Goal: Task Accomplishment & Management: Manage account settings

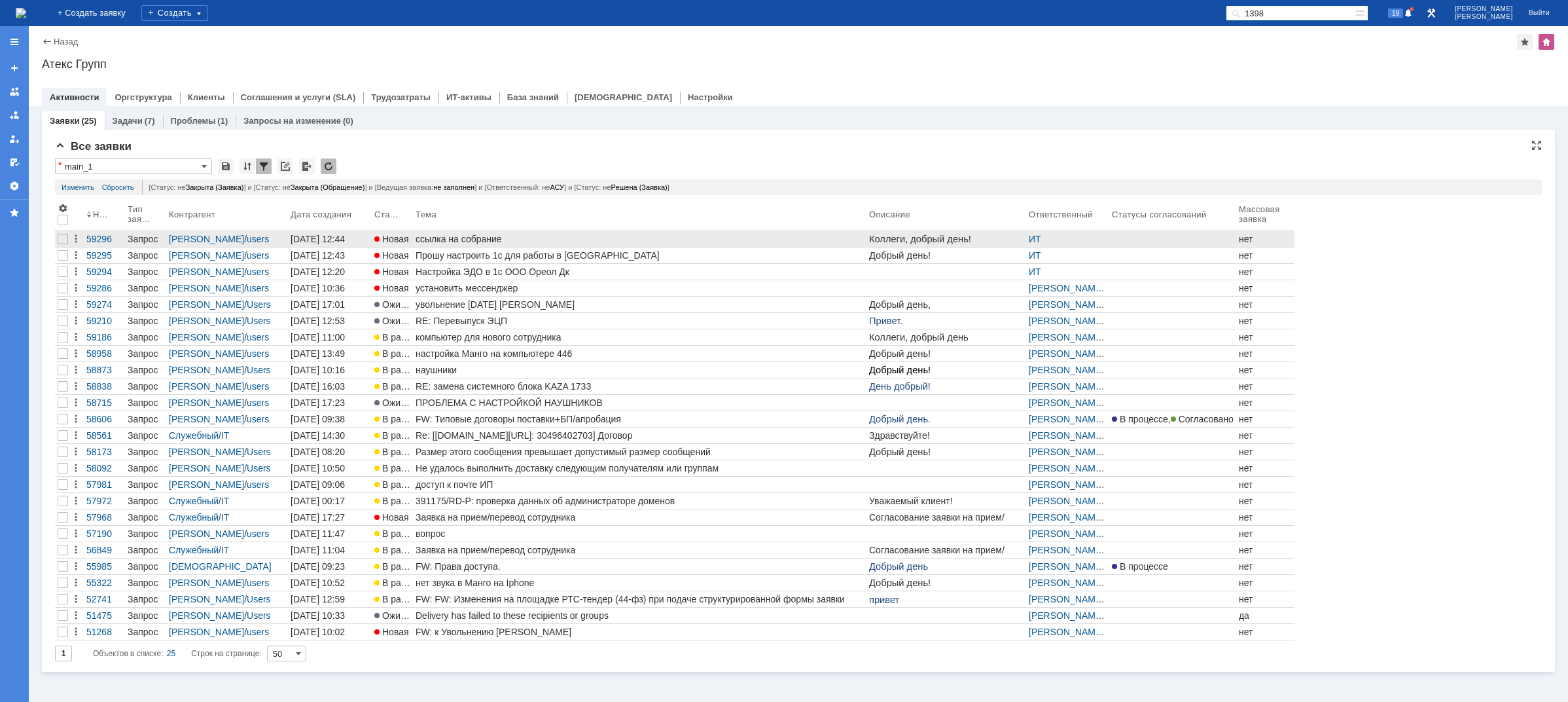
click at [483, 238] on div "ссылка на собрание" at bounding box center [639, 239] width 448 height 10
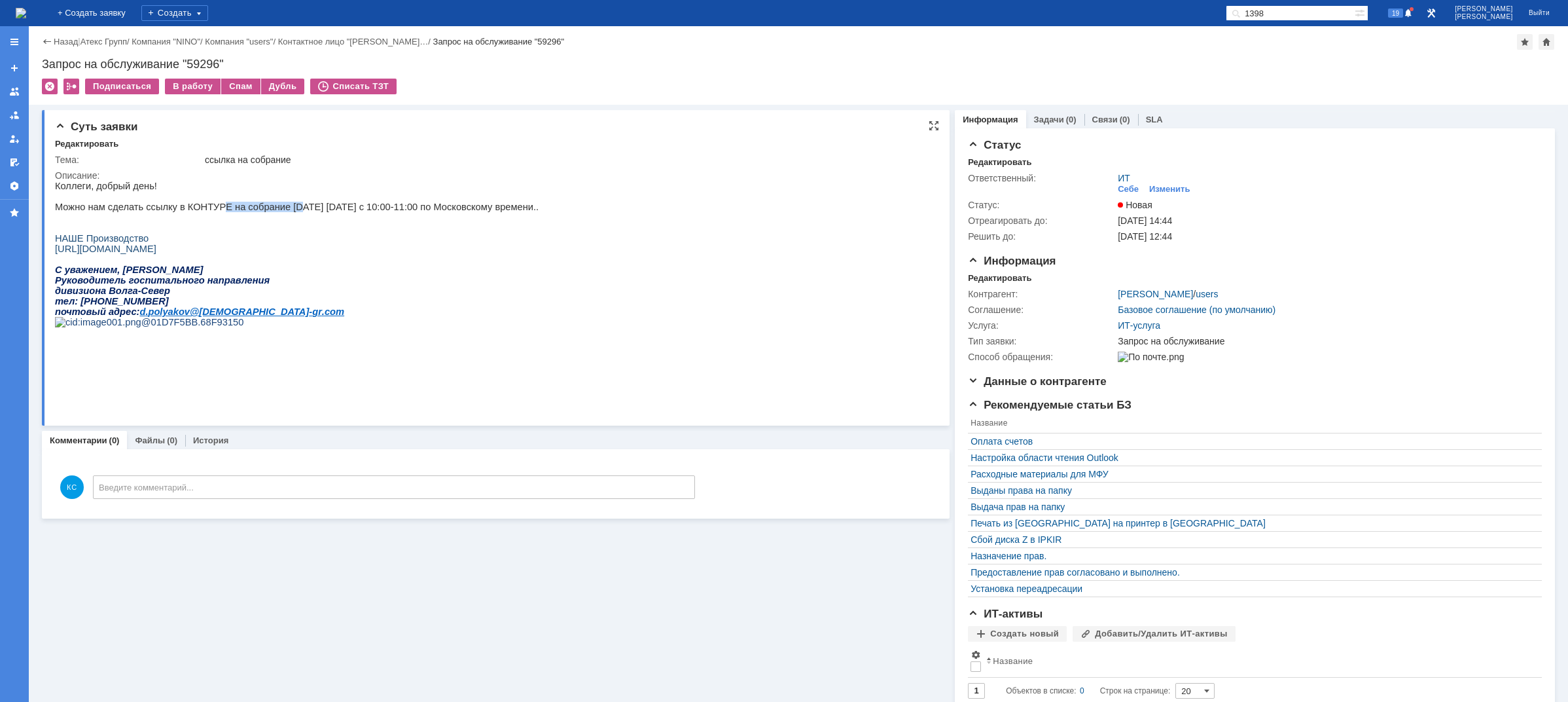
drag, startPoint x: 211, startPoint y: 210, endPoint x: 284, endPoint y: 208, distance: 73.0
click at [280, 208] on p "Можно нам сделать ссылку в КОНТУРЕ на собрание завтра 30.09.25 с 10:00-11:00 по…" at bounding box center [297, 206] width 484 height 10
drag, startPoint x: 310, startPoint y: 203, endPoint x: 344, endPoint y: 206, distance: 34.1
click at [334, 205] on div "Коллеги, добрый день! Можно нам сделать ссылку в КОНТУРЕ на собрание завтра 30.…" at bounding box center [297, 258] width 484 height 157
click at [369, 208] on p "Можно нам сделать ссылку в КОНТУРЕ на собрание завтра 30.09.25 с 10:00-11:00 по…" at bounding box center [297, 206] width 484 height 10
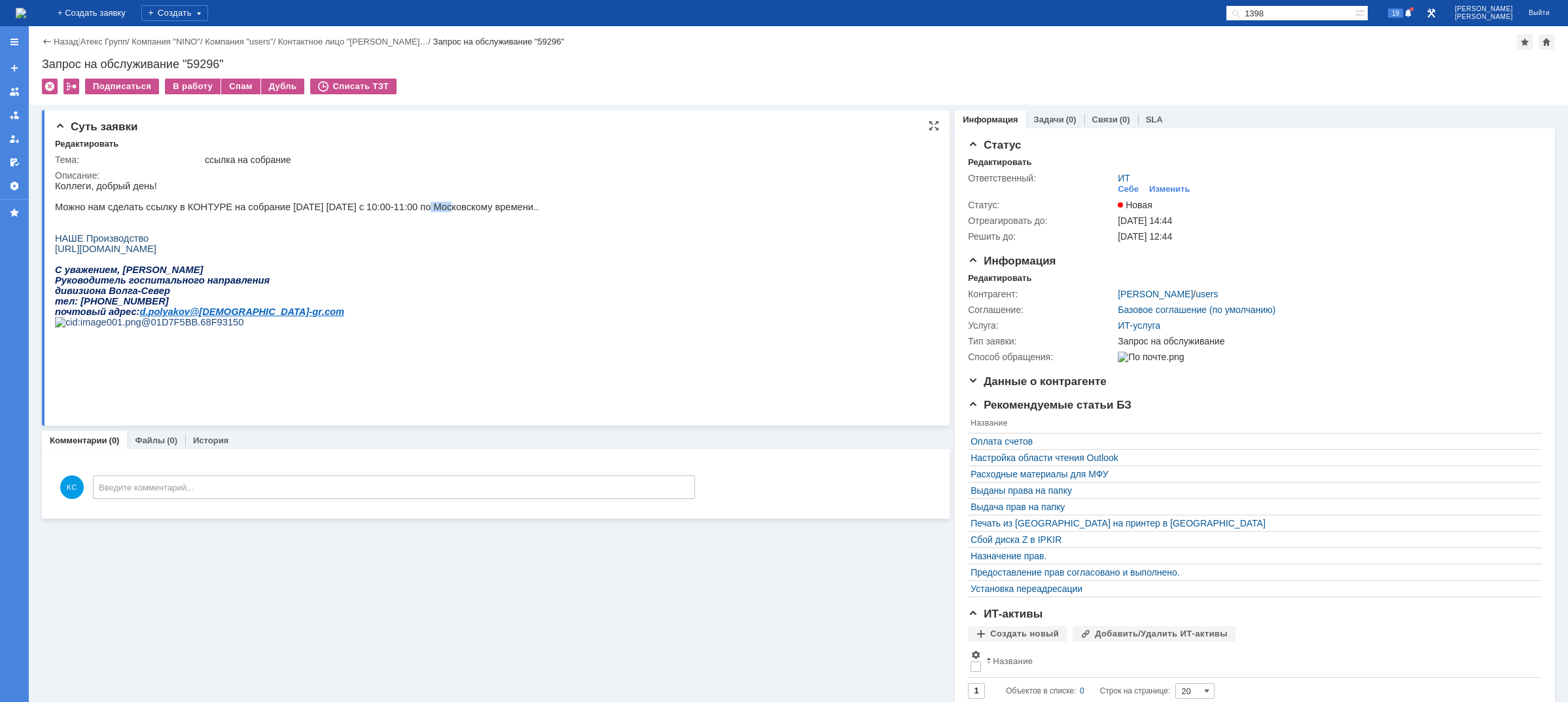
drag, startPoint x: 404, startPoint y: 211, endPoint x: 443, endPoint y: 210, distance: 39.0
click at [421, 211] on p "Можно нам сделать ссылку в КОНТУРЕ на собрание завтра 30.09.25 с 10:00-11:00 по…" at bounding box center [297, 206] width 484 height 10
click at [443, 209] on p "Можно нам сделать ссылку в КОНТУРЕ на собрание завтра 30.09.25 с 10:00-11:00 по…" at bounding box center [297, 206] width 484 height 10
click at [193, 86] on div "В работу" at bounding box center [192, 87] width 56 height 16
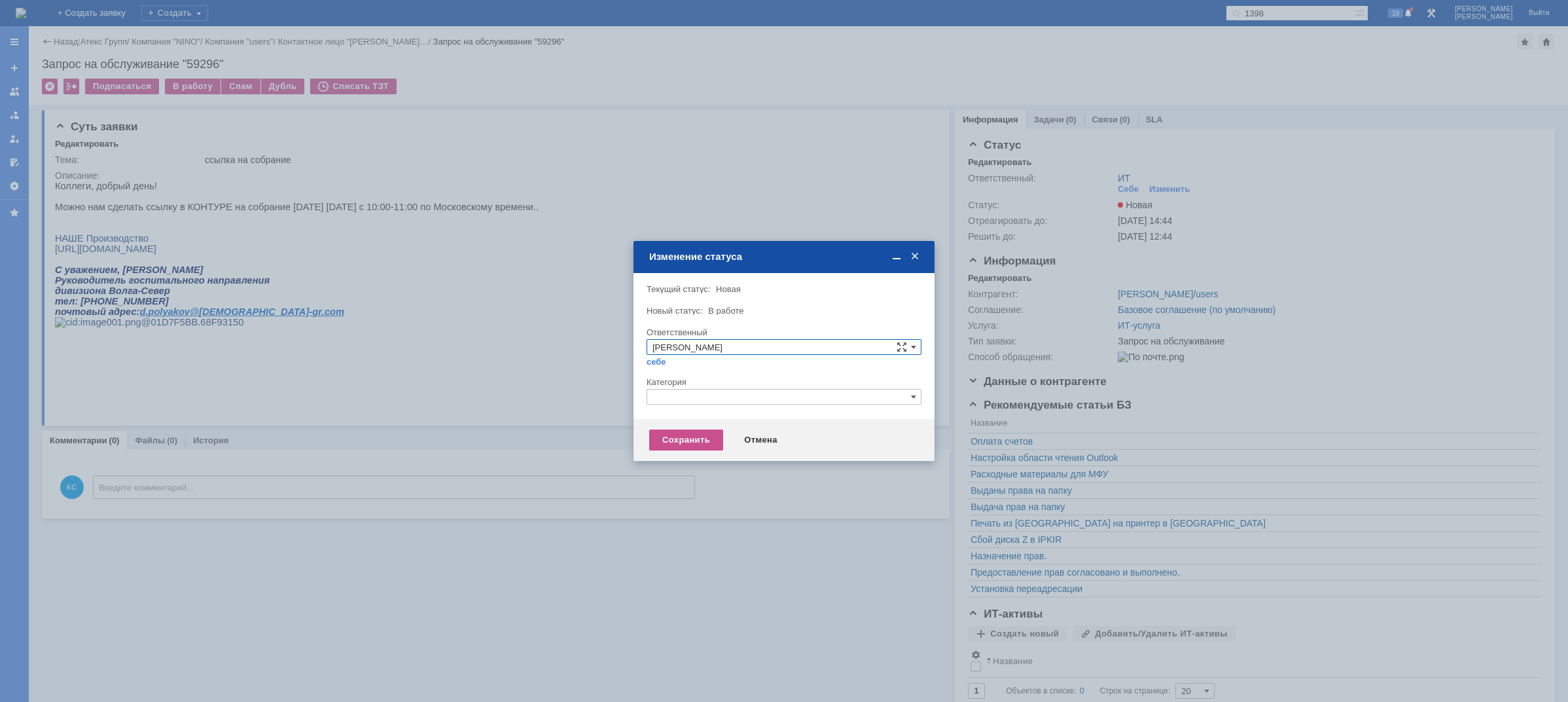
click at [680, 394] on input "text" at bounding box center [784, 397] width 275 height 16
drag, startPoint x: 670, startPoint y: 389, endPoint x: 613, endPoint y: 381, distance: 57.6
click at [613, 381] on body "Идет загрузка, пожалуйста, подождите. На домашнюю + Создать заявку Создать 1398…" at bounding box center [784, 351] width 1568 height 702
click at [686, 455] on span "Прочее" at bounding box center [784, 458] width 263 height 10
click at [682, 428] on div "Сохранить Отмена" at bounding box center [784, 440] width 301 height 42
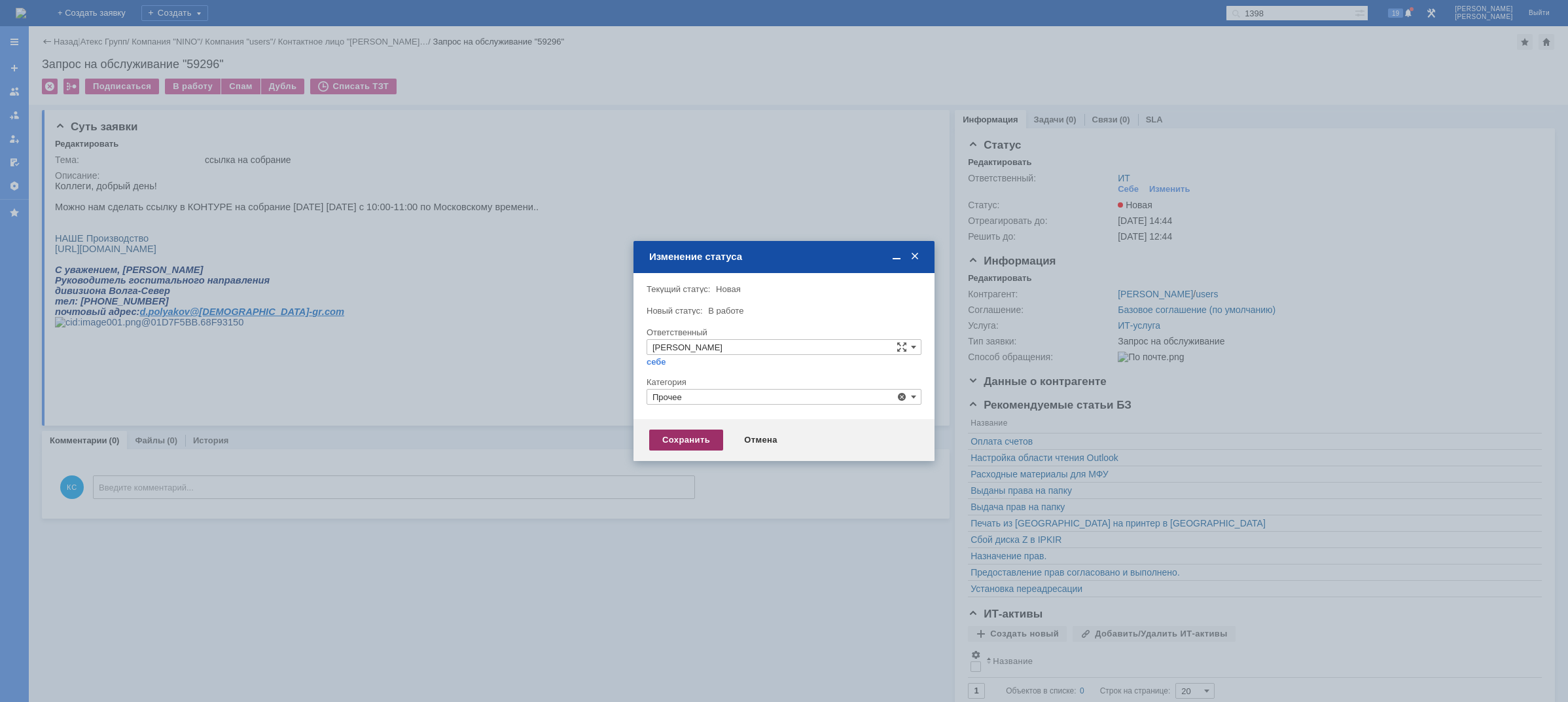
type input "Прочее"
click at [688, 435] on div "Сохранить" at bounding box center [686, 440] width 74 height 21
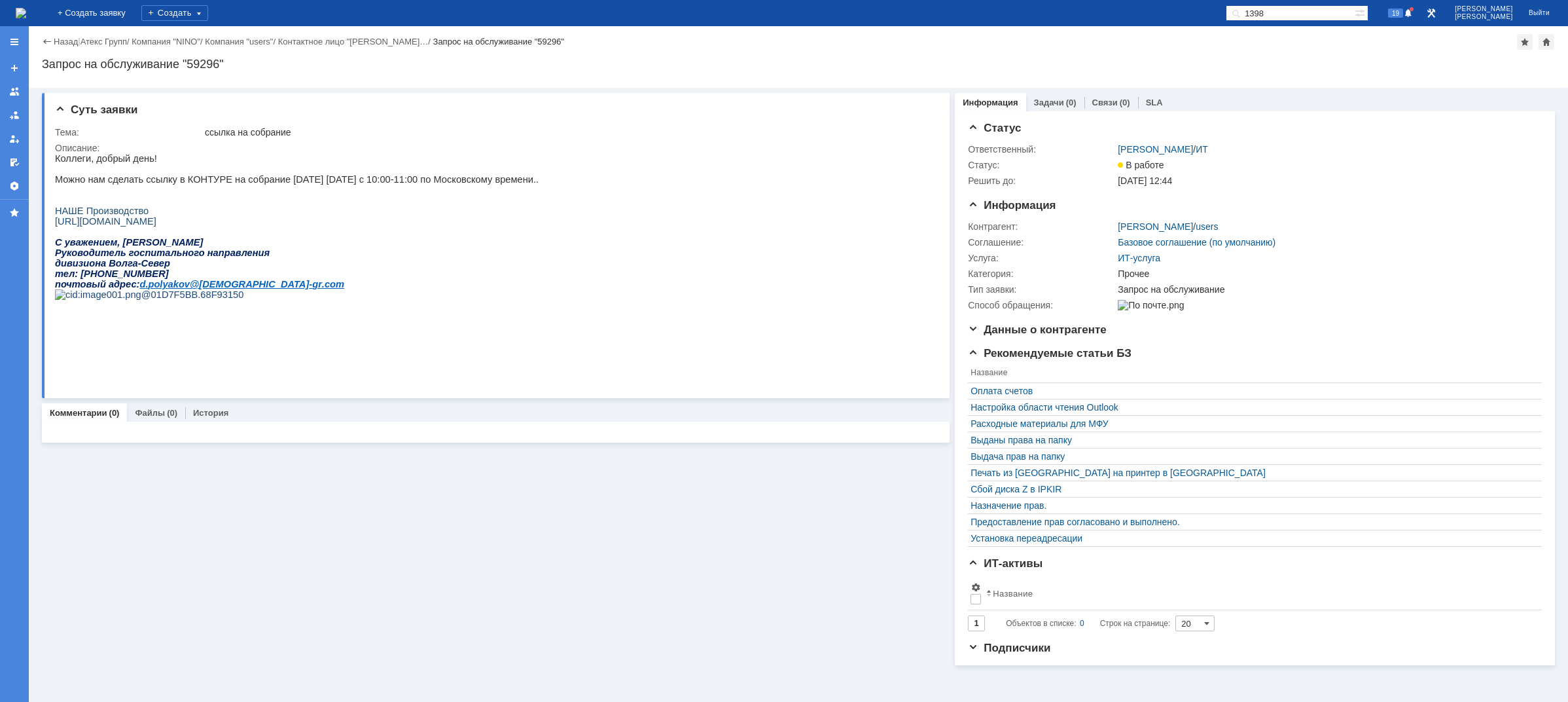
click at [26, 9] on img at bounding box center [20, 13] width 10 height 10
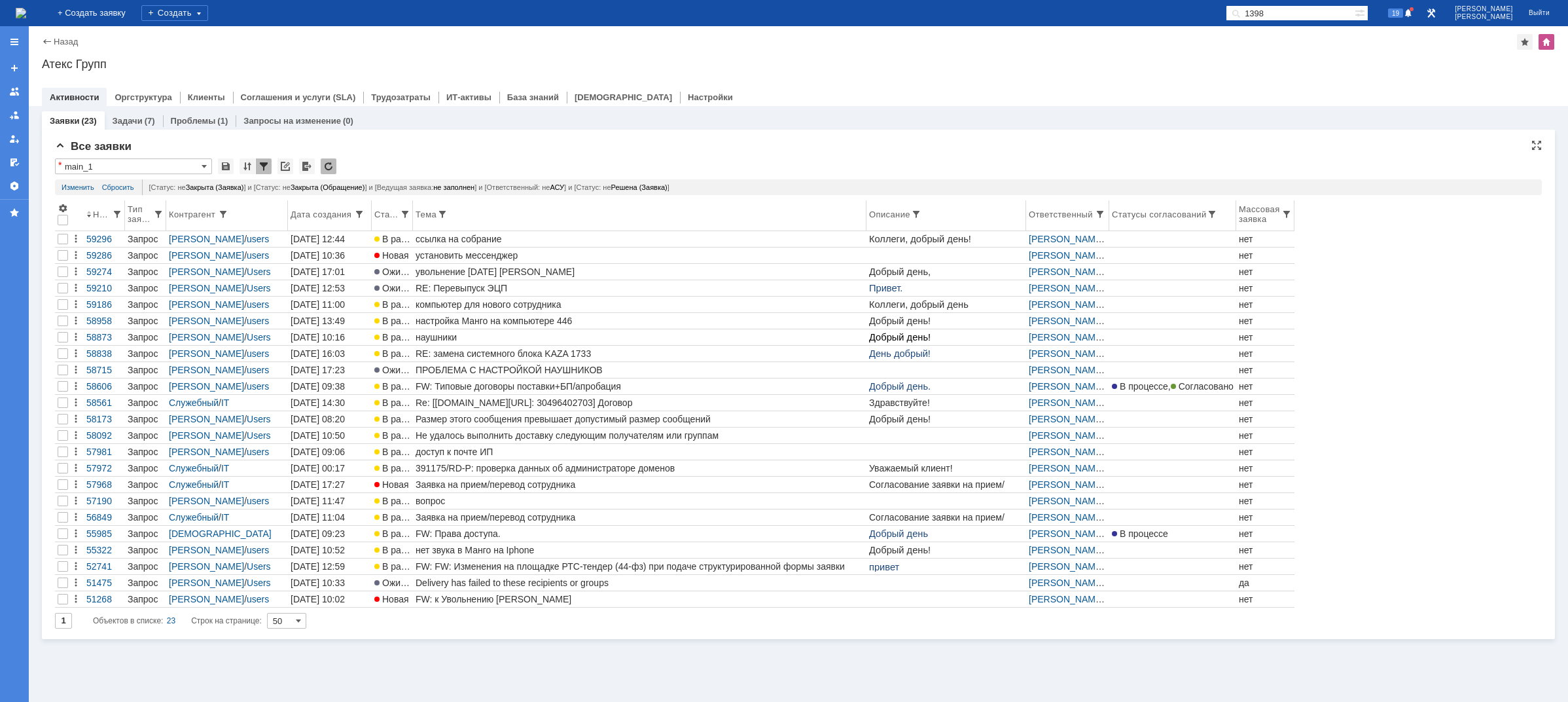
click at [432, 231] on th "Тема" at bounding box center [639, 215] width 454 height 31
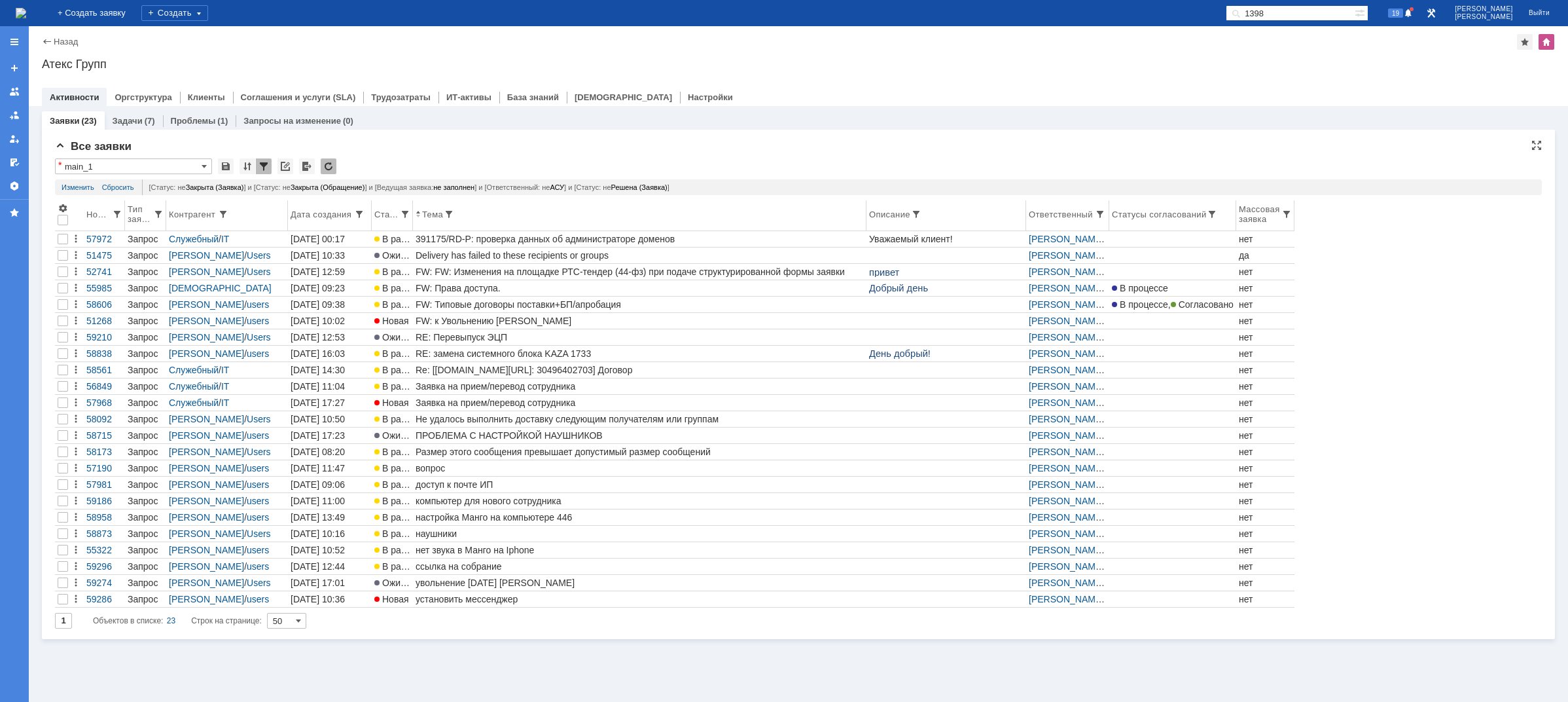
click at [92, 213] on div "Номер" at bounding box center [99, 214] width 25 height 9
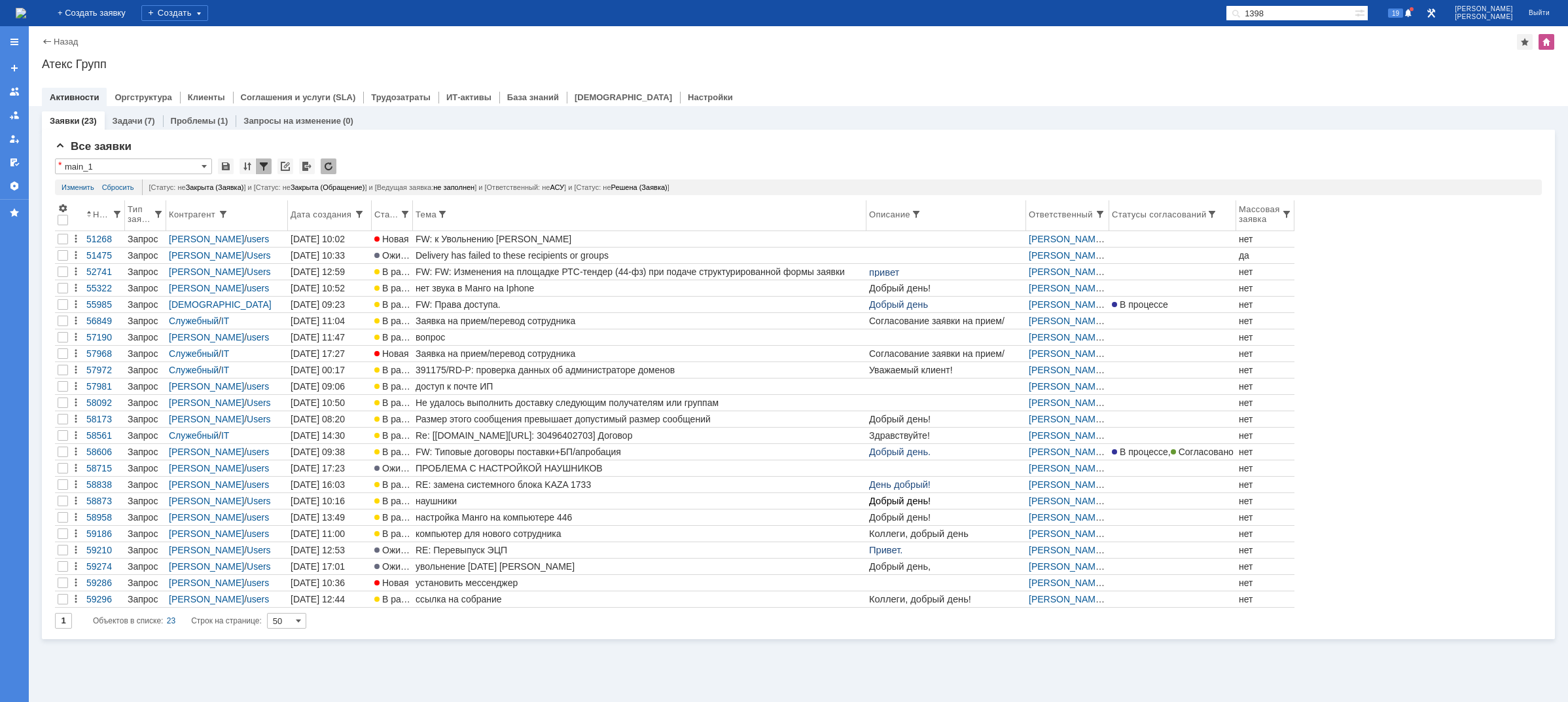
click at [102, 215] on div "Номер" at bounding box center [102, 214] width 19 height 9
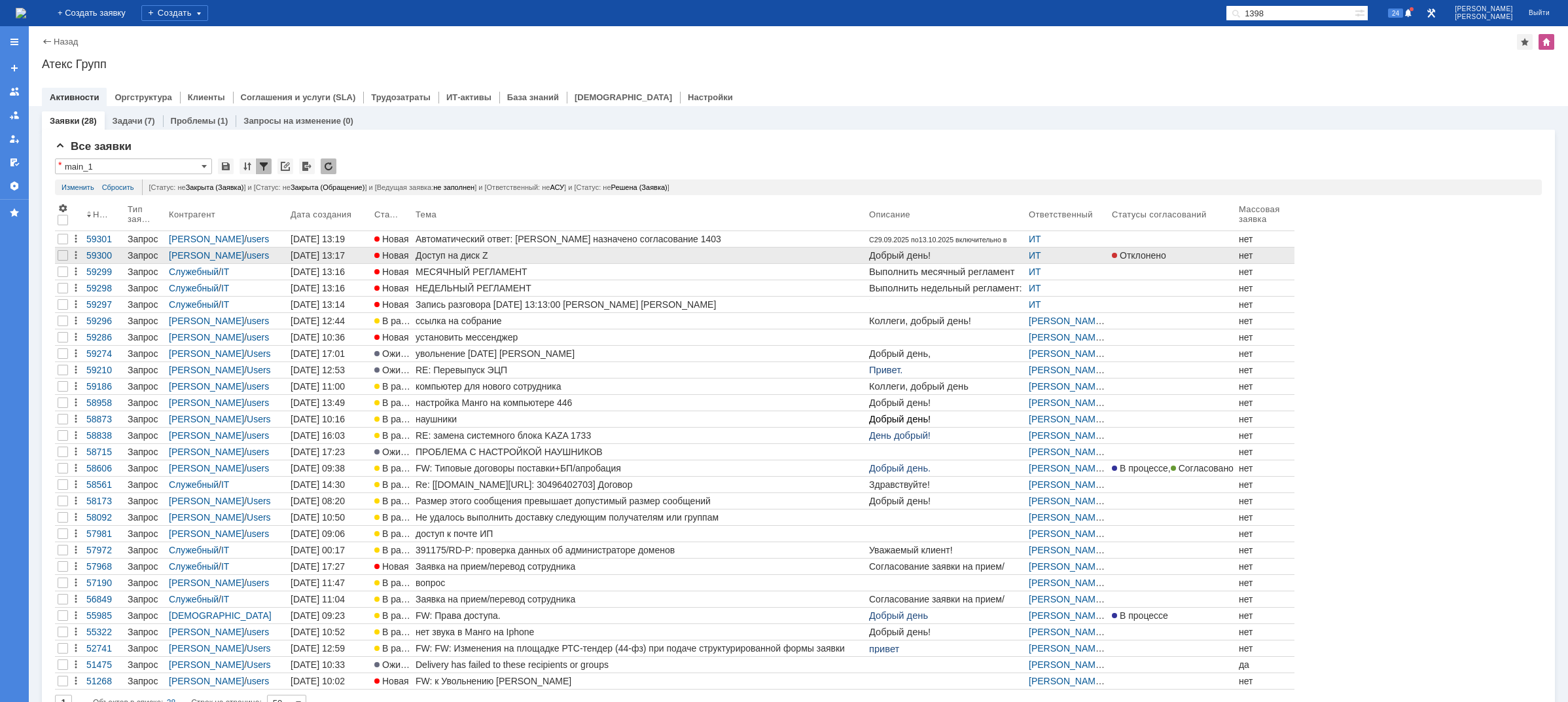
click at [470, 258] on div "Доступ на диск Z" at bounding box center [639, 254] width 448 height 10
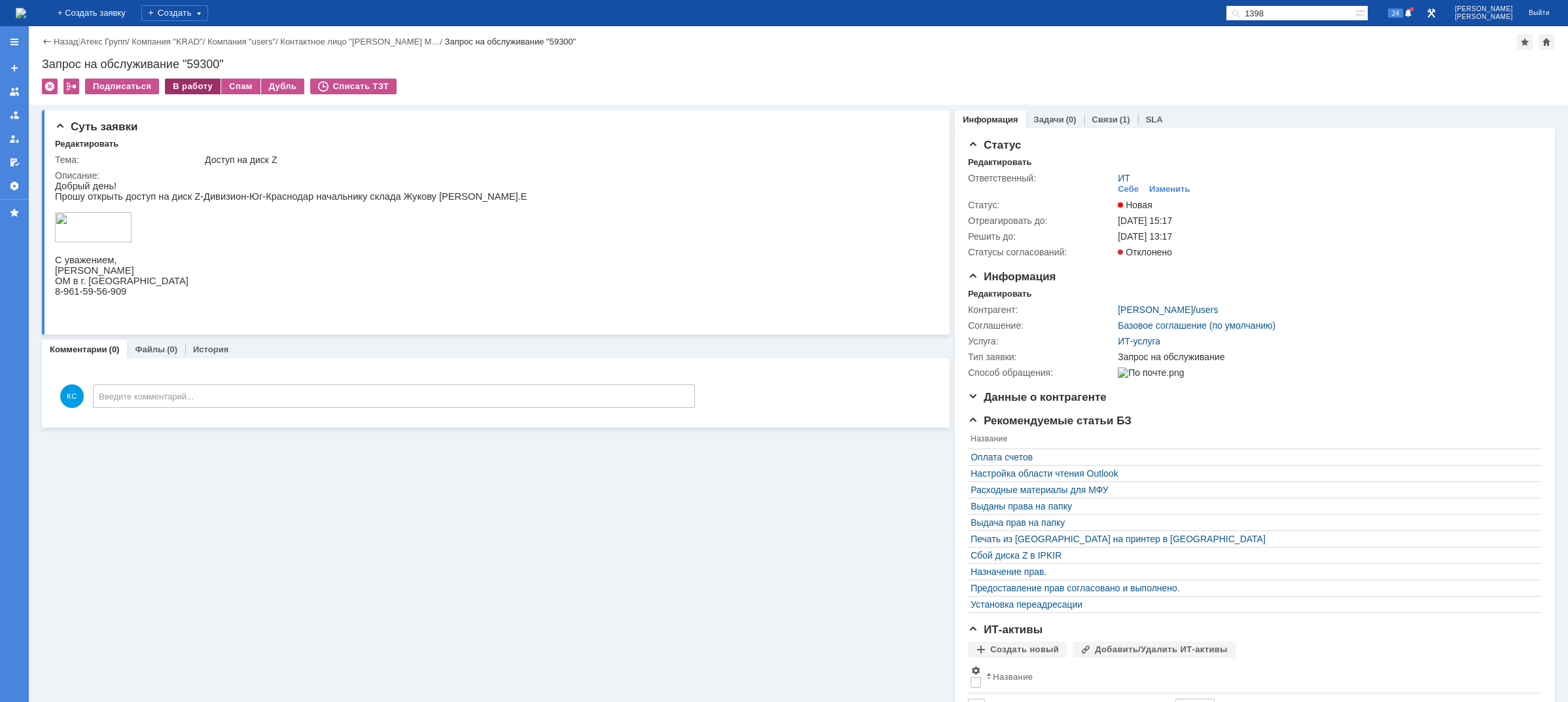
click at [183, 85] on div "В работу" at bounding box center [192, 87] width 56 height 16
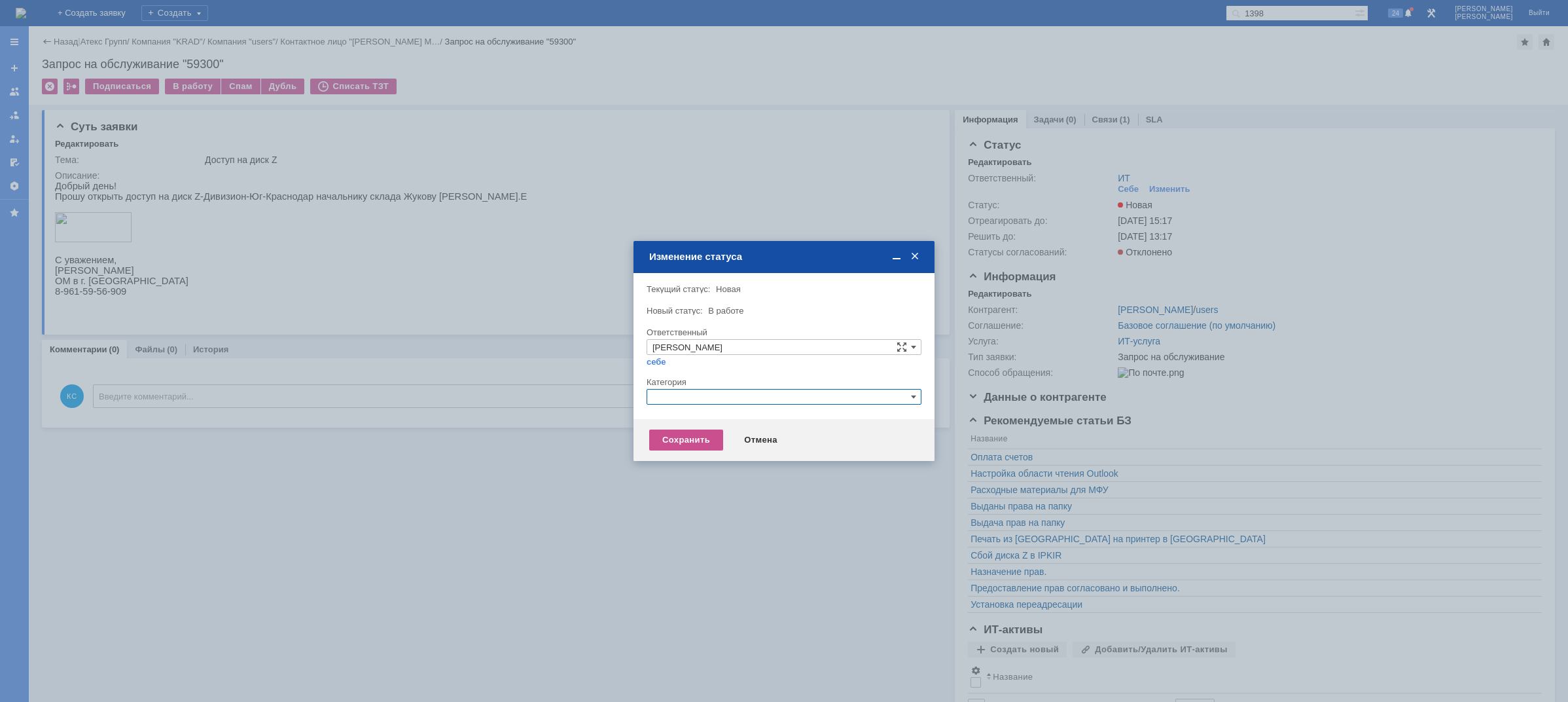
click at [685, 398] on input "text" at bounding box center [784, 397] width 275 height 16
click at [708, 463] on div "Назначение доступа (файловые ресурсы)" at bounding box center [784, 459] width 273 height 14
type input "Назначение доступа (файловые ресурсы)"
click at [702, 436] on div "Сохранить" at bounding box center [686, 440] width 74 height 21
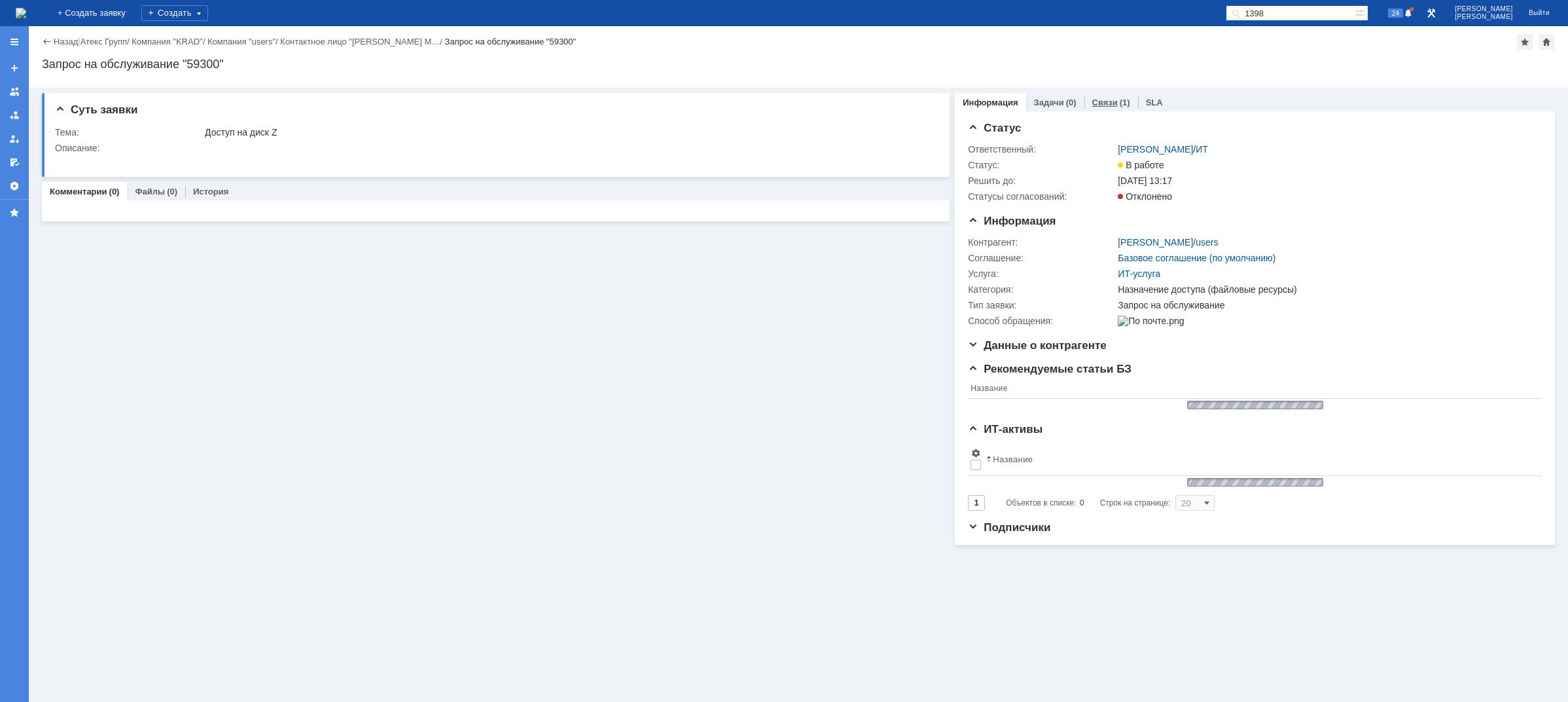
click at [1110, 98] on link "Связи" at bounding box center [1105, 102] width 25 height 9
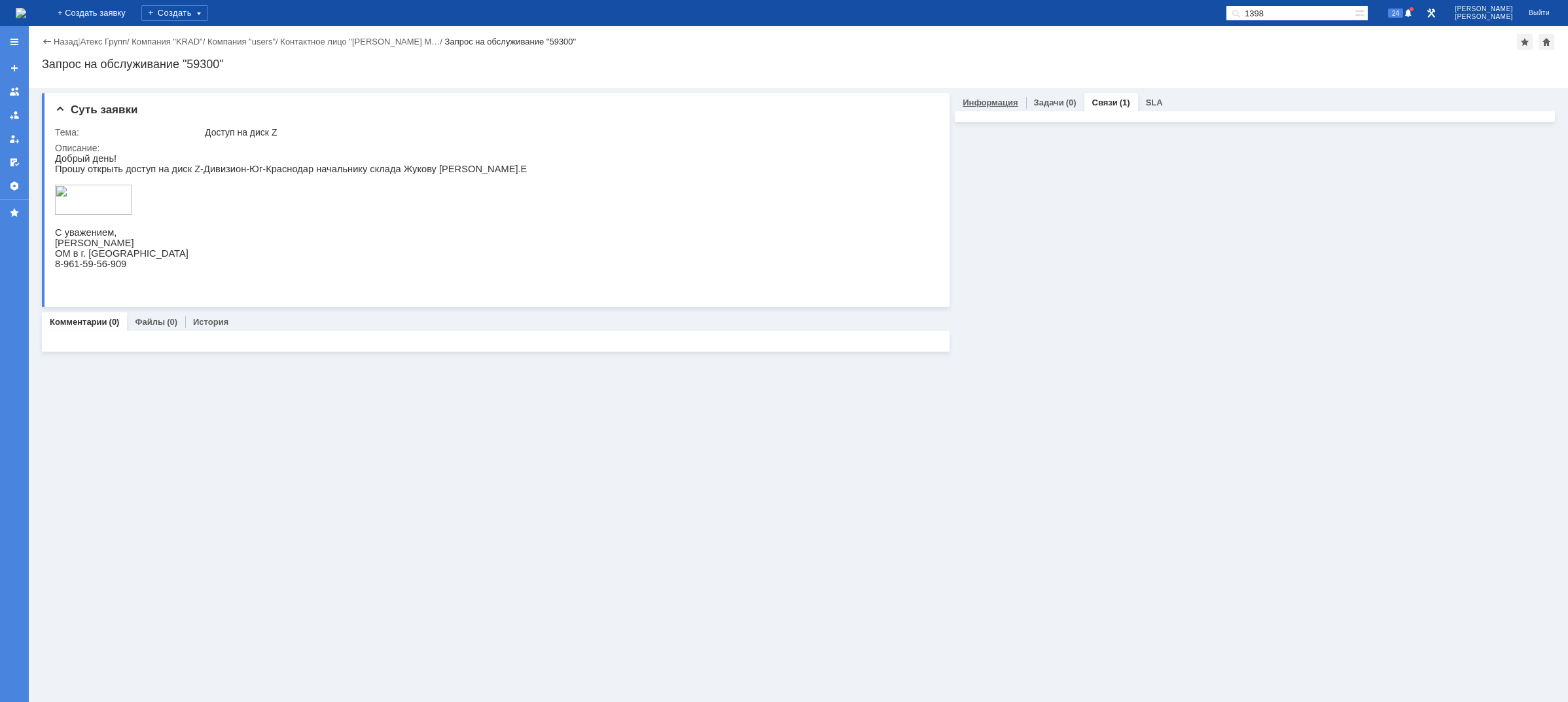
click at [990, 102] on link "Информация" at bounding box center [990, 102] width 55 height 9
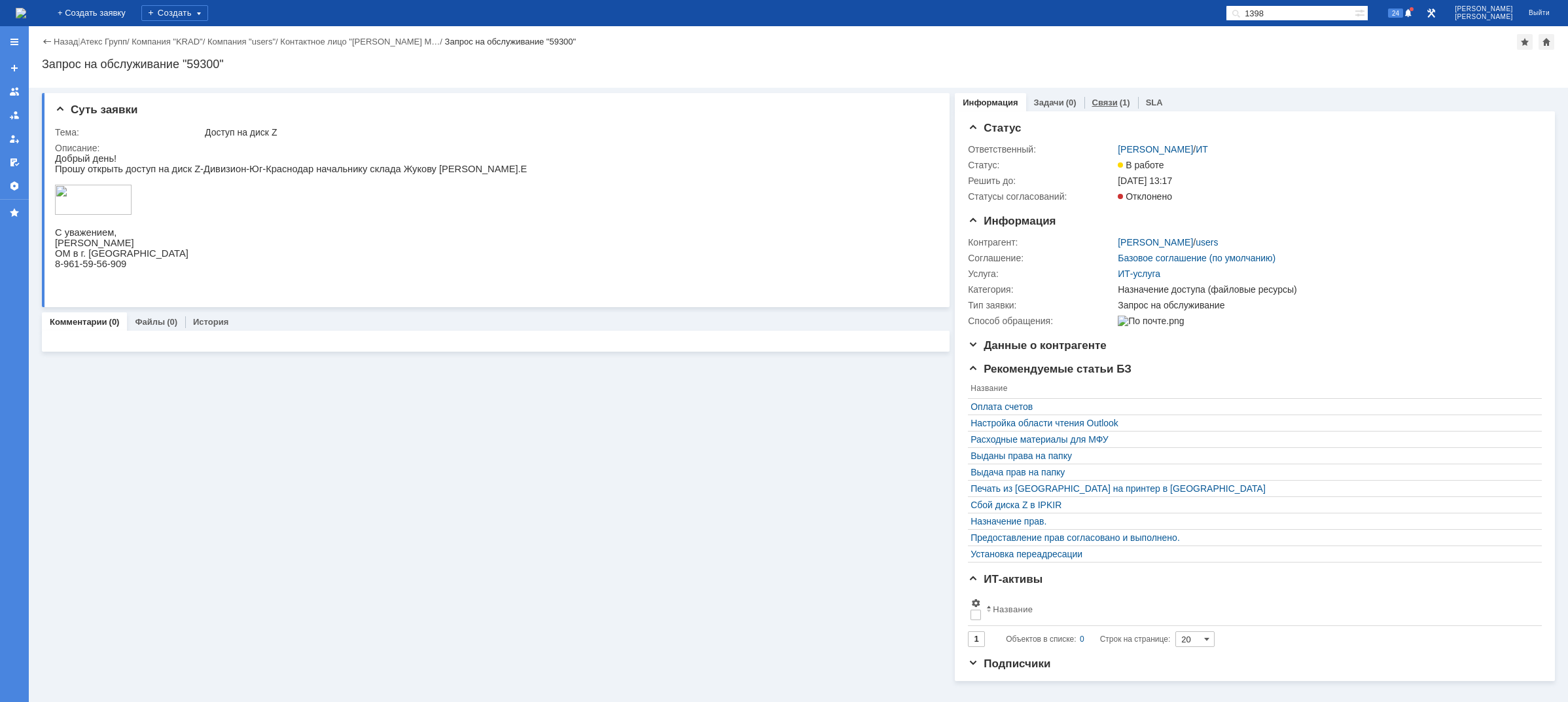
click at [1103, 110] on div "Связи (1)" at bounding box center [1111, 102] width 54 height 19
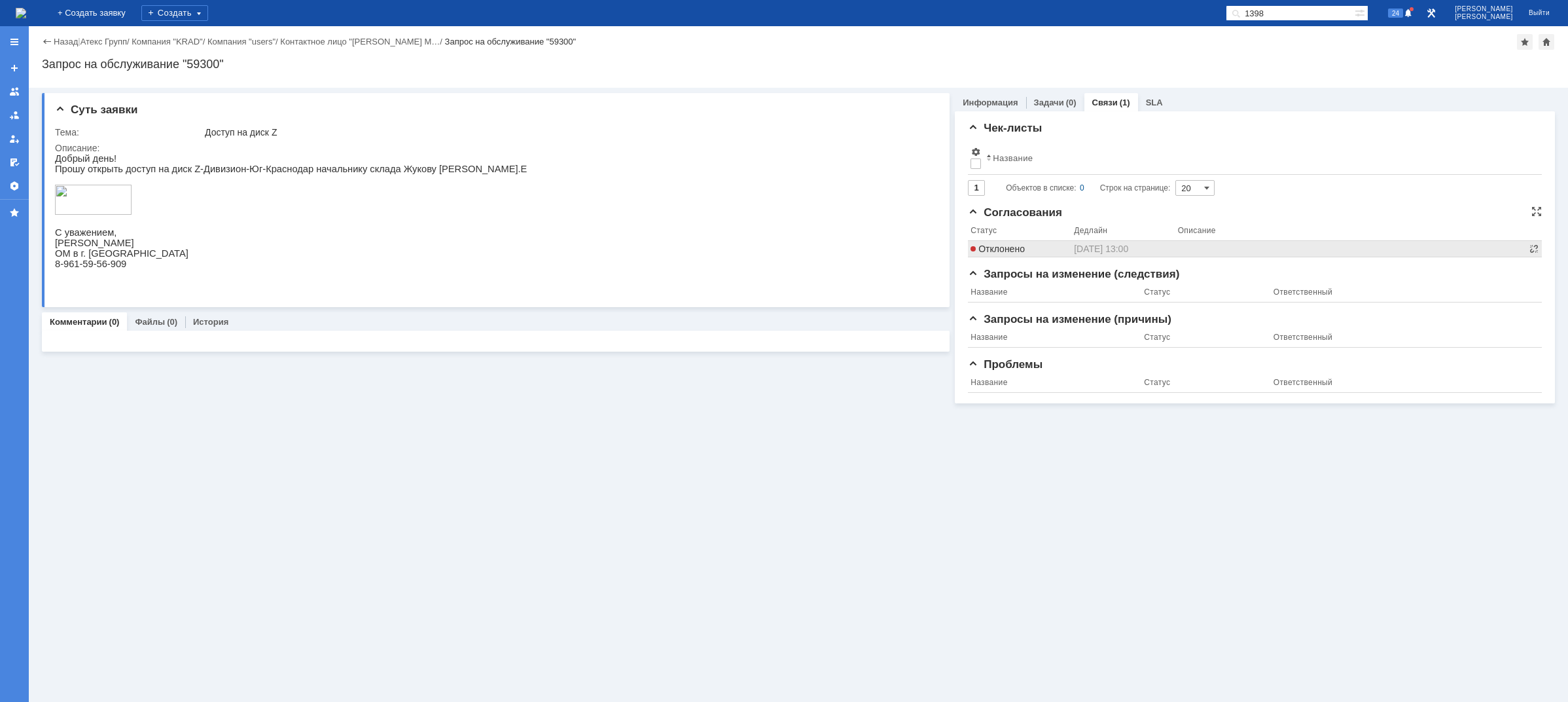
click at [1014, 252] on span "Отклонено" at bounding box center [997, 248] width 54 height 10
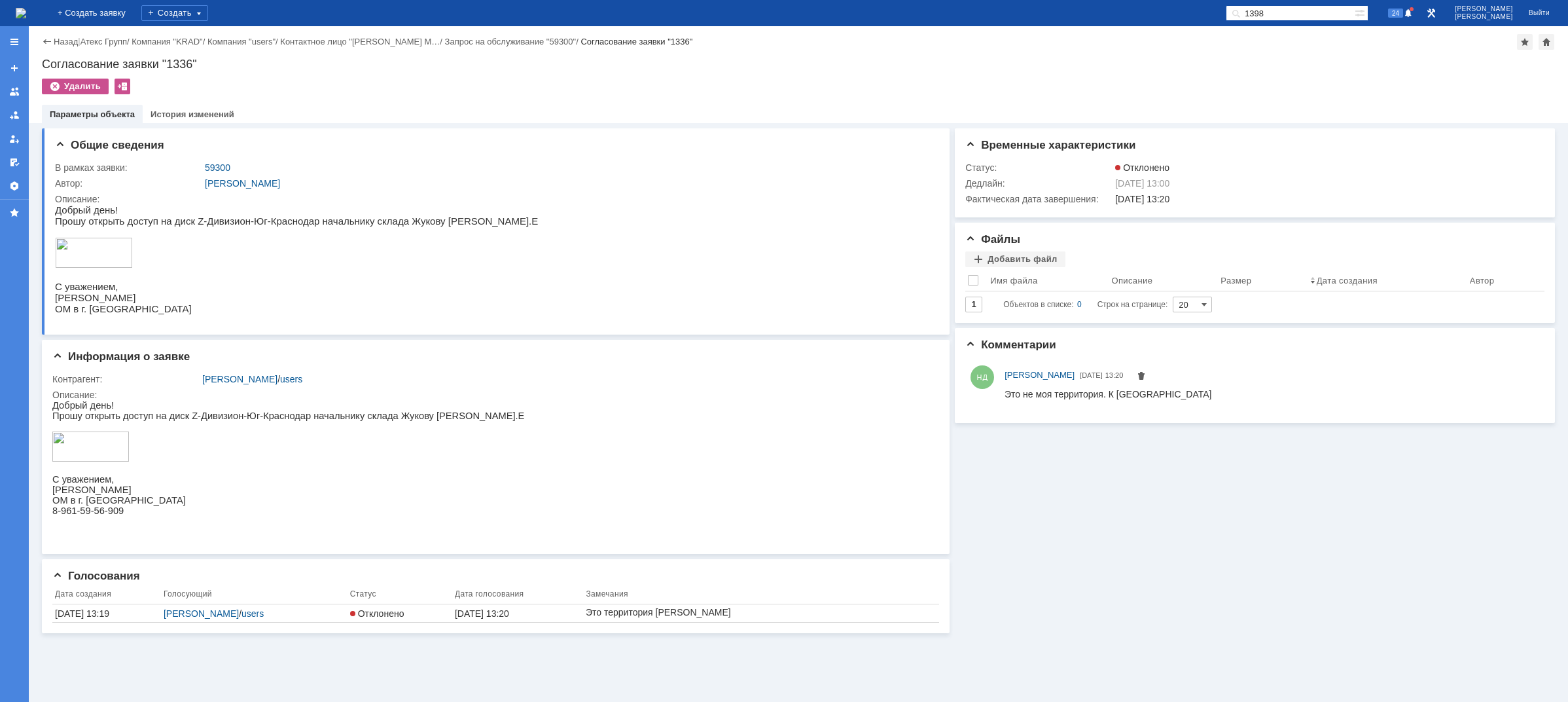
click at [247, 218] on p "Прошу открыть доступ на диск Z-Дивизион-Юг-Краснодар начальнику склада Жукову П…" at bounding box center [296, 221] width 483 height 11
click at [26, 15] on img at bounding box center [20, 13] width 10 height 10
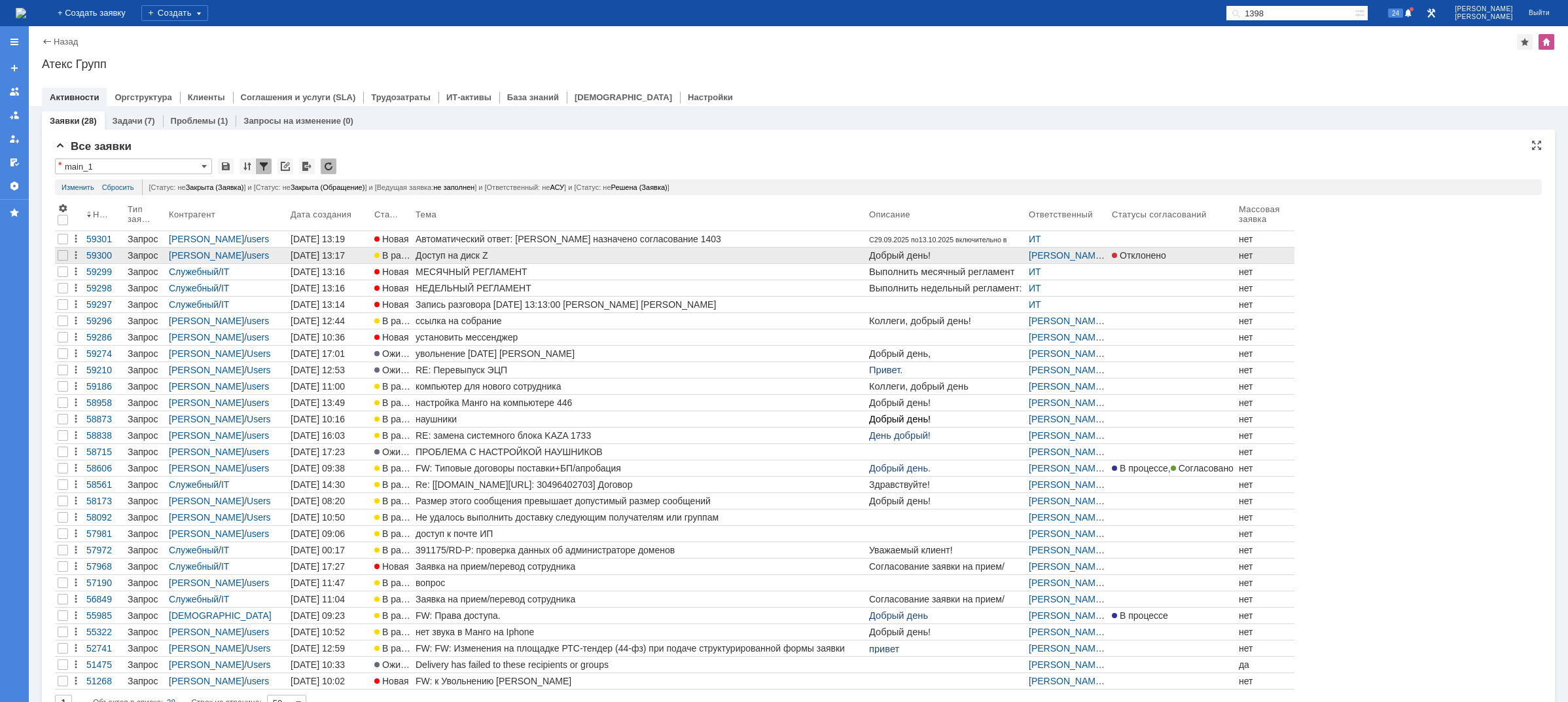
click at [479, 255] on div "Доступ на диск Z" at bounding box center [639, 254] width 448 height 10
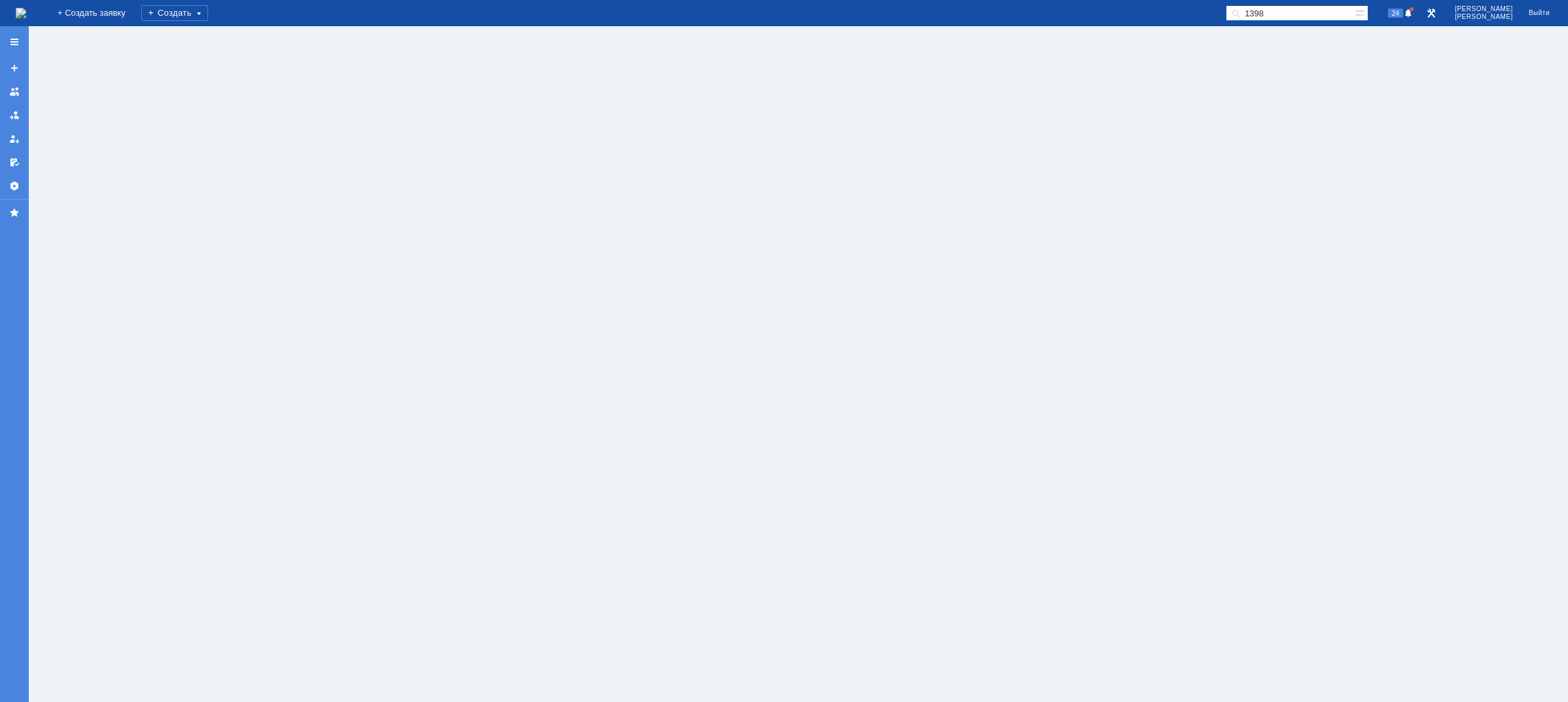
click at [26, 11] on img at bounding box center [20, 13] width 10 height 10
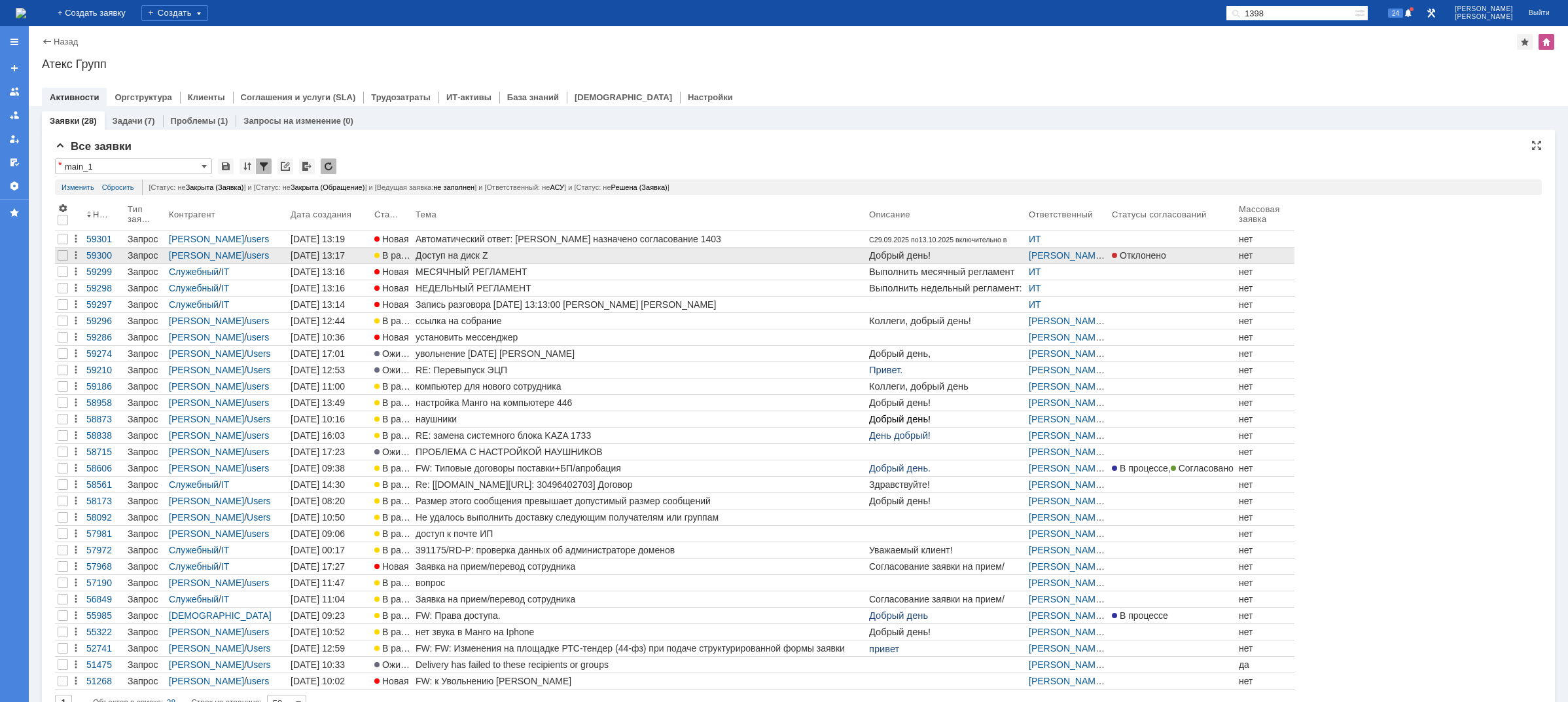
click at [489, 254] on div "Доступ на диск Z" at bounding box center [639, 254] width 448 height 10
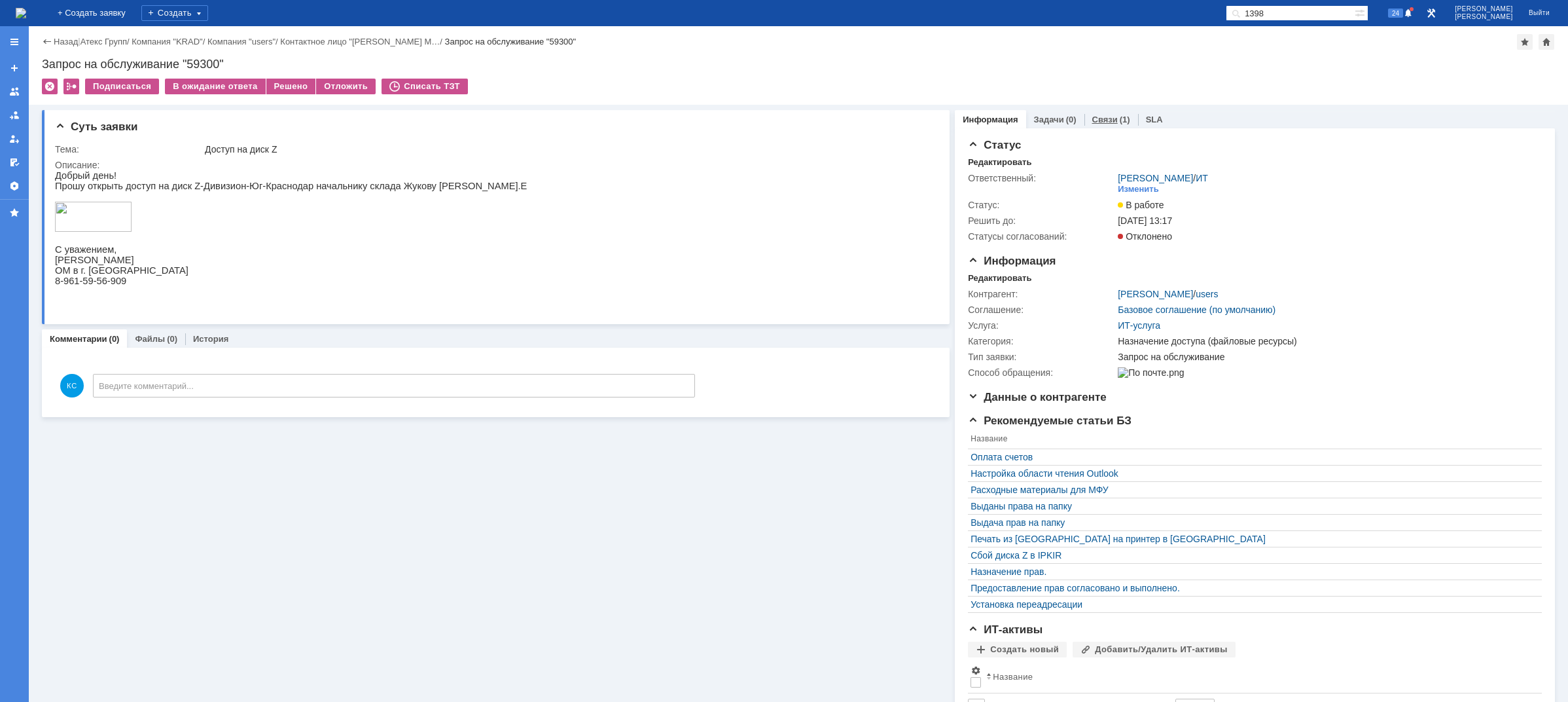
click at [1100, 118] on link "Связи" at bounding box center [1105, 119] width 25 height 9
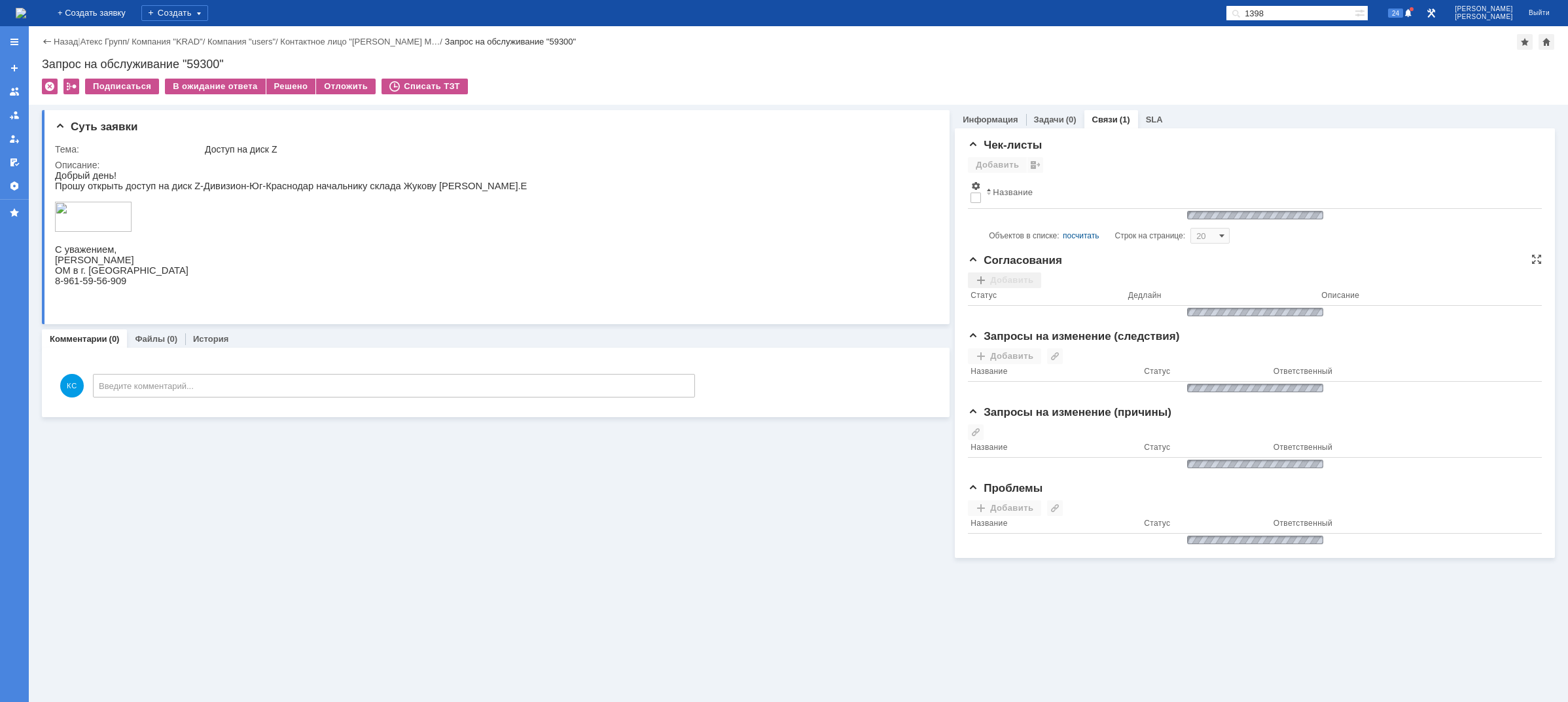
click at [1016, 278] on div "Добавить" at bounding box center [1004, 280] width 73 height 16
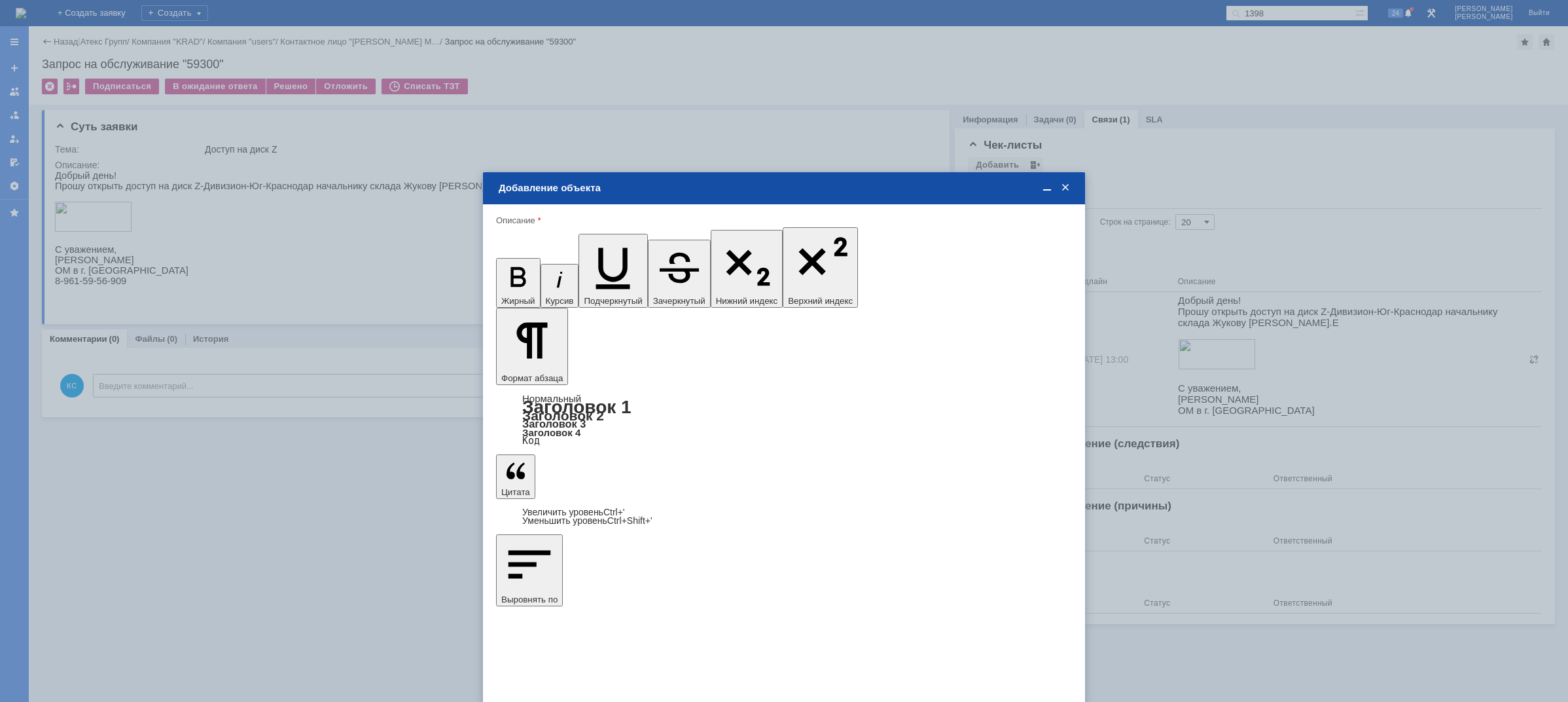
click at [564, 453] on span at bounding box center [559, 455] width 10 height 10
click at [0, 0] on input "Востоков Сергей" at bounding box center [0, 0] width 0 height 0
type input "Выбрано: 1 (объекты класса 'Сотрудник')"
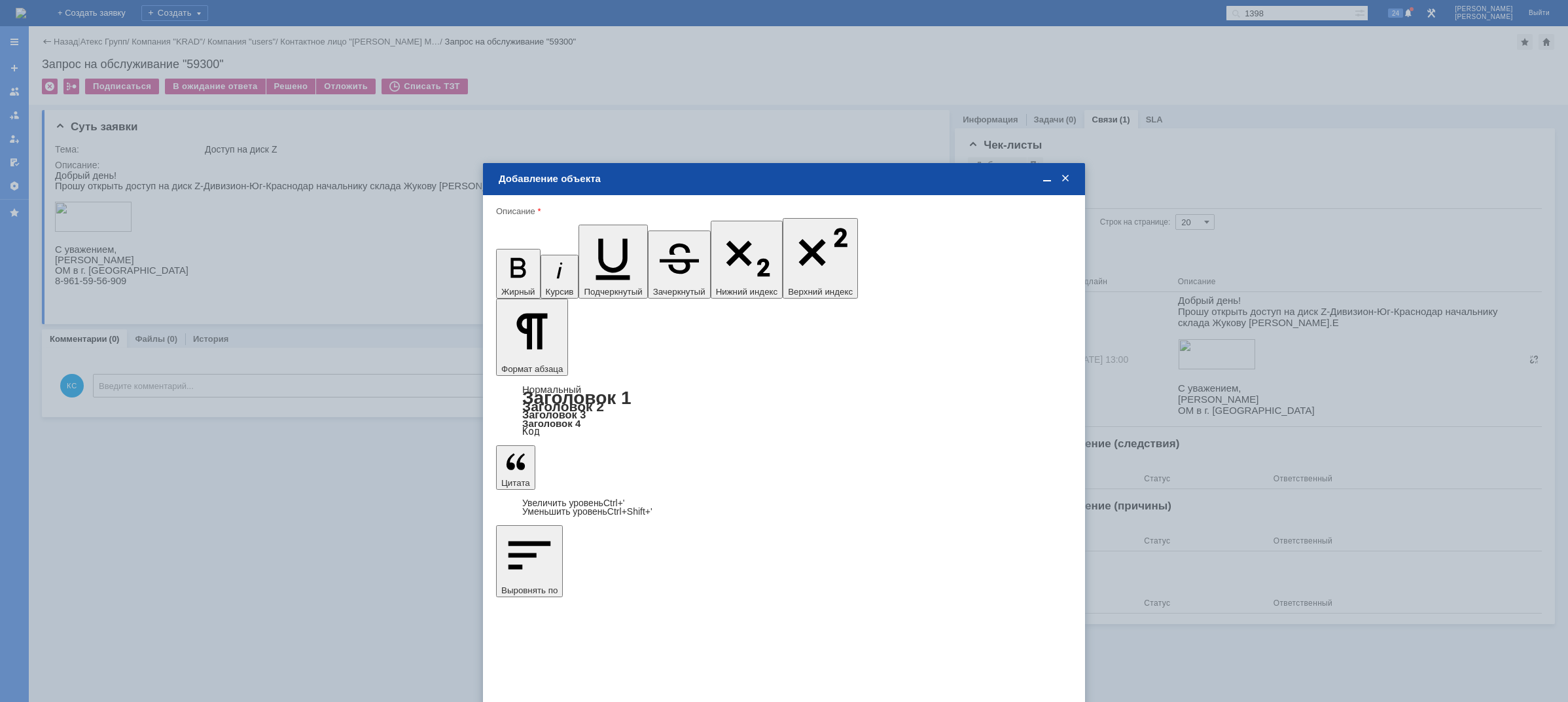
type input "1"
click at [879, 467] on span "дней" at bounding box center [881, 468] width 51 height 10
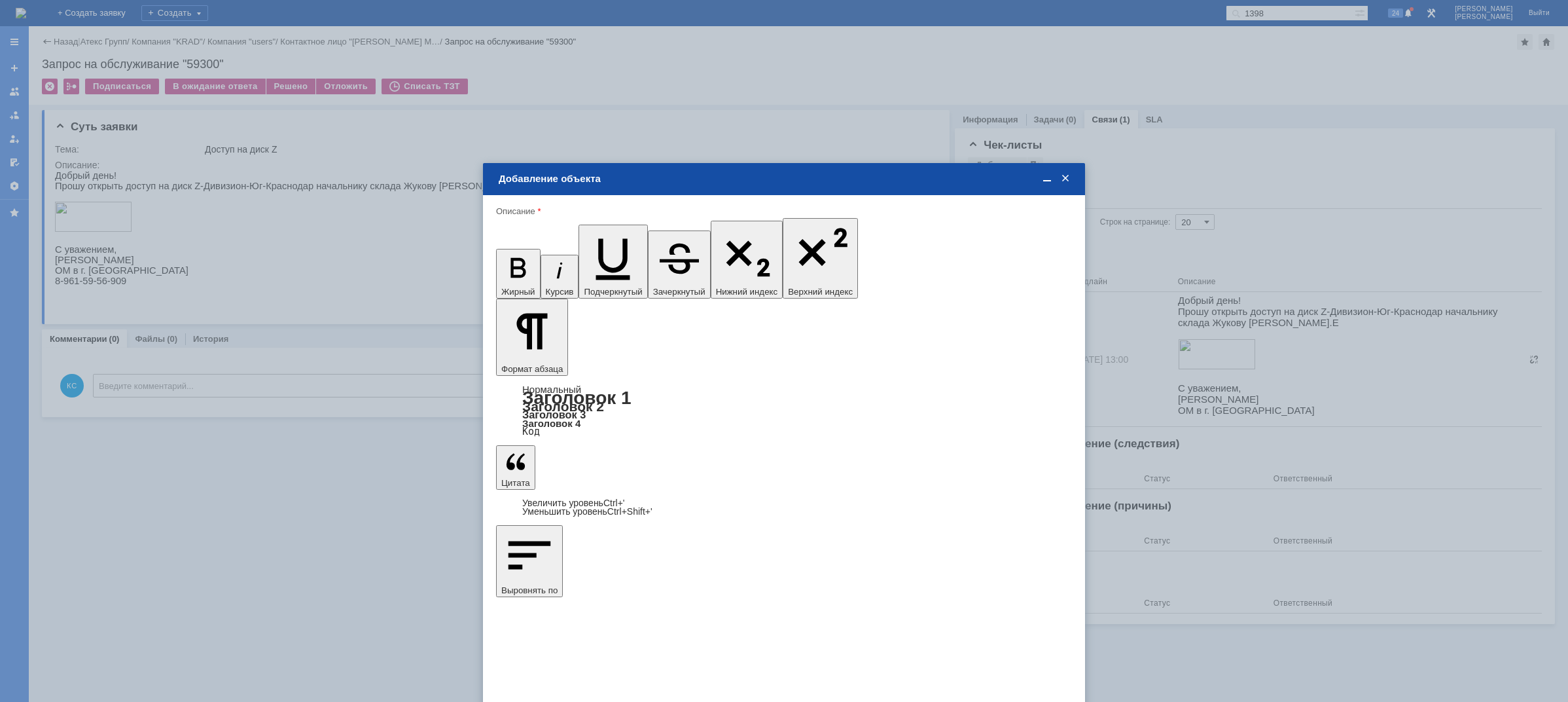
type input "дней"
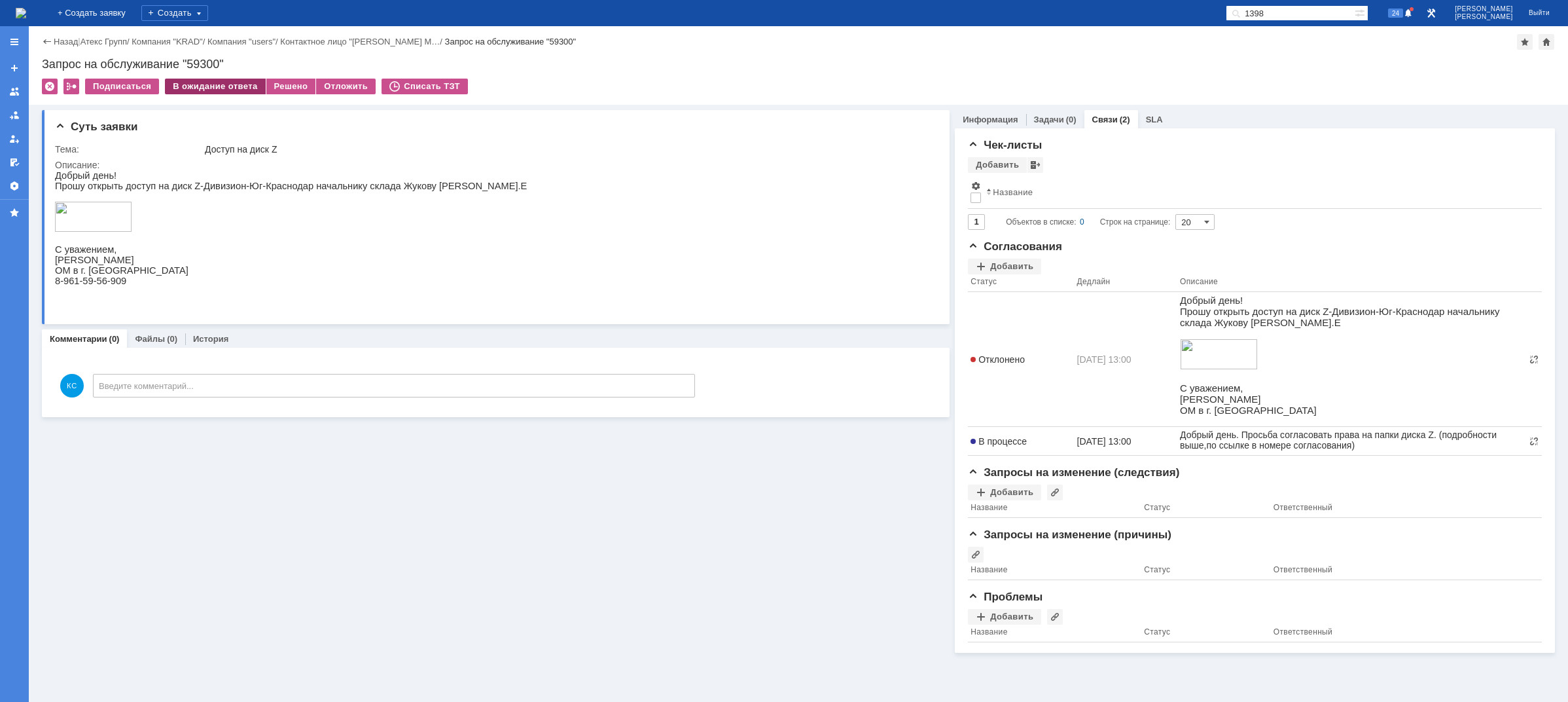
click at [221, 91] on div "В ожидание ответа" at bounding box center [214, 87] width 100 height 16
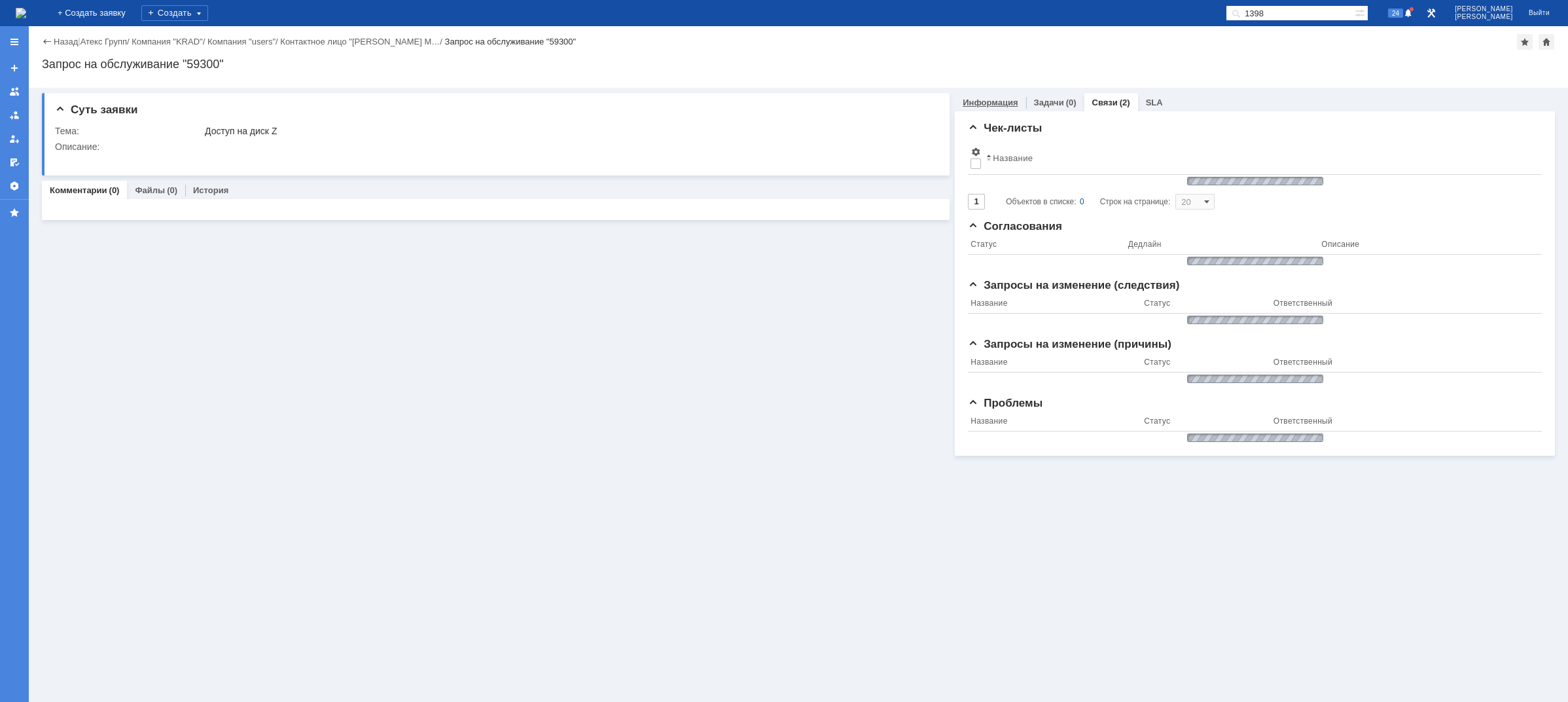
click at [992, 98] on link "Информация" at bounding box center [990, 102] width 55 height 9
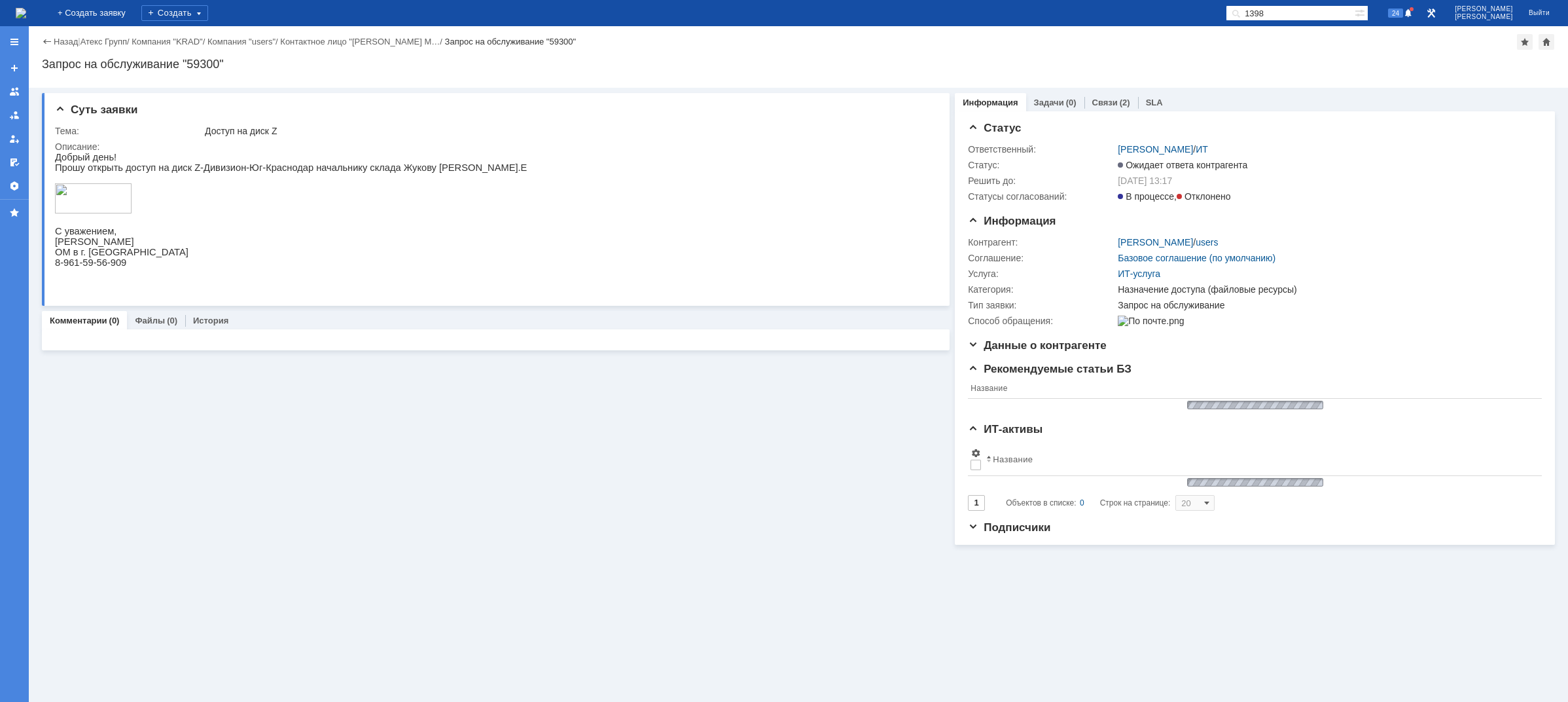
click at [26, 14] on img at bounding box center [20, 13] width 10 height 10
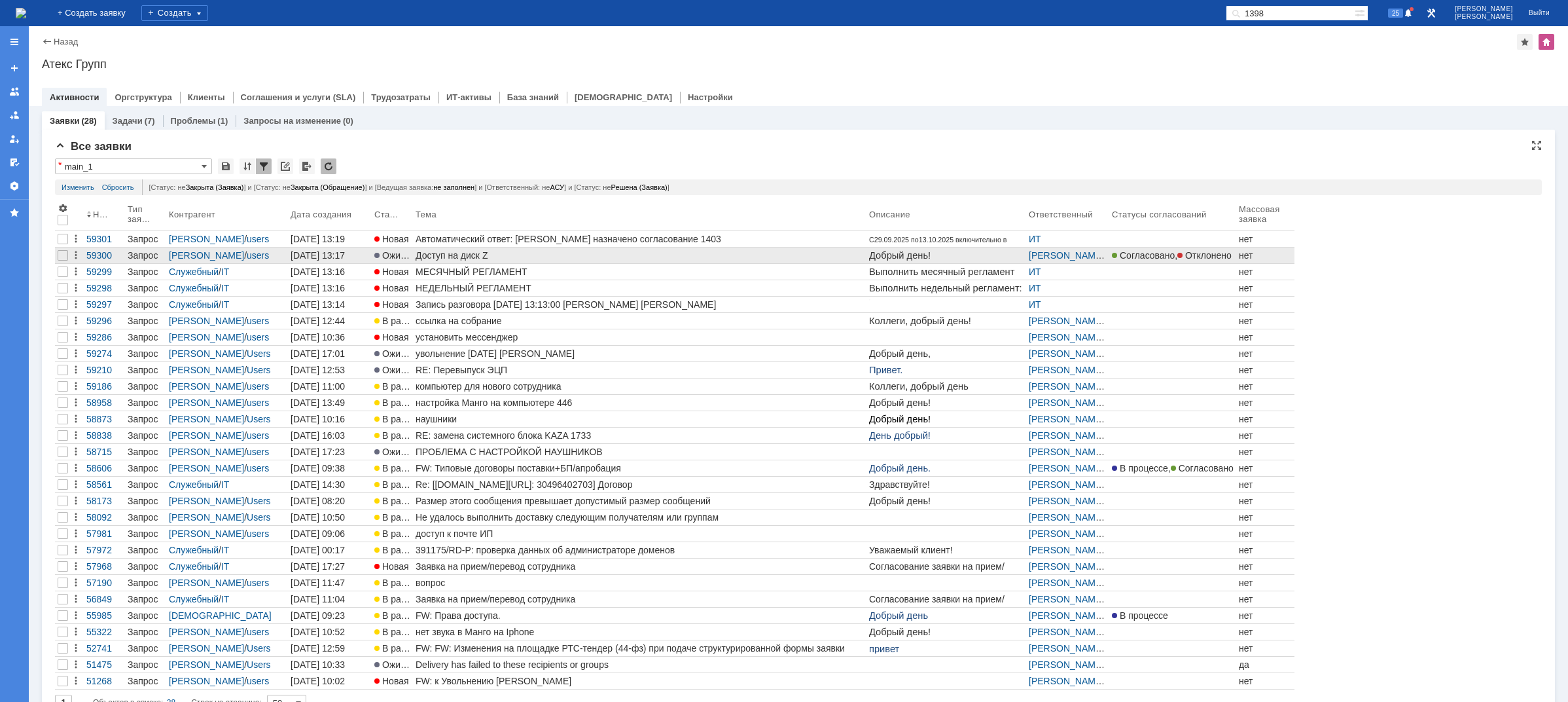
click at [594, 262] on link "Доступ на диск Z" at bounding box center [639, 255] width 454 height 16
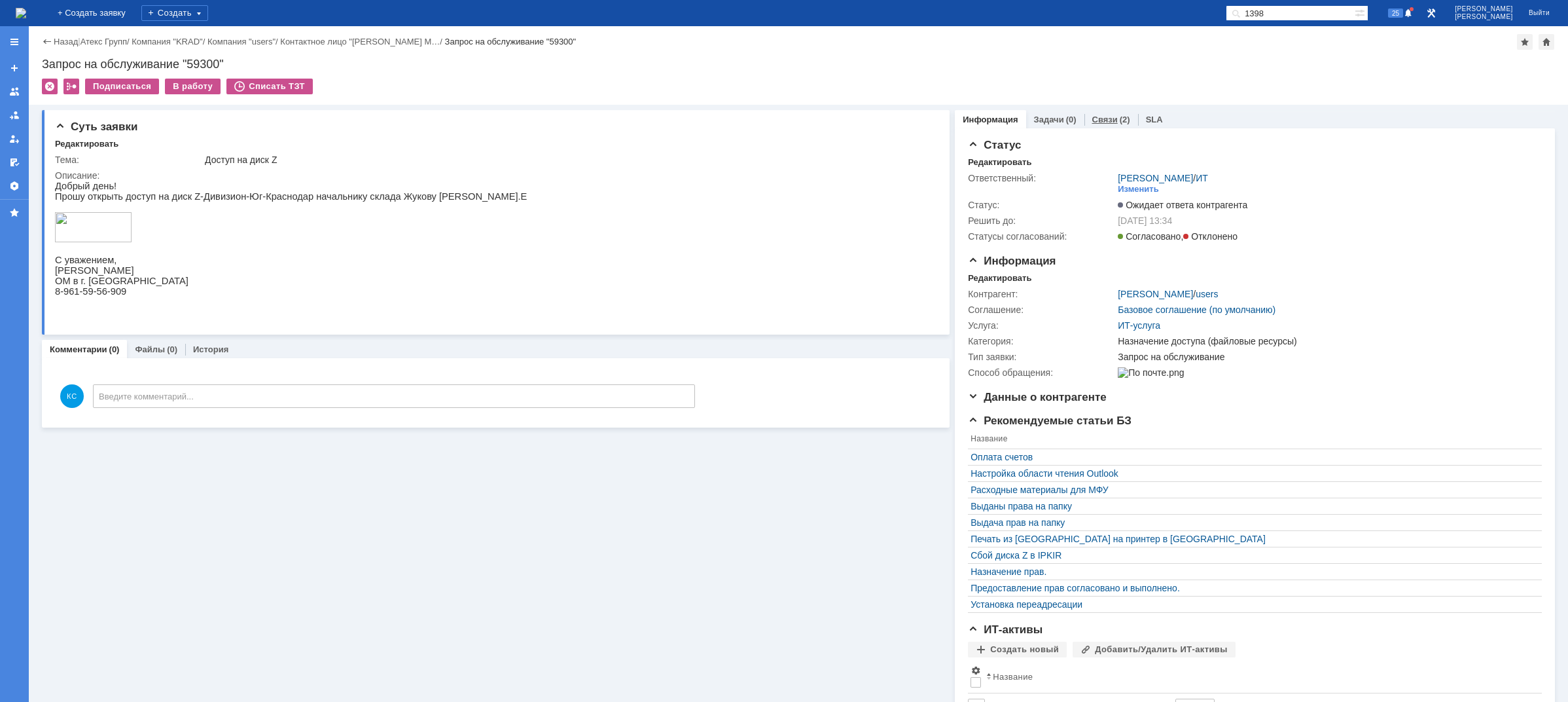
click at [1096, 119] on link "Связи" at bounding box center [1105, 119] width 25 height 9
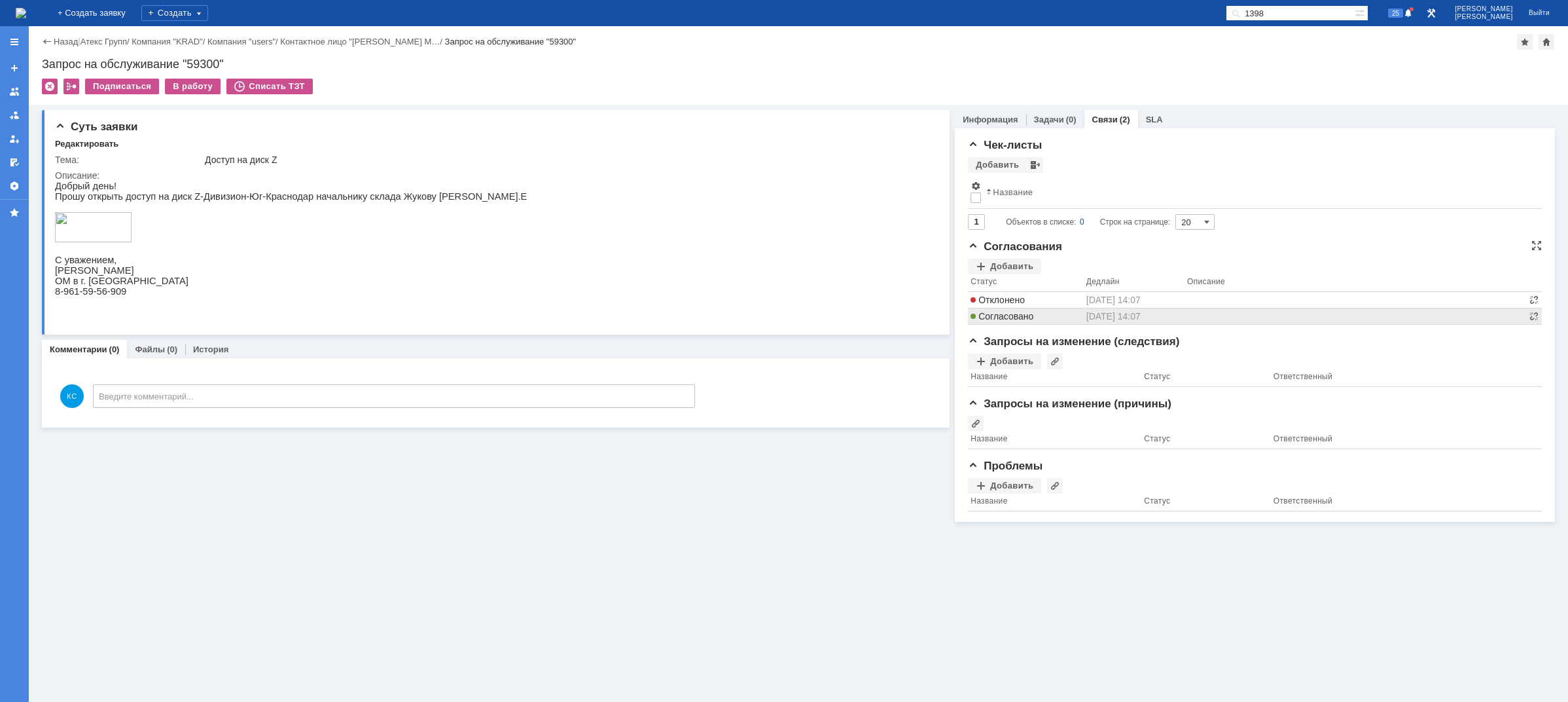
click at [1031, 312] on span "Согласовано" at bounding box center [1002, 316] width 63 height 10
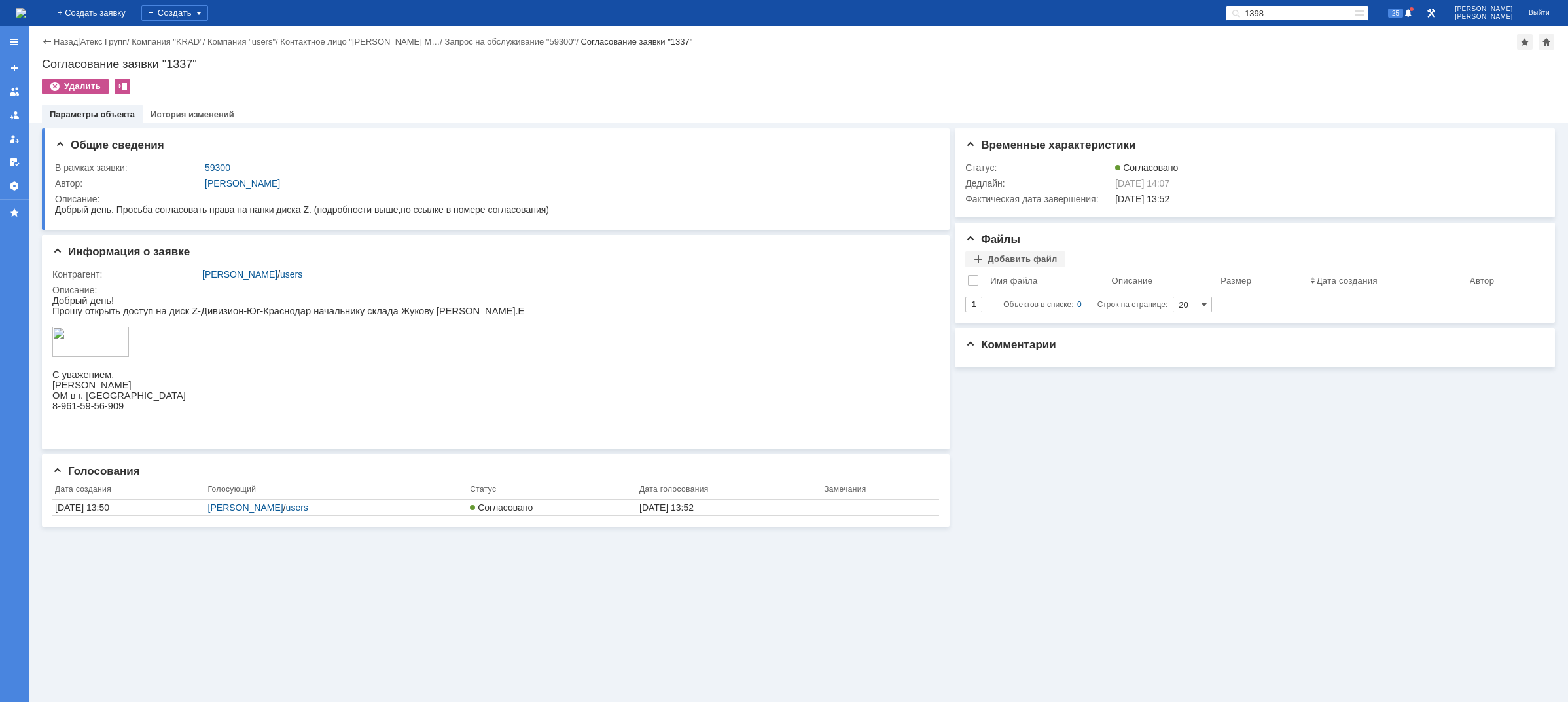
click at [26, 9] on img at bounding box center [20, 13] width 10 height 10
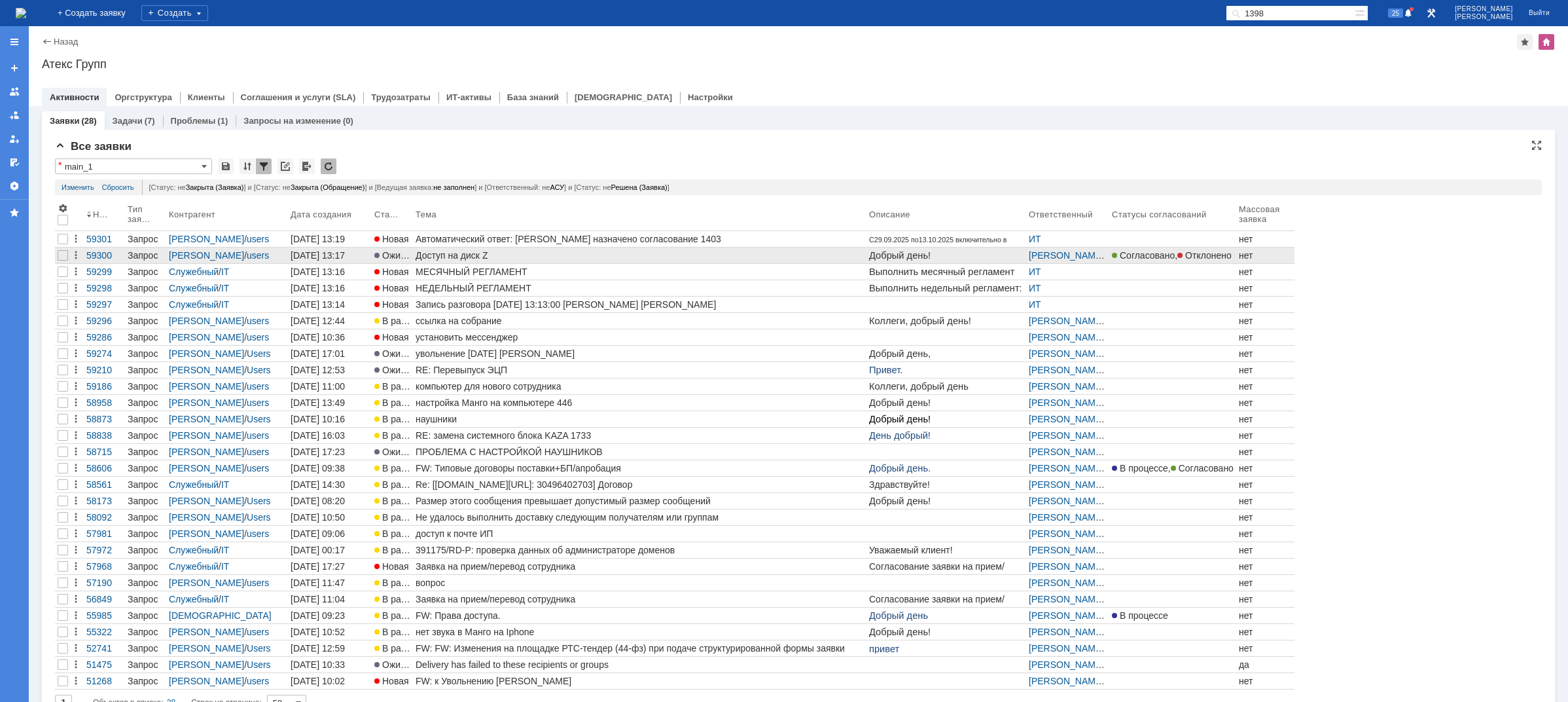
click at [469, 248] on link "Доступ на диск Z" at bounding box center [639, 255] width 454 height 16
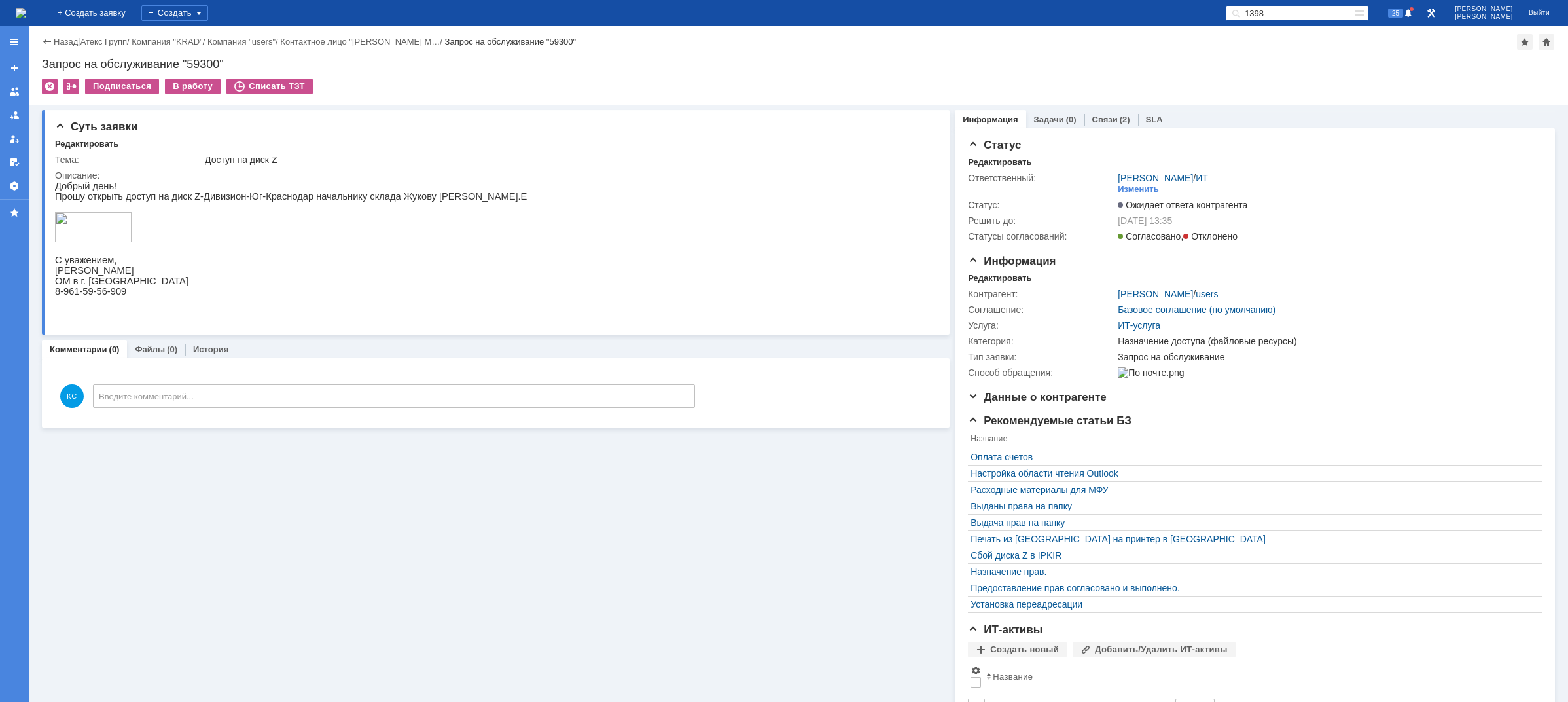
click at [211, 202] on p "Прошу открыть доступ на диск Z-Дивизион-Юг-Краснодар начальнику склада Жукову П…" at bounding box center [291, 196] width 472 height 10
click at [185, 84] on div "В работу" at bounding box center [192, 87] width 56 height 16
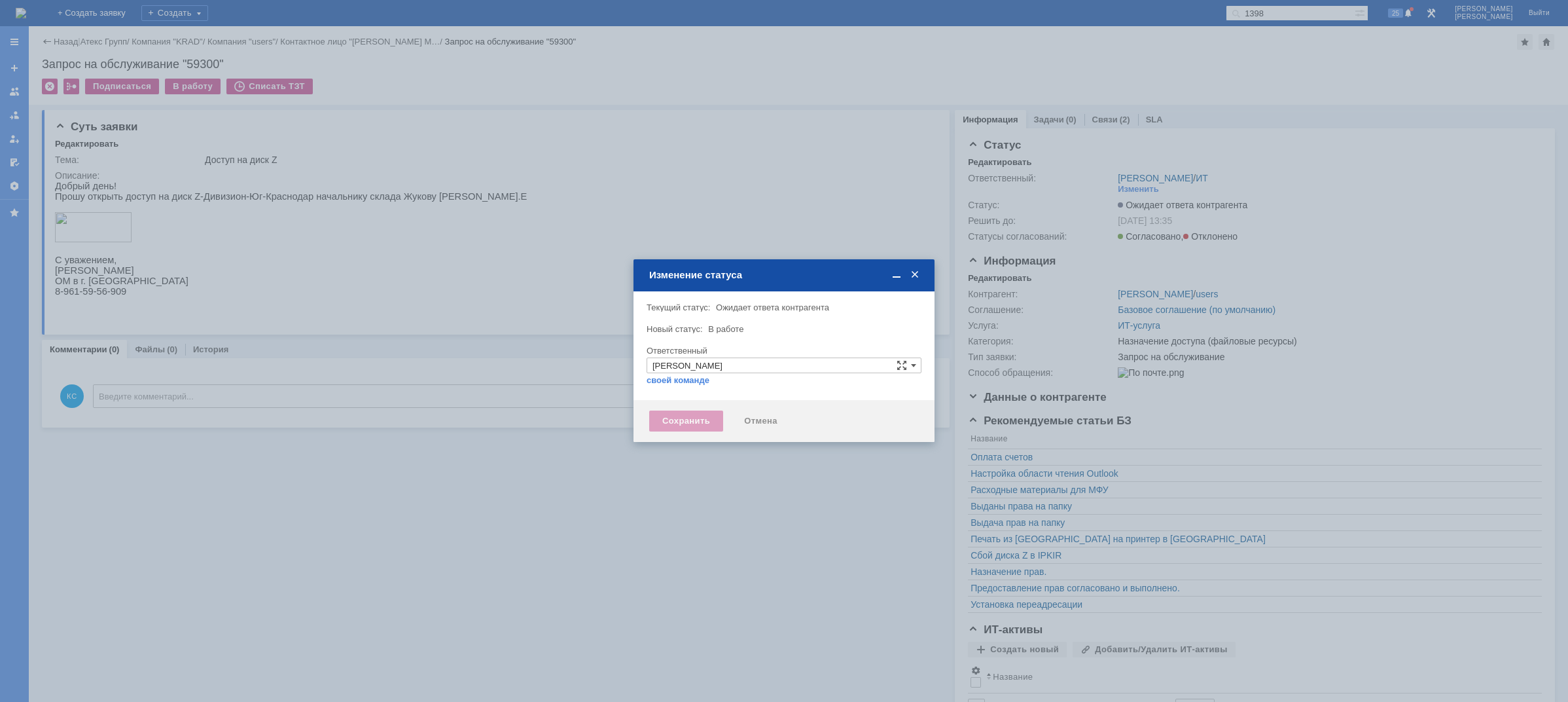
type input "Назначение доступа (файловые ресурсы)"
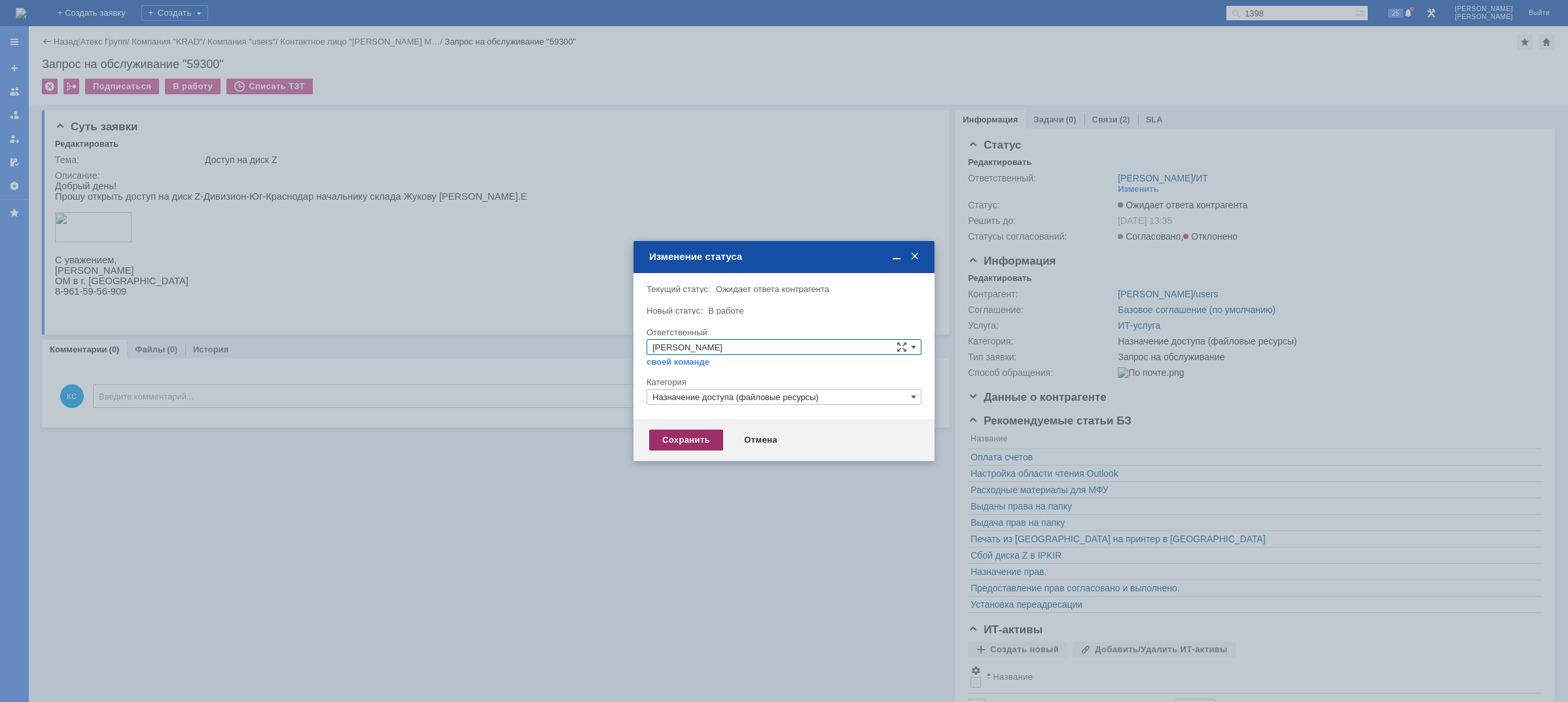
click at [679, 444] on div "Сохранить" at bounding box center [686, 440] width 74 height 21
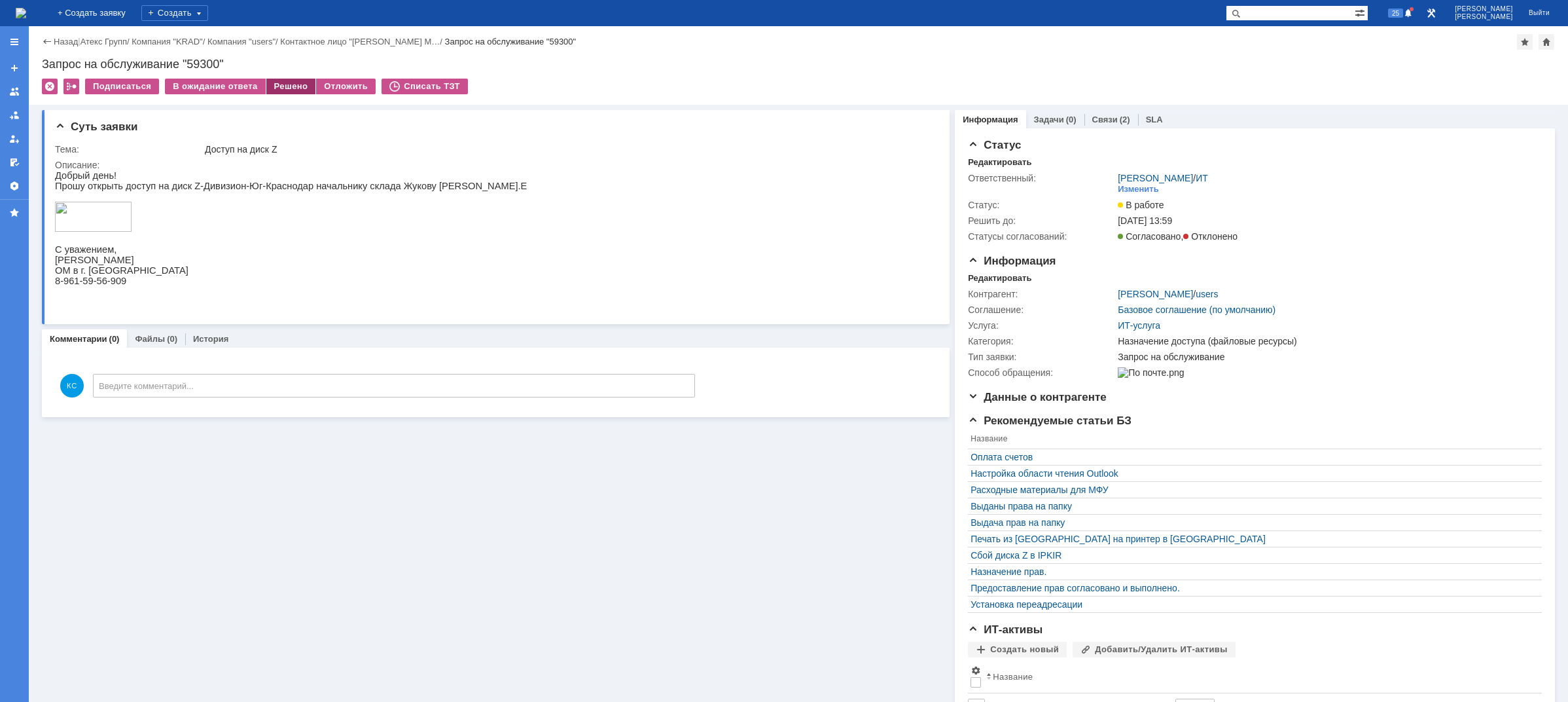
click at [288, 87] on div "Решено" at bounding box center [291, 87] width 50 height 16
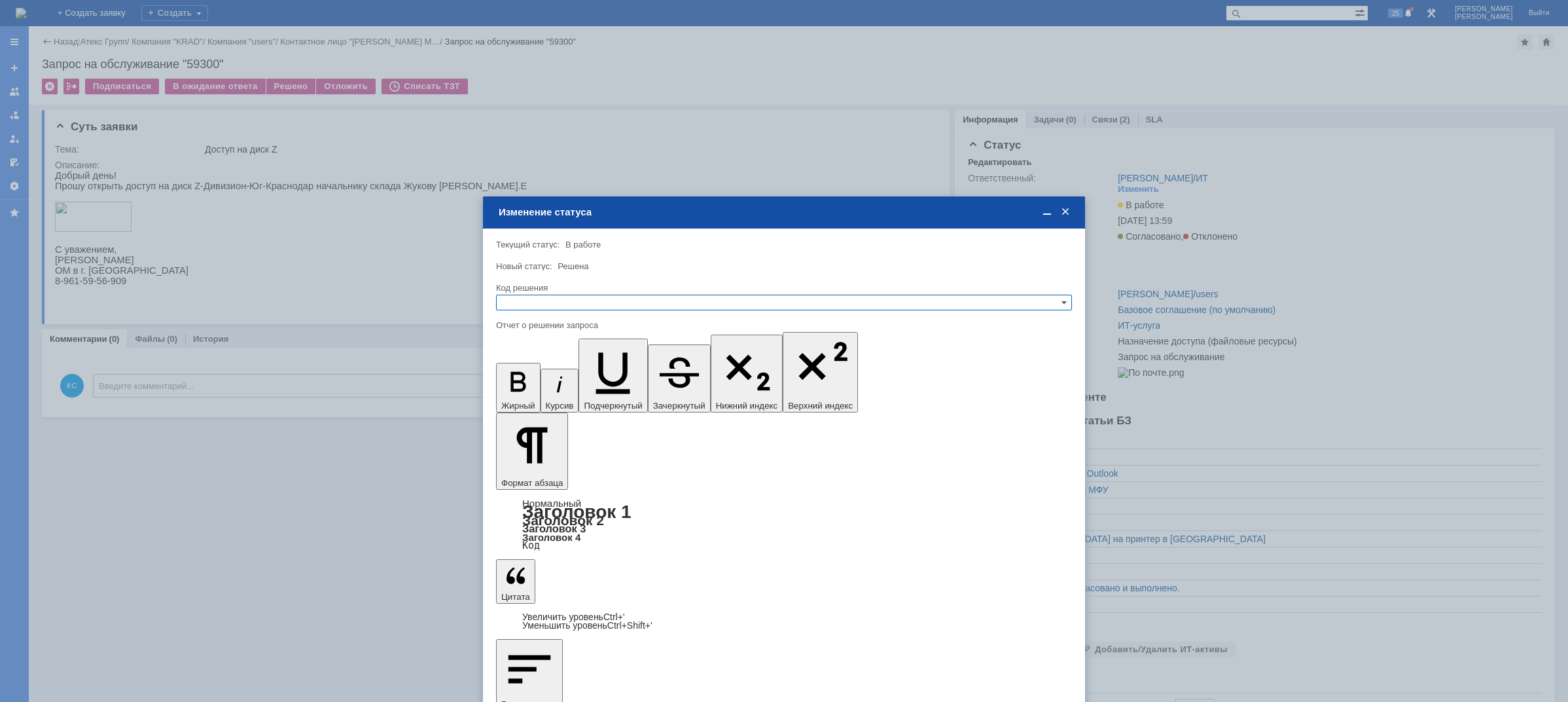
click at [508, 299] on input "text" at bounding box center [784, 303] width 576 height 16
click at [528, 362] on span "Решено" at bounding box center [784, 366] width 564 height 10
type input "Решено"
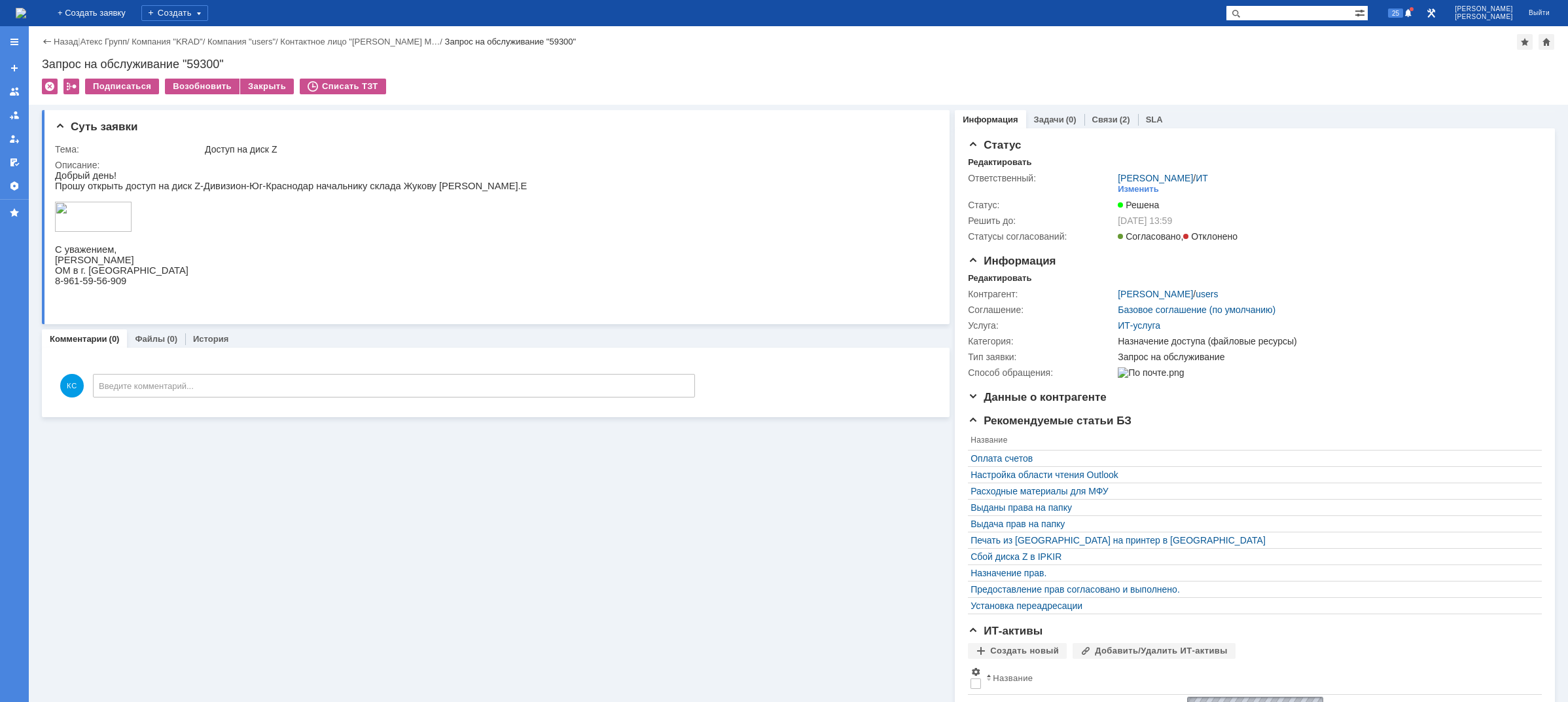
click at [26, 14] on img at bounding box center [20, 13] width 10 height 10
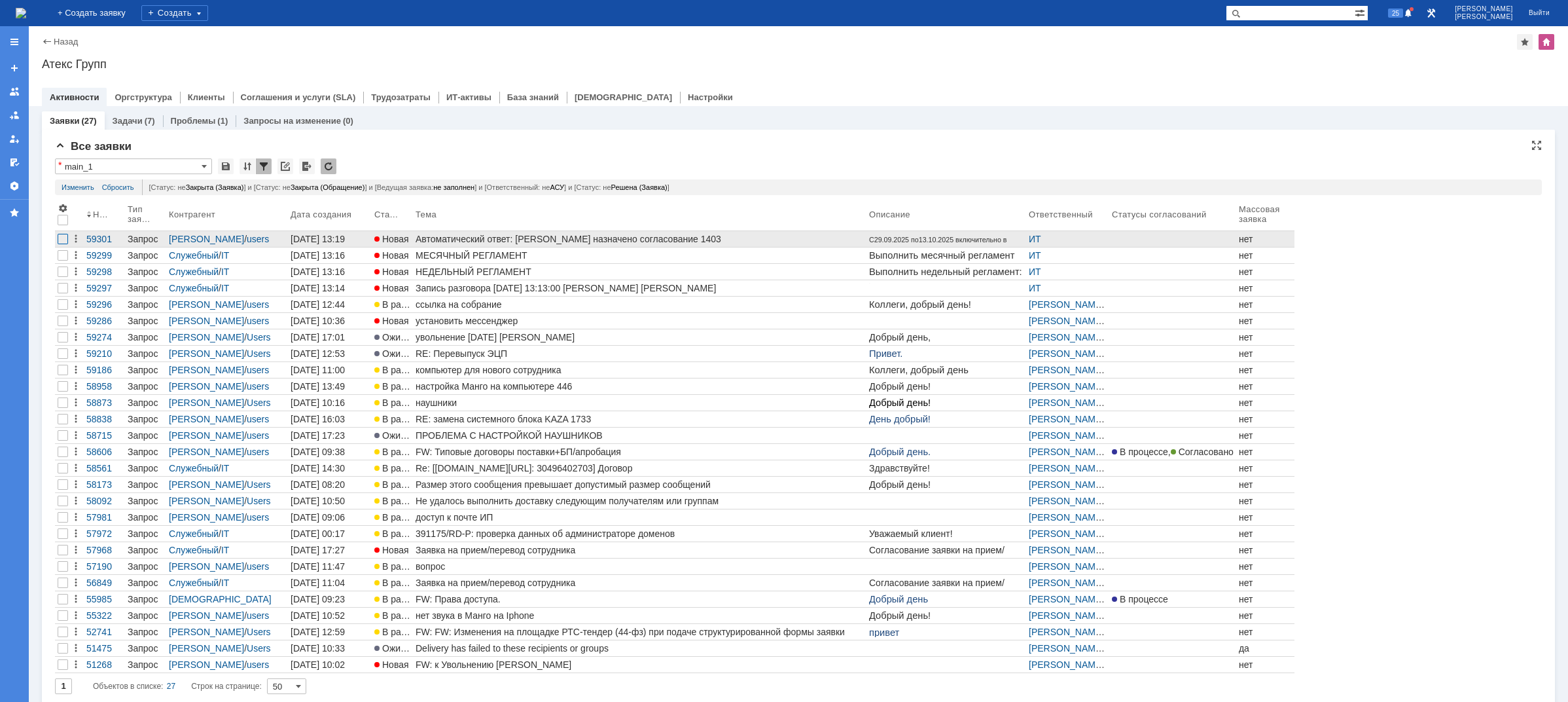
click at [60, 240] on div at bounding box center [62, 239] width 10 height 10
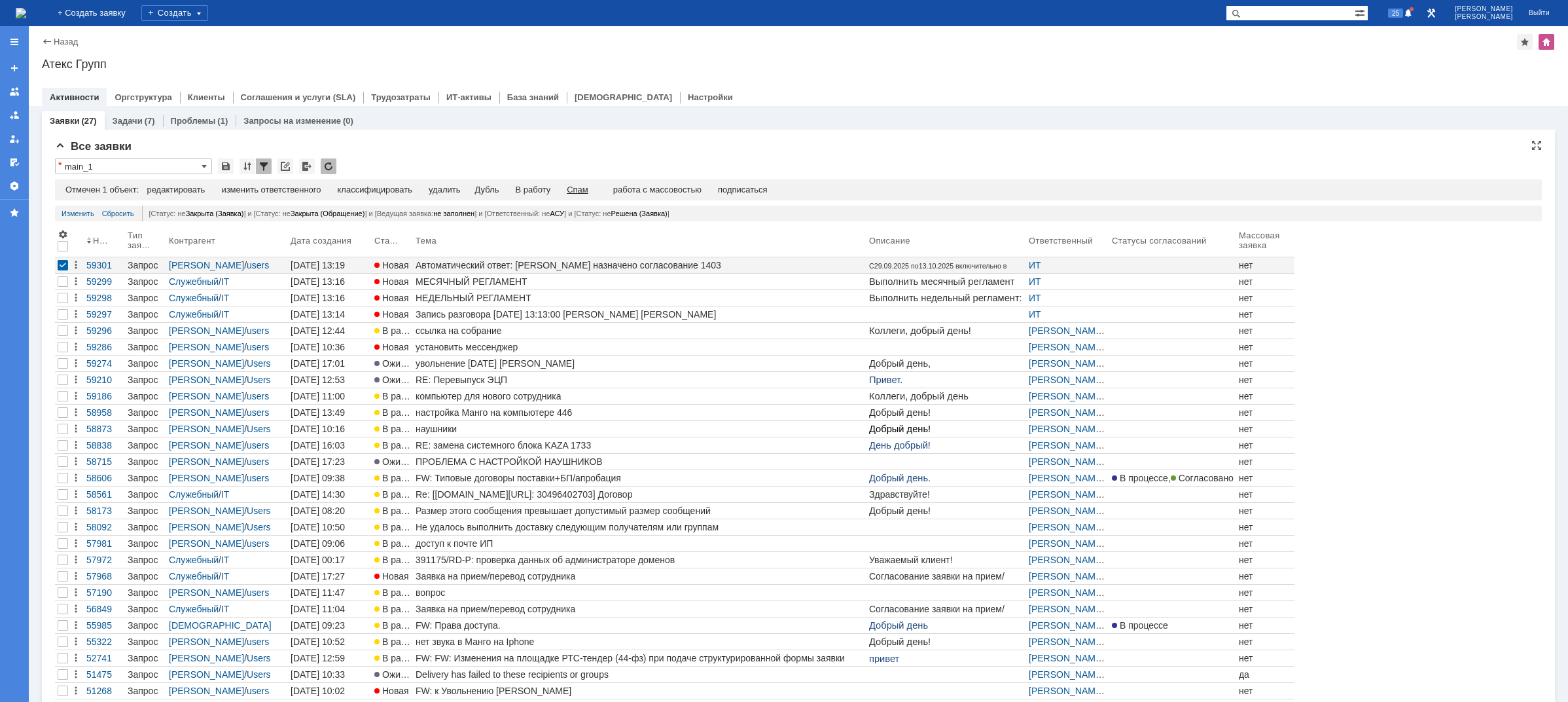
click at [583, 188] on div "Спам" at bounding box center [577, 189] width 21 height 10
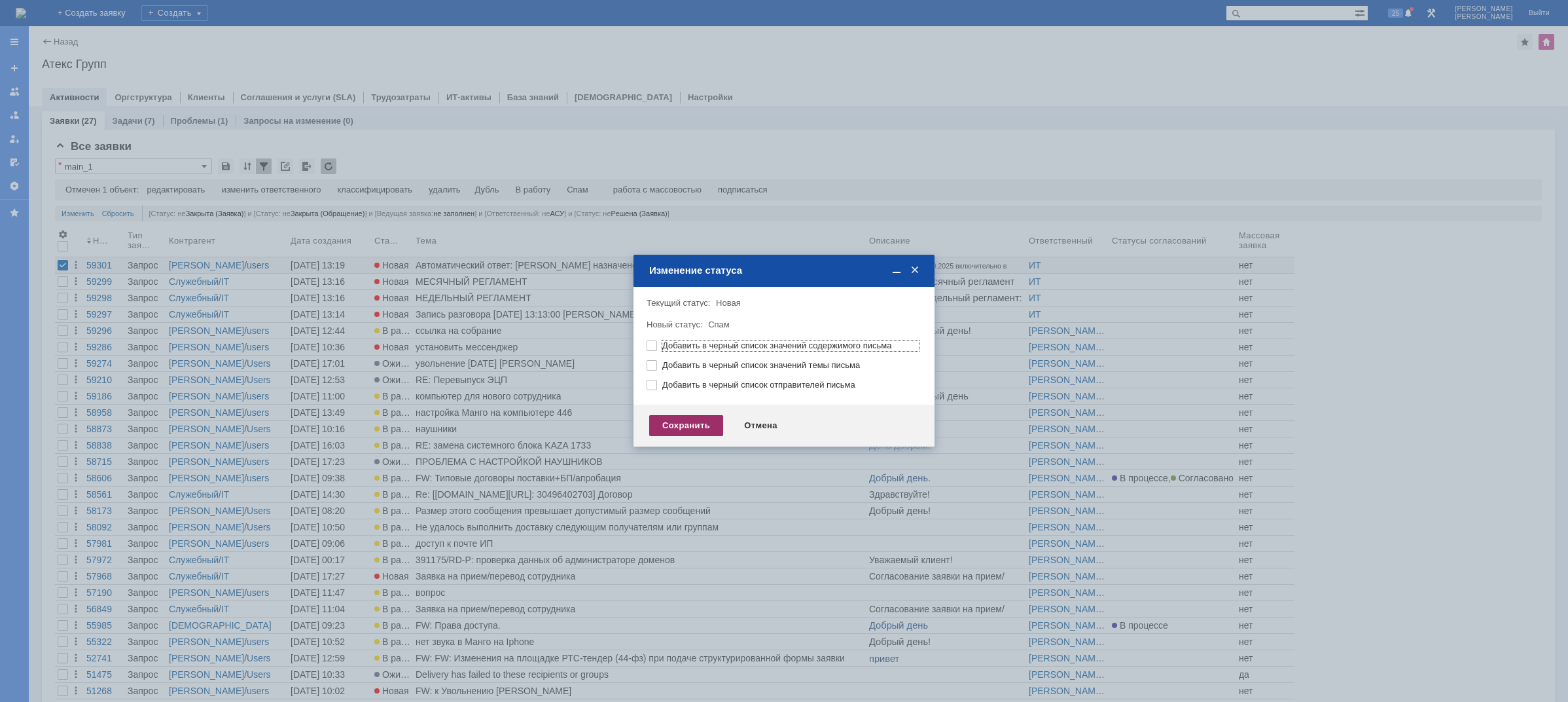
click at [688, 424] on div "Сохранить" at bounding box center [686, 425] width 74 height 21
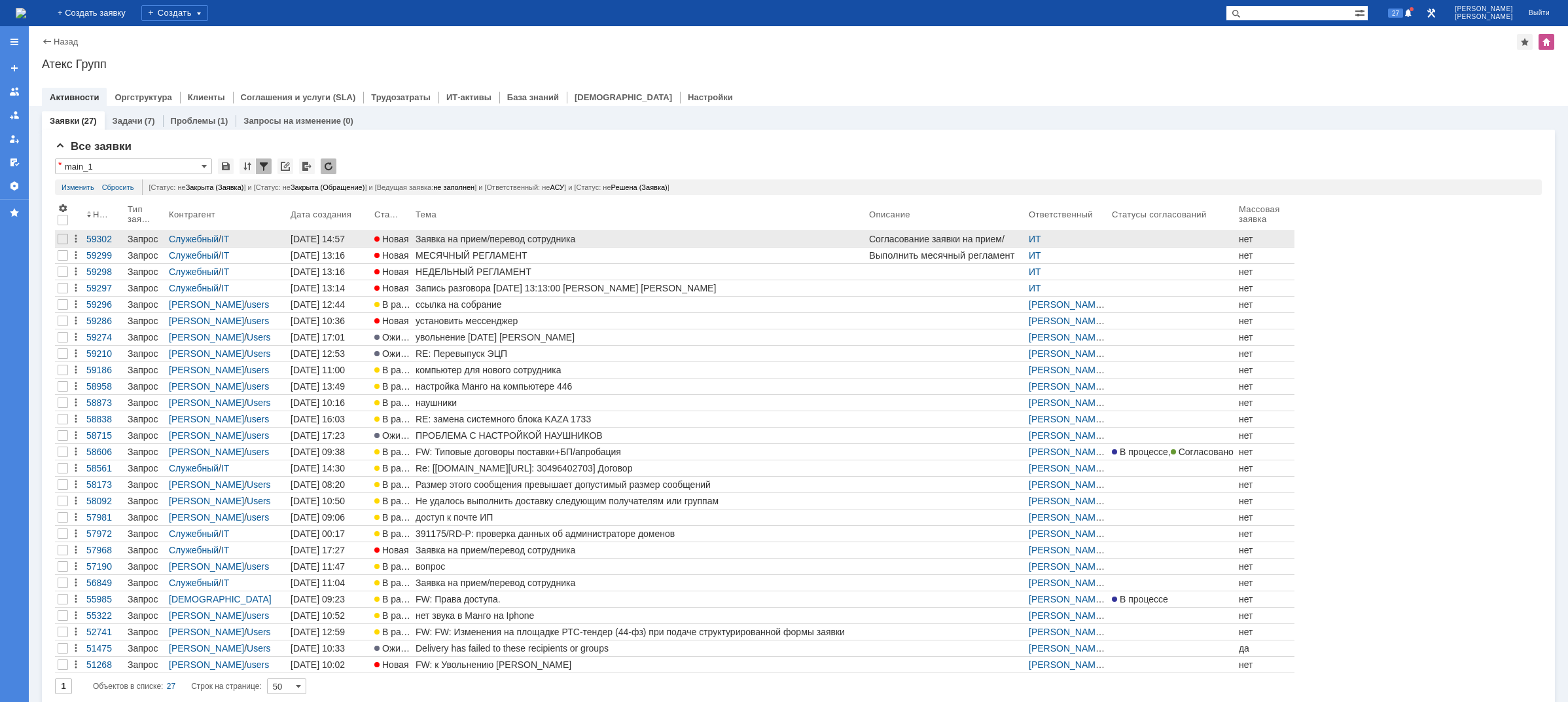
click at [481, 238] on div "Заявка на прием/перевод сотрудника" at bounding box center [639, 239] width 448 height 10
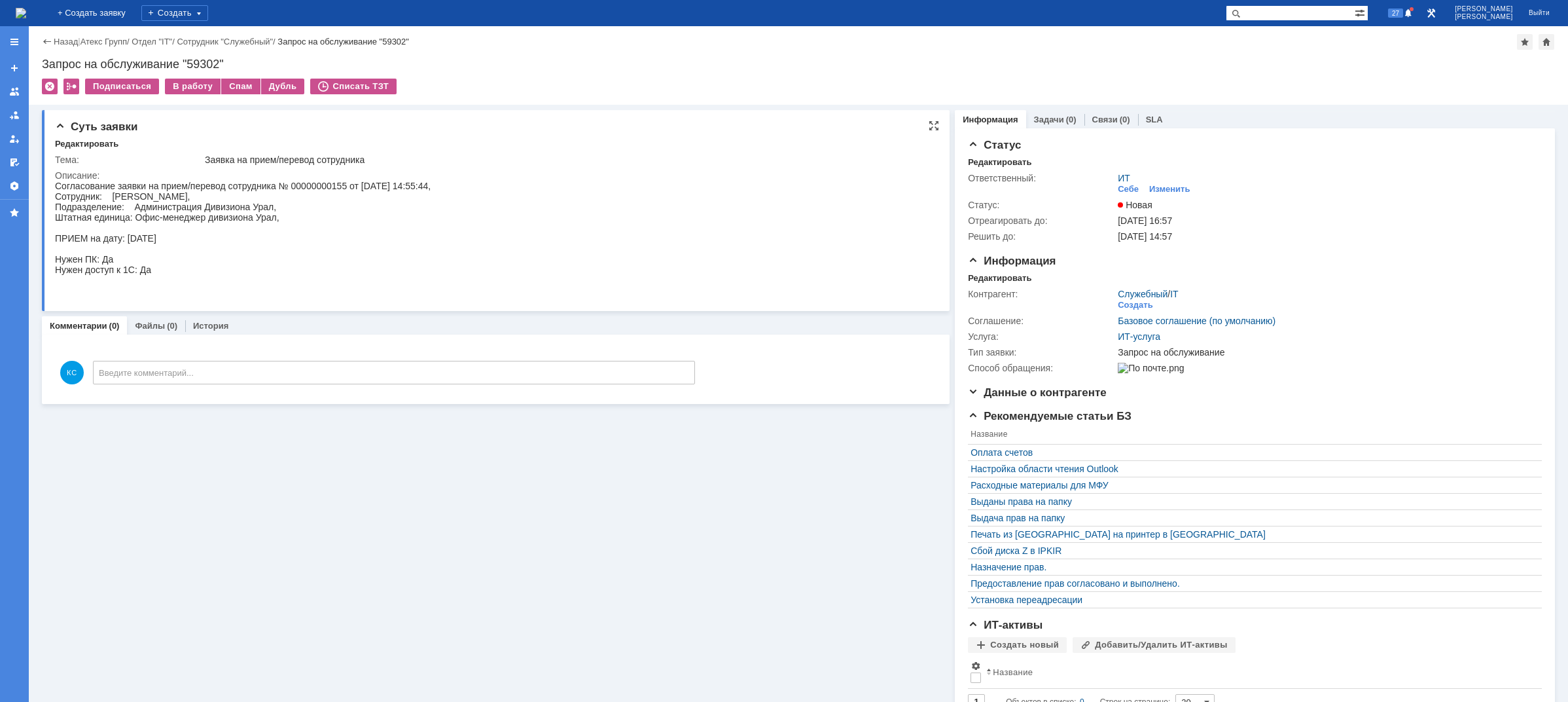
drag, startPoint x: 130, startPoint y: 195, endPoint x: 187, endPoint y: 194, distance: 57.0
click at [186, 194] on div "Согласование заявки на прием/перевод сотрудника № 00000000155 от 29.09.2025 14:…" at bounding box center [243, 238] width 376 height 115
click at [194, 194] on div "Согласование заявки на прием/перевод сотрудника № 00000000155 от 29.09.2025 14:…" at bounding box center [243, 238] width 376 height 115
click at [26, 13] on img at bounding box center [20, 13] width 10 height 10
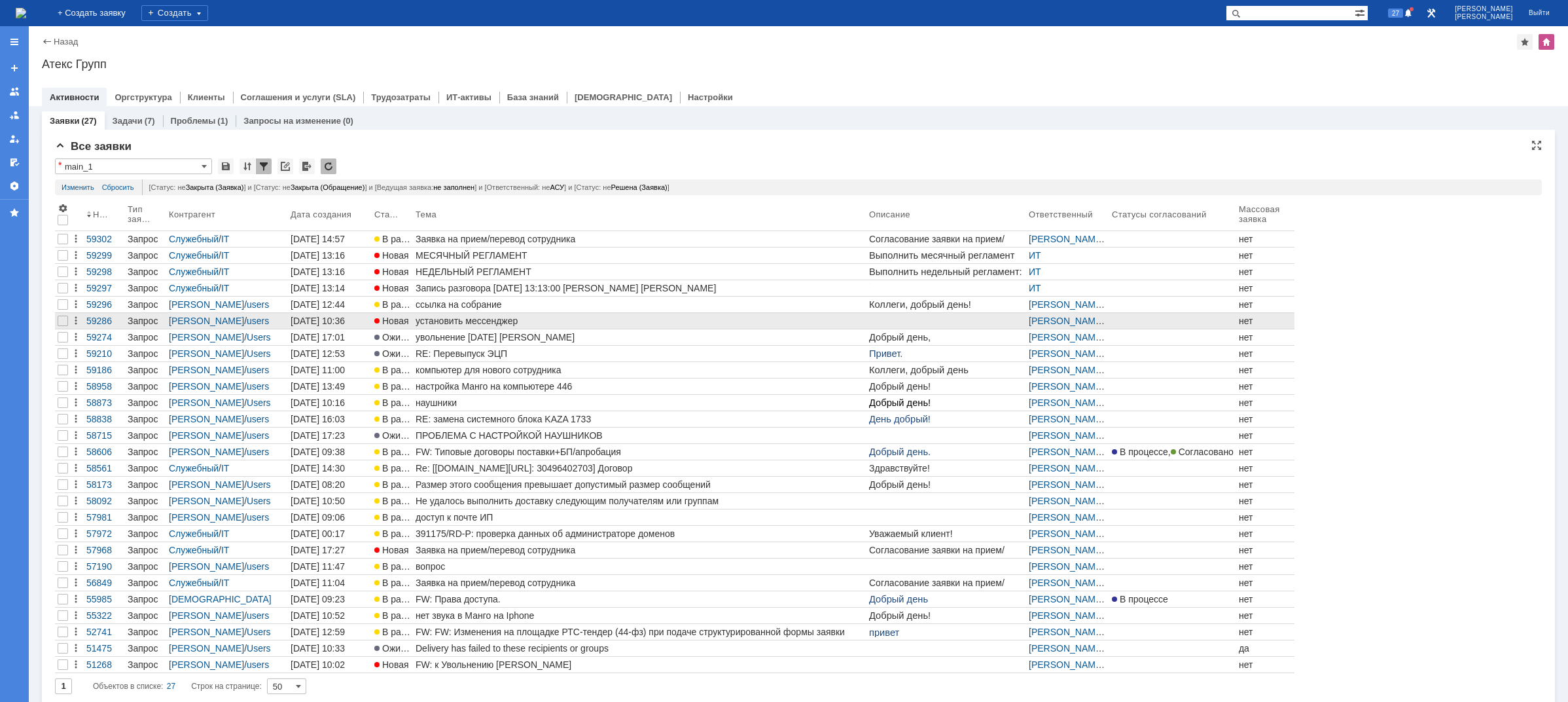
click at [497, 313] on link "установить мессенджер" at bounding box center [639, 321] width 454 height 16
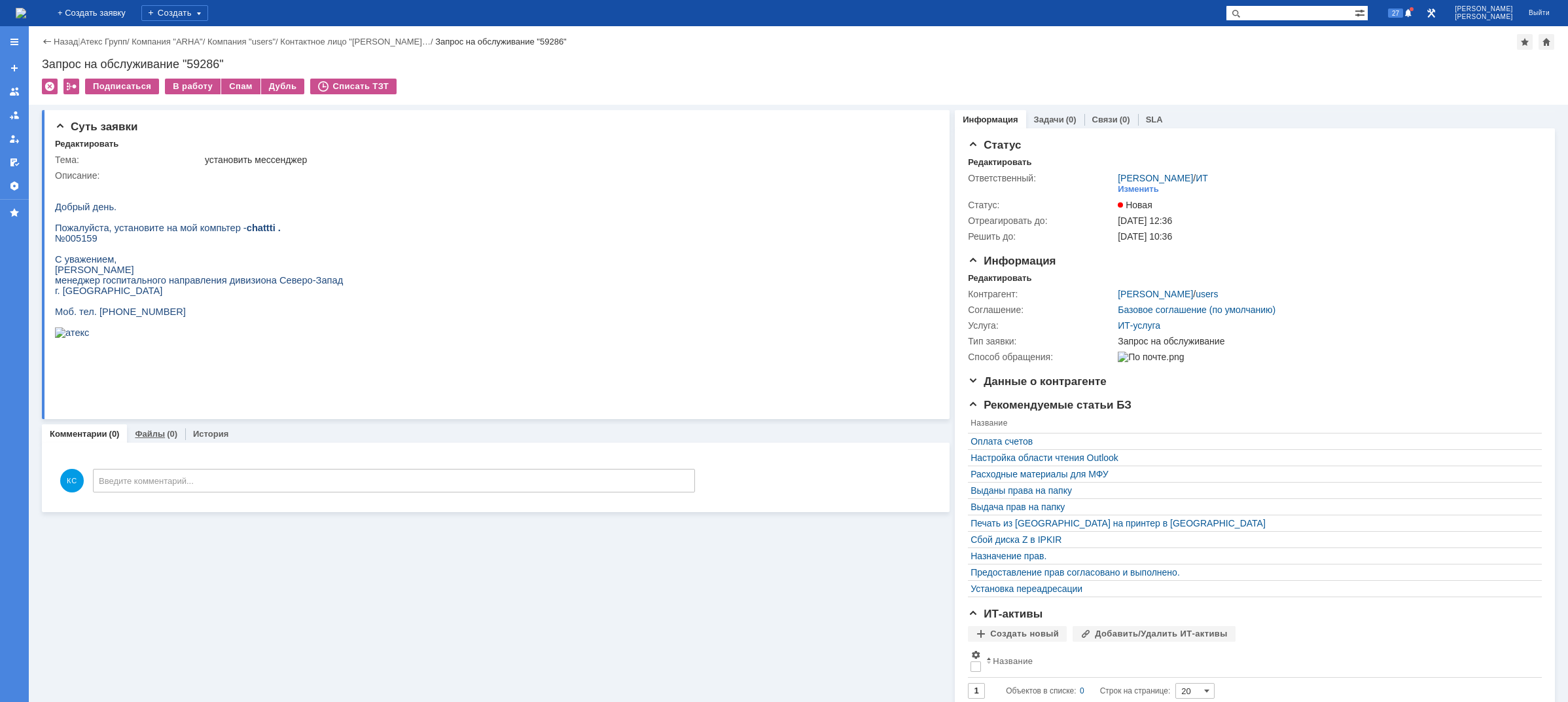
click at [161, 435] on link "Файлы" at bounding box center [150, 433] width 30 height 9
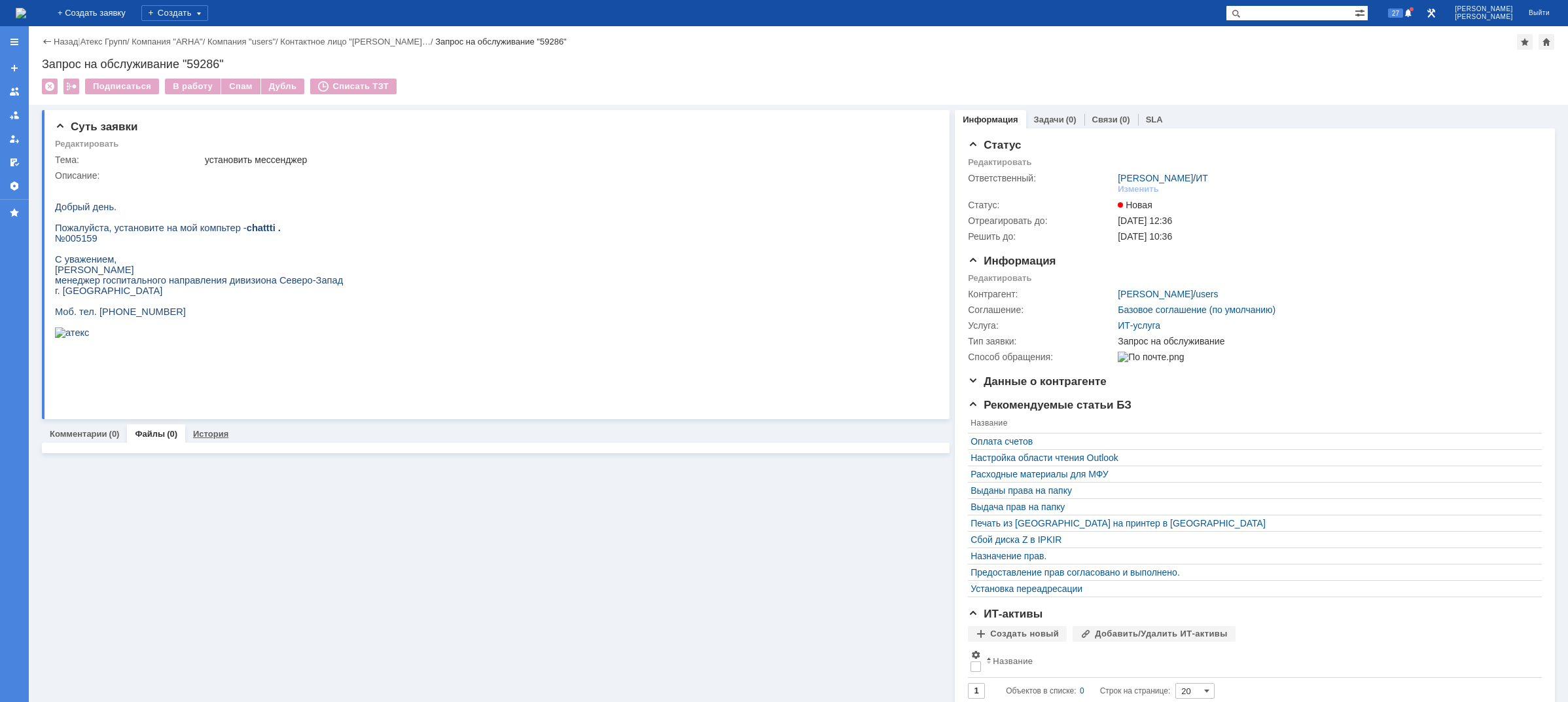
click at [206, 435] on link "История" at bounding box center [210, 433] width 35 height 9
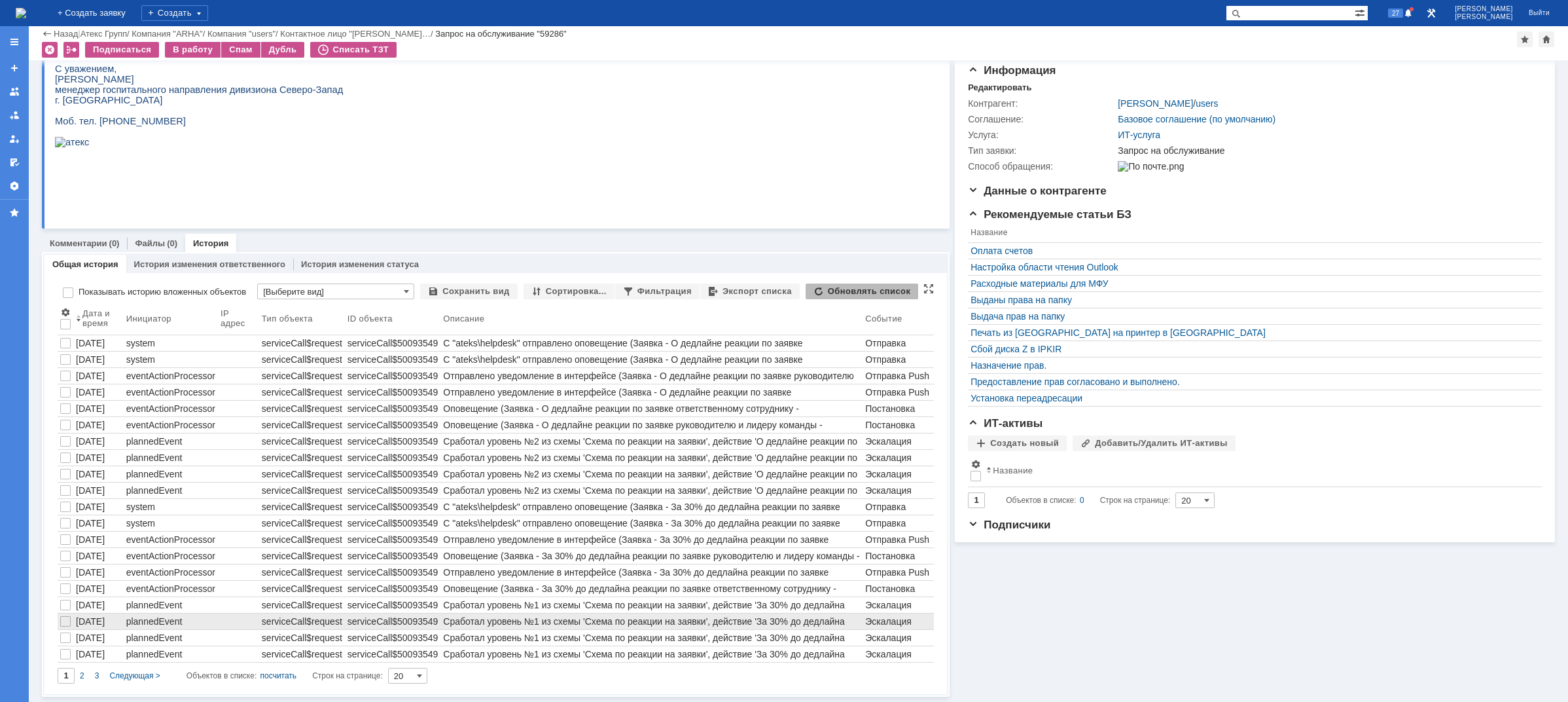
scroll to position [147, 0]
click at [82, 676] on span "2" at bounding box center [82, 676] width 5 height 9
type input "2"
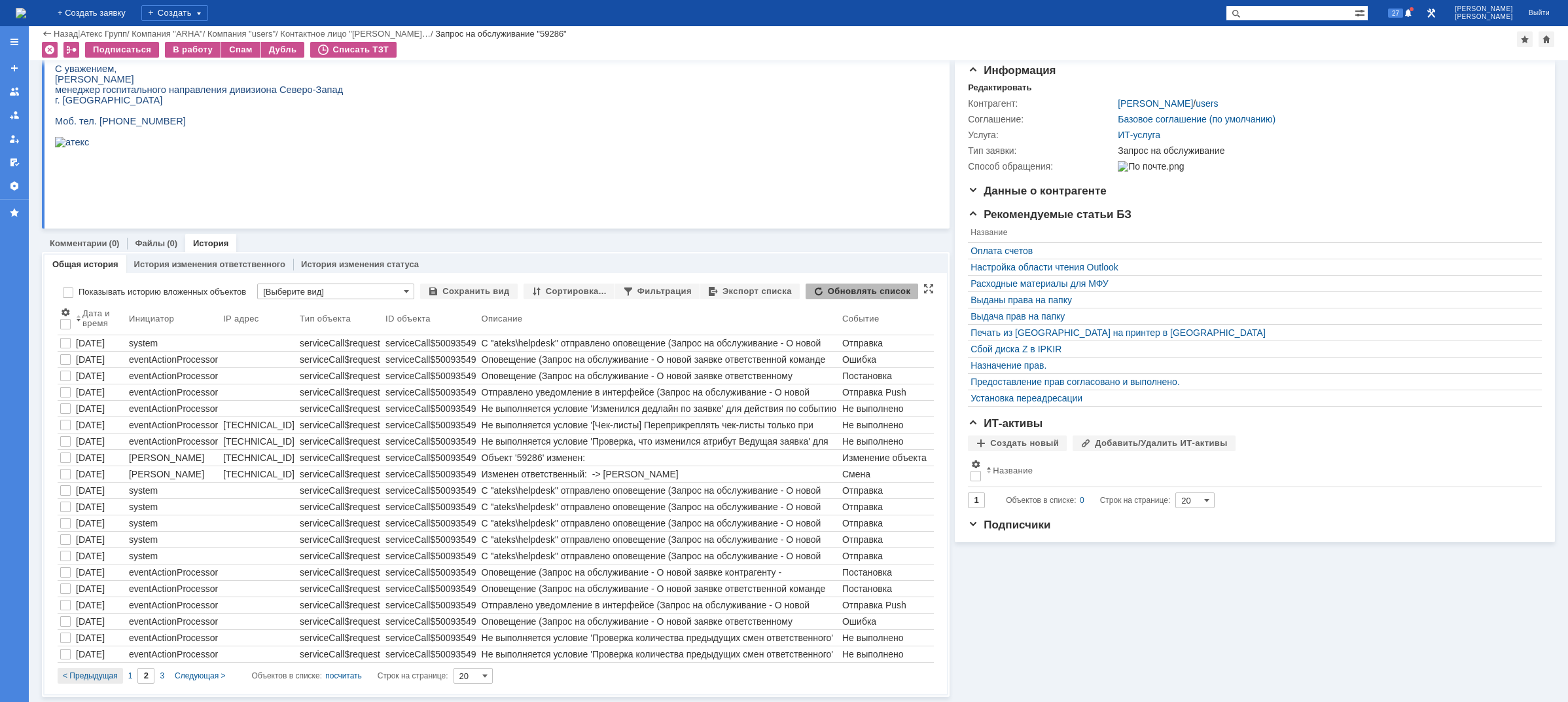
click at [97, 677] on span "< Предыдущая" at bounding box center [91, 676] width 55 height 9
type input "1"
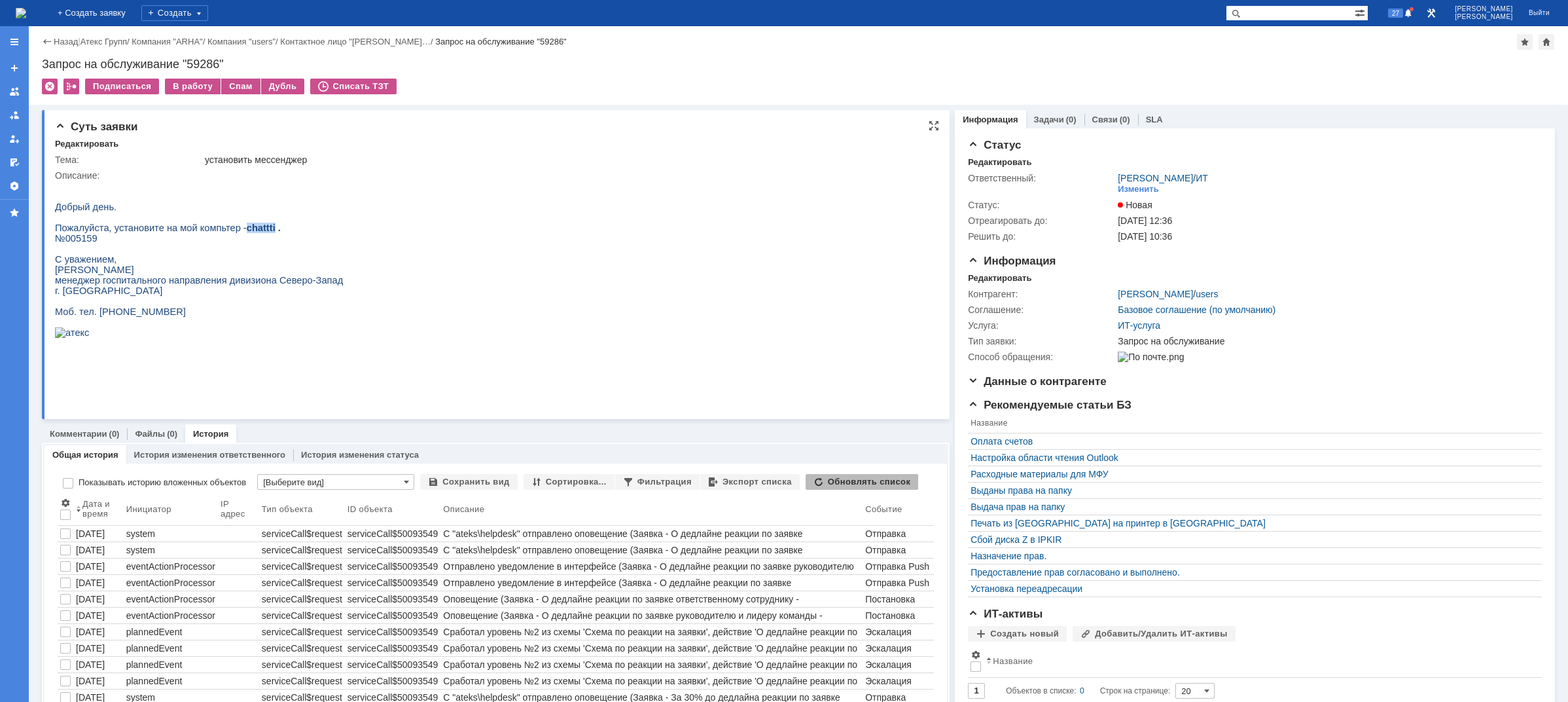
drag, startPoint x: 231, startPoint y: 236, endPoint x: 257, endPoint y: 235, distance: 26.0
click at [257, 233] on p "Пожалуйста, установите на мой компьтер - chattti ." at bounding box center [199, 228] width 288 height 10
copy span "chattti"
click at [26, 11] on img at bounding box center [20, 13] width 10 height 10
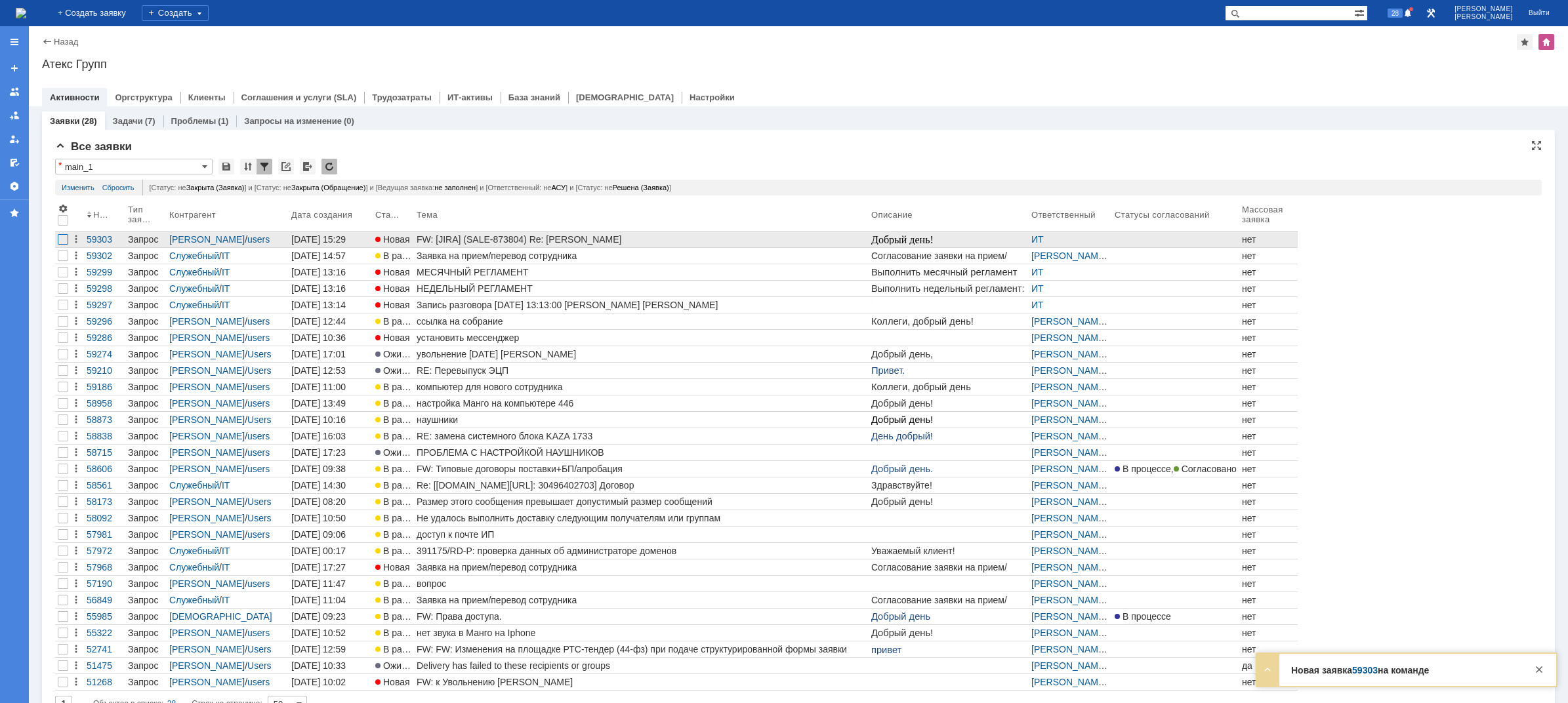
click at [63, 240] on div at bounding box center [62, 239] width 10 height 10
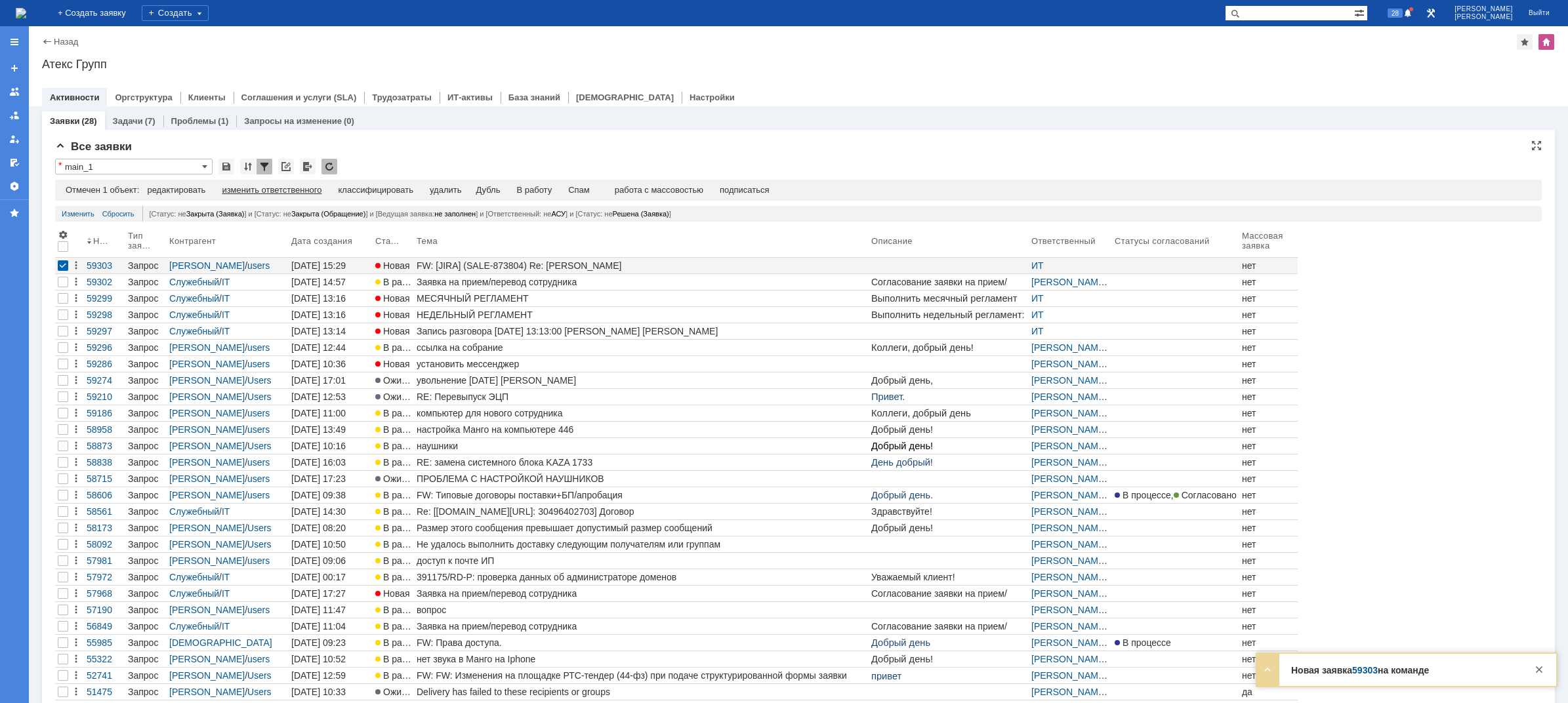
click at [245, 192] on div "изменить ответственного" at bounding box center [272, 189] width 99 height 10
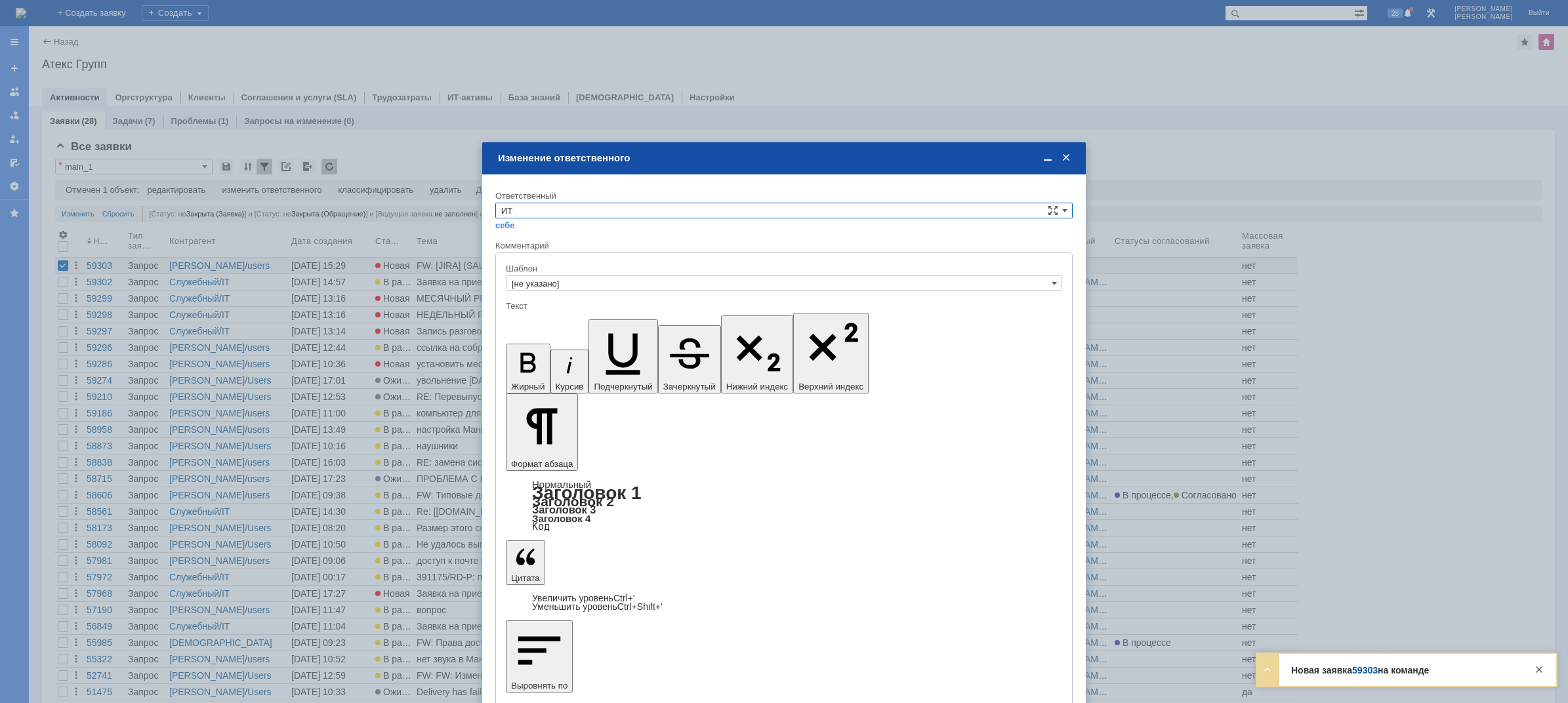
click at [541, 215] on input "ИТ" at bounding box center [783, 211] width 577 height 16
click at [516, 320] on span "АСУ" at bounding box center [784, 319] width 565 height 10
type input "АСУ"
click at [530, 521] on div "Внимание! Ответственный АСУ себе своей команде Комментарий Шаблон [не указано] …" at bounding box center [784, 505] width 604 height 661
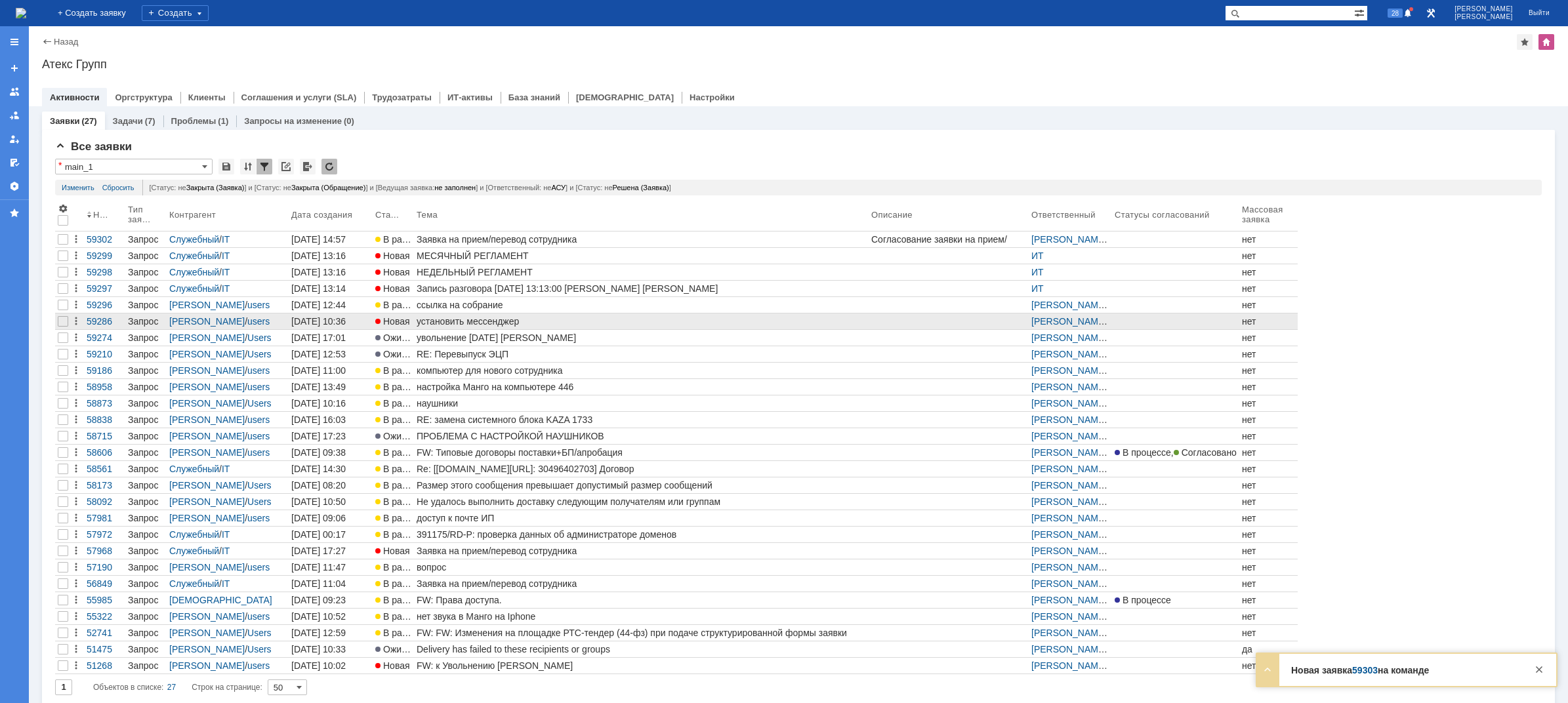
click at [491, 320] on div "установить мессенджер" at bounding box center [641, 321] width 449 height 10
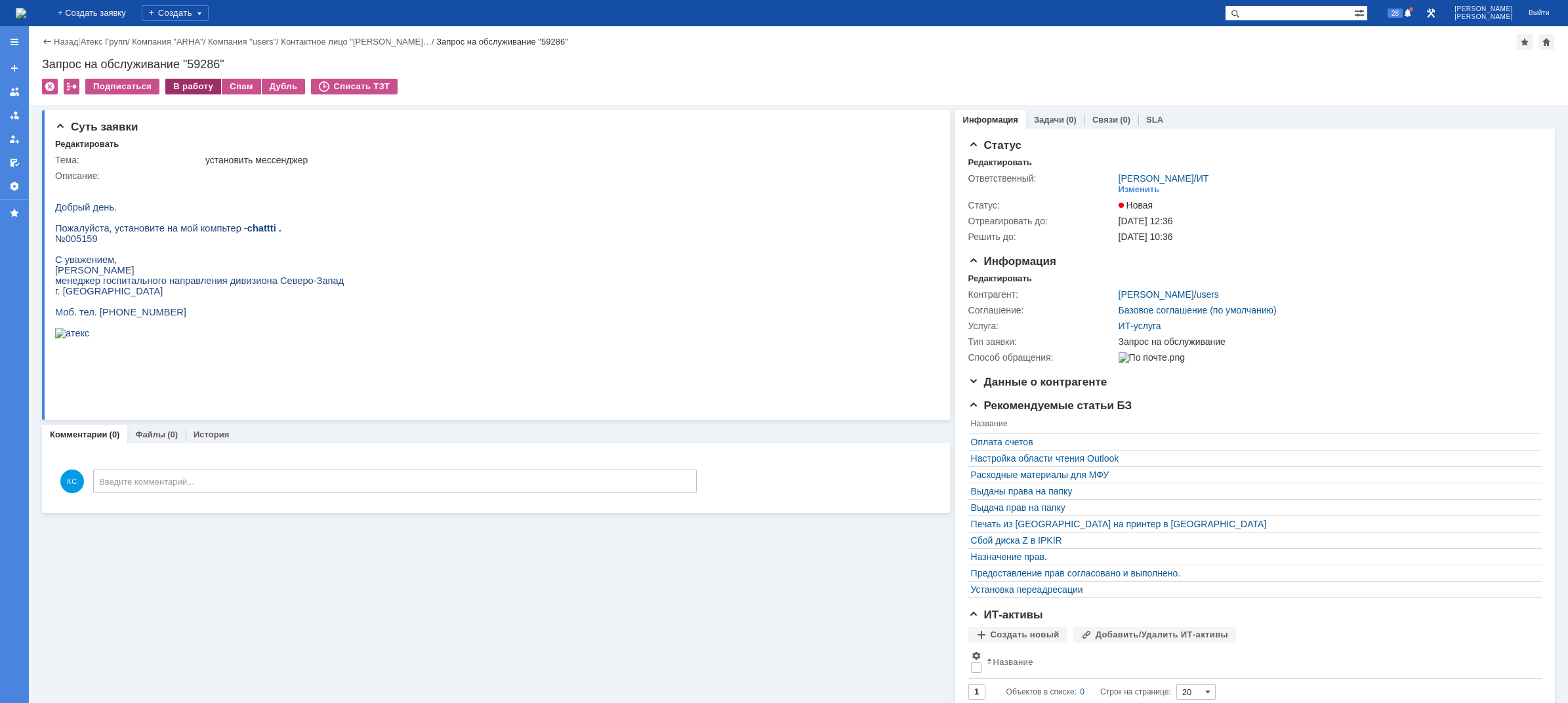
click at [195, 88] on div "В работу" at bounding box center [193, 87] width 56 height 16
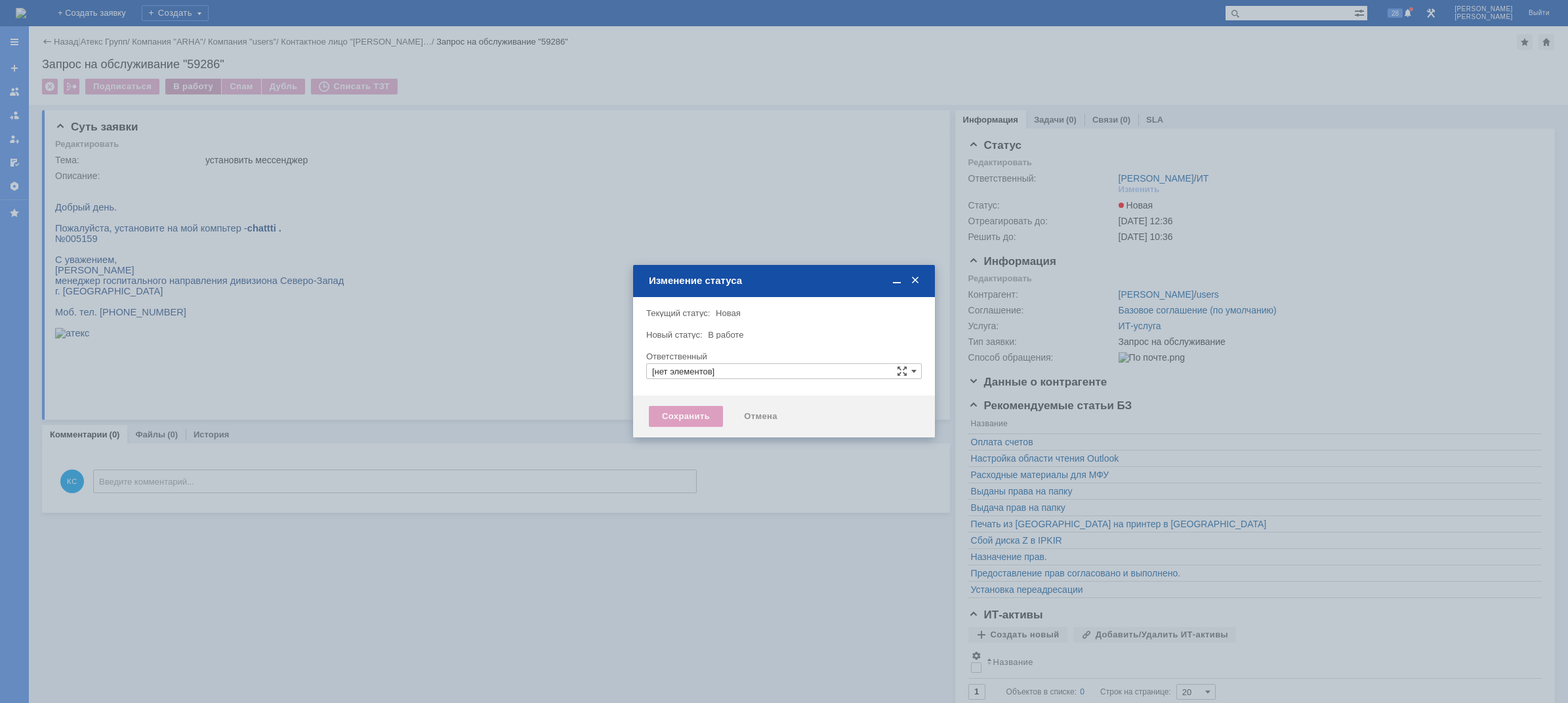
type input "[PERSON_NAME]"
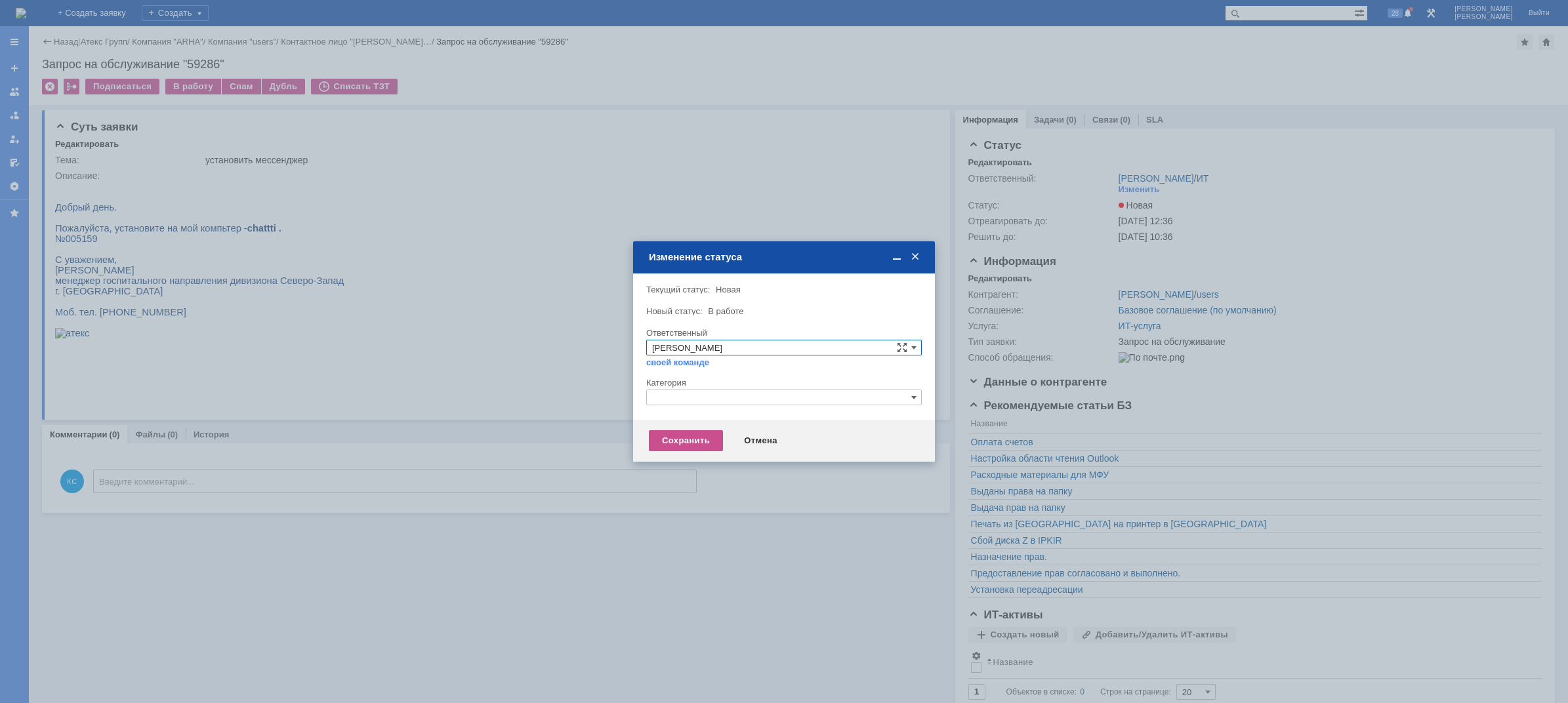
click at [666, 401] on input "text" at bounding box center [784, 398] width 276 height 16
drag, startPoint x: 679, startPoint y: 398, endPoint x: 615, endPoint y: 388, distance: 64.8
click at [615, 388] on body "Идет загрузка, пожалуйста, подождите. На домашнюю + Создать заявку Создать 28 К…" at bounding box center [784, 351] width 1568 height 703
type input "про"
click at [683, 447] on span "[не указано]" at bounding box center [784, 443] width 264 height 10
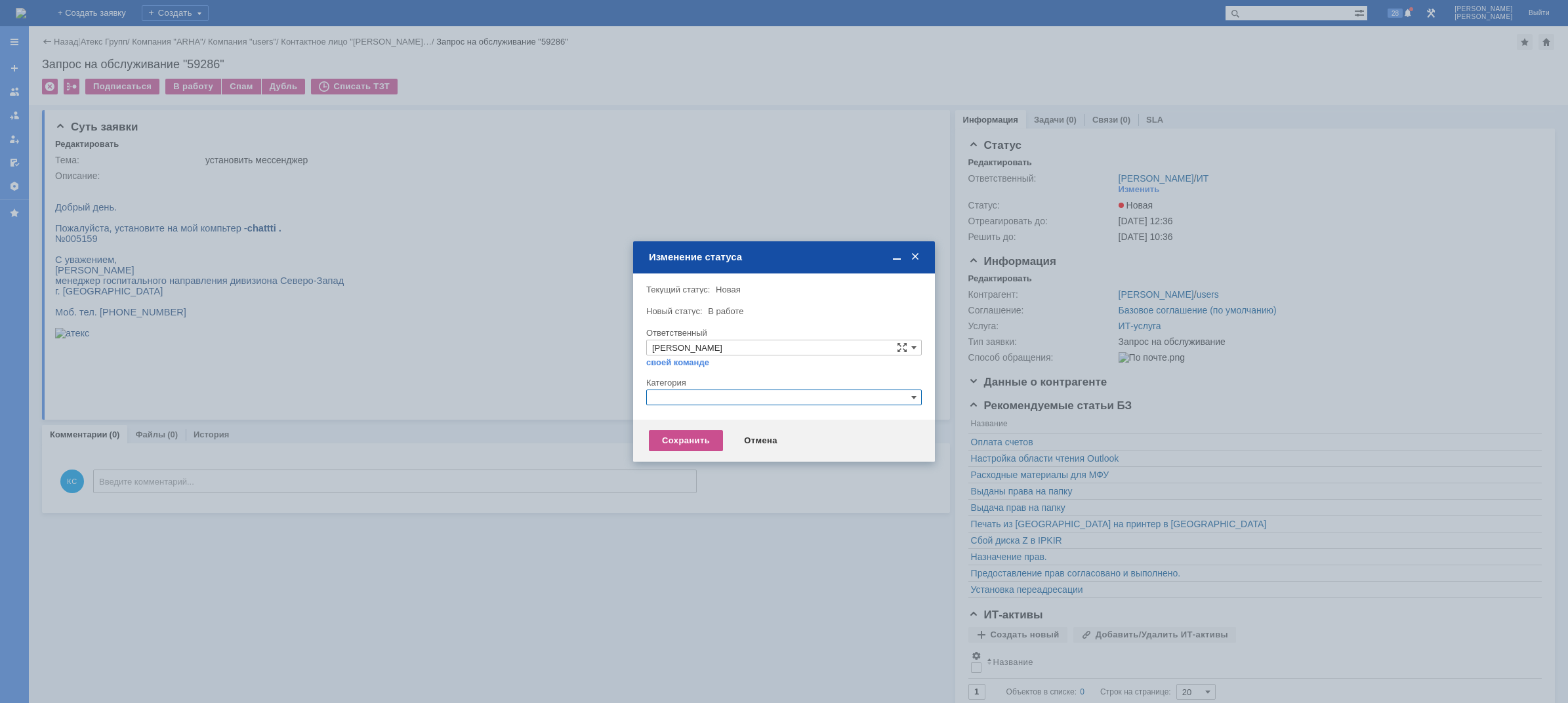
click at [666, 395] on input "text" at bounding box center [784, 398] width 276 height 16
click at [682, 461] on span "Прочее" at bounding box center [784, 458] width 264 height 10
type input "Прочее"
click at [673, 438] on div "Сохранить" at bounding box center [686, 440] width 74 height 21
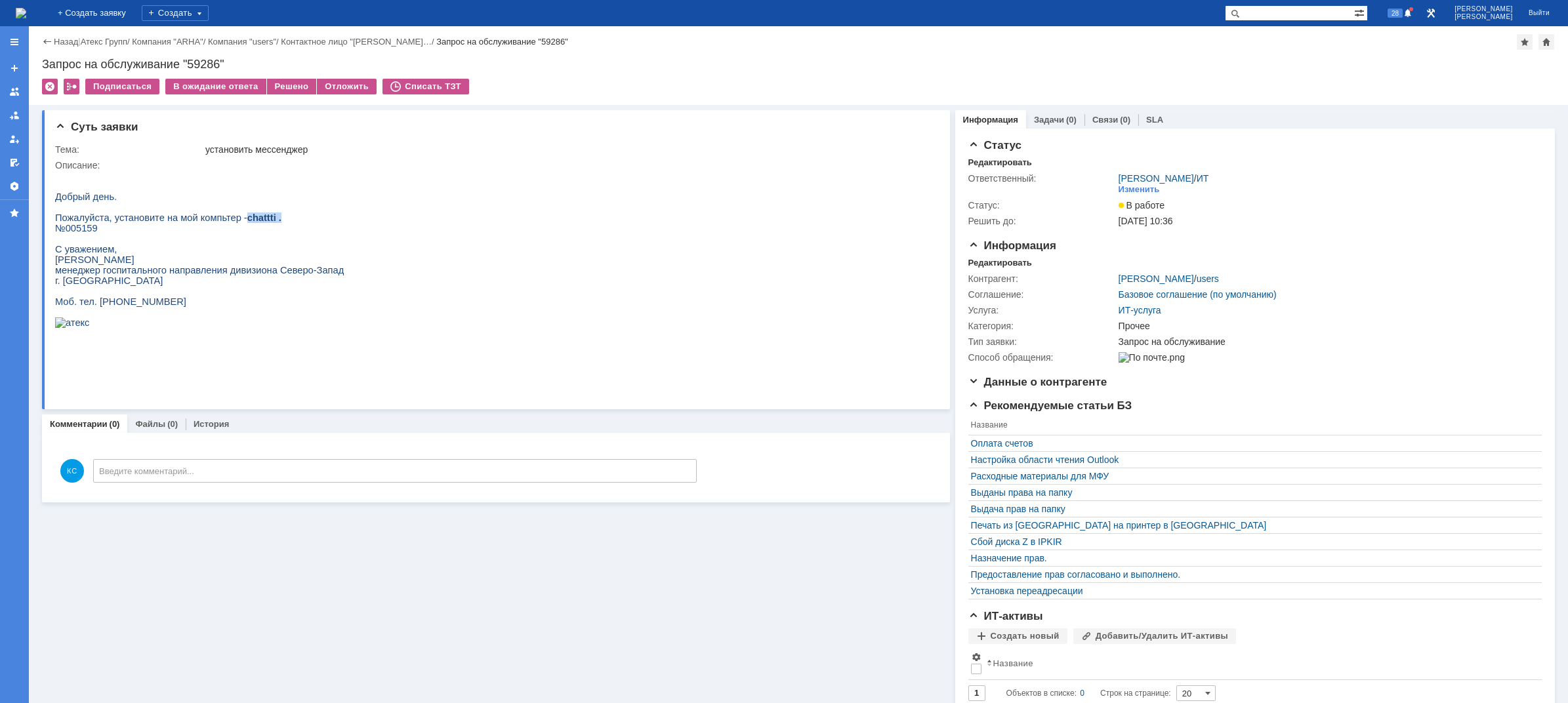
drag, startPoint x: 230, startPoint y: 224, endPoint x: 263, endPoint y: 226, distance: 33.1
click at [263, 223] on p "Пожалуйста, установите на мой компьтер - chattti ." at bounding box center [200, 217] width 289 height 10
click at [275, 83] on div "Решено" at bounding box center [291, 87] width 50 height 16
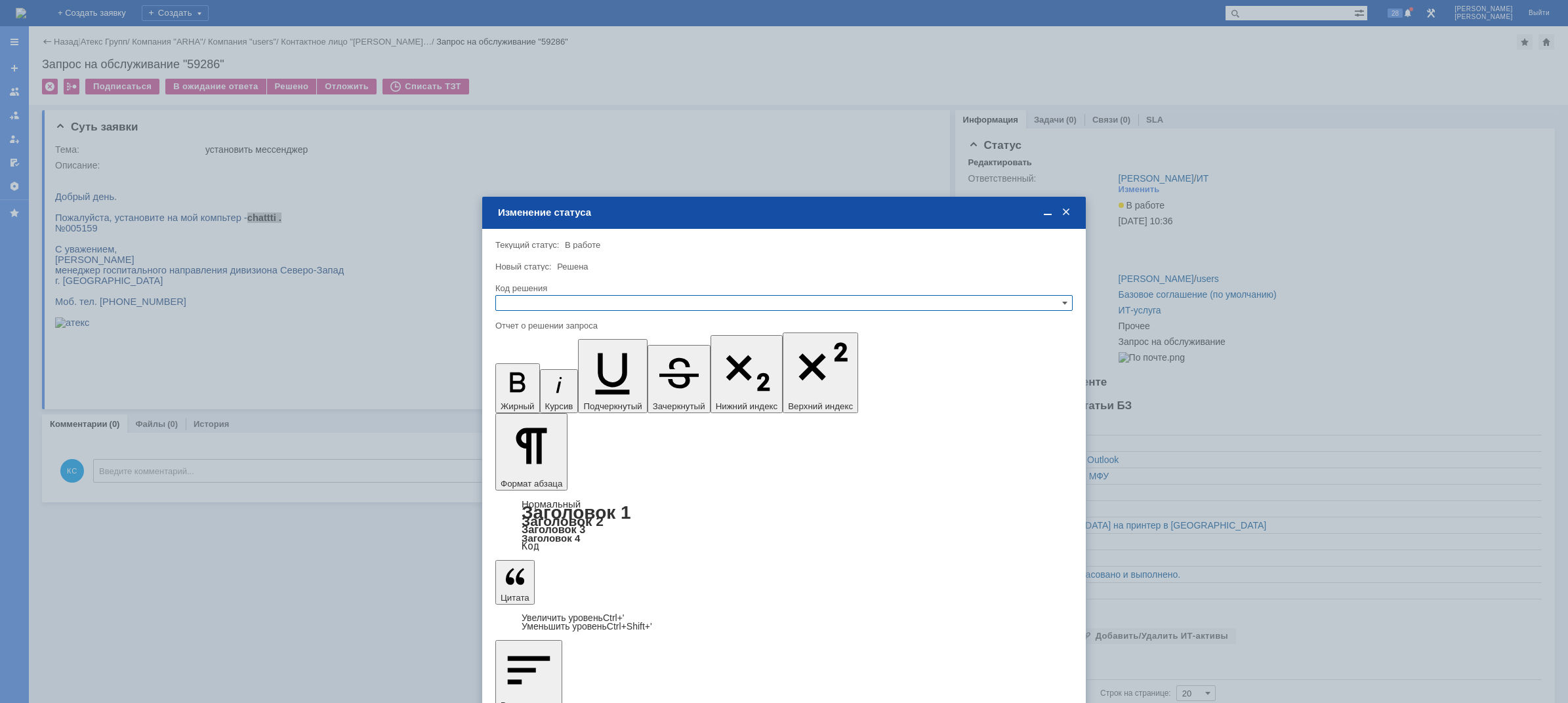
click at [563, 301] on input "text" at bounding box center [783, 303] width 577 height 16
click at [544, 366] on span "Решено" at bounding box center [784, 366] width 565 height 10
type input "Решено"
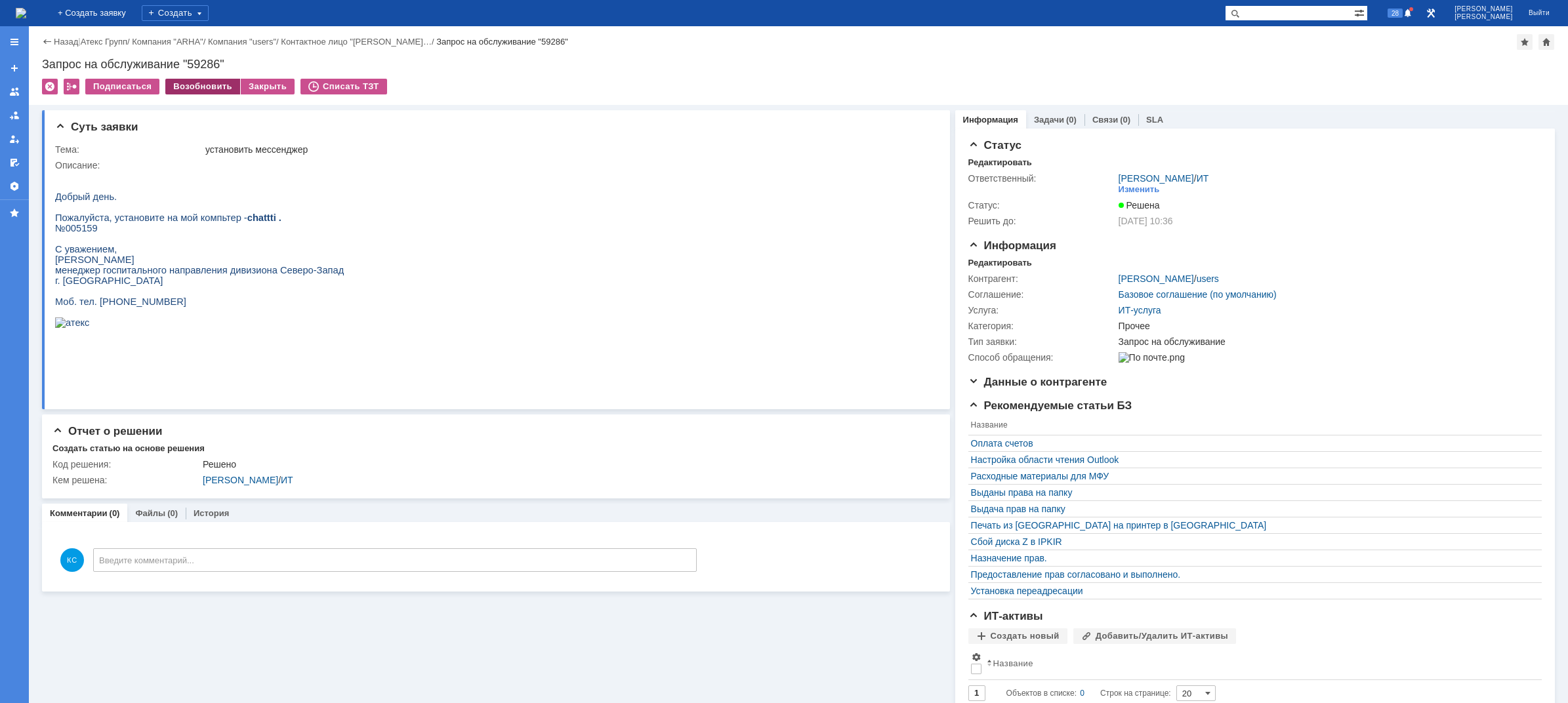
click at [196, 88] on div "Возобновить" at bounding box center [202, 87] width 75 height 16
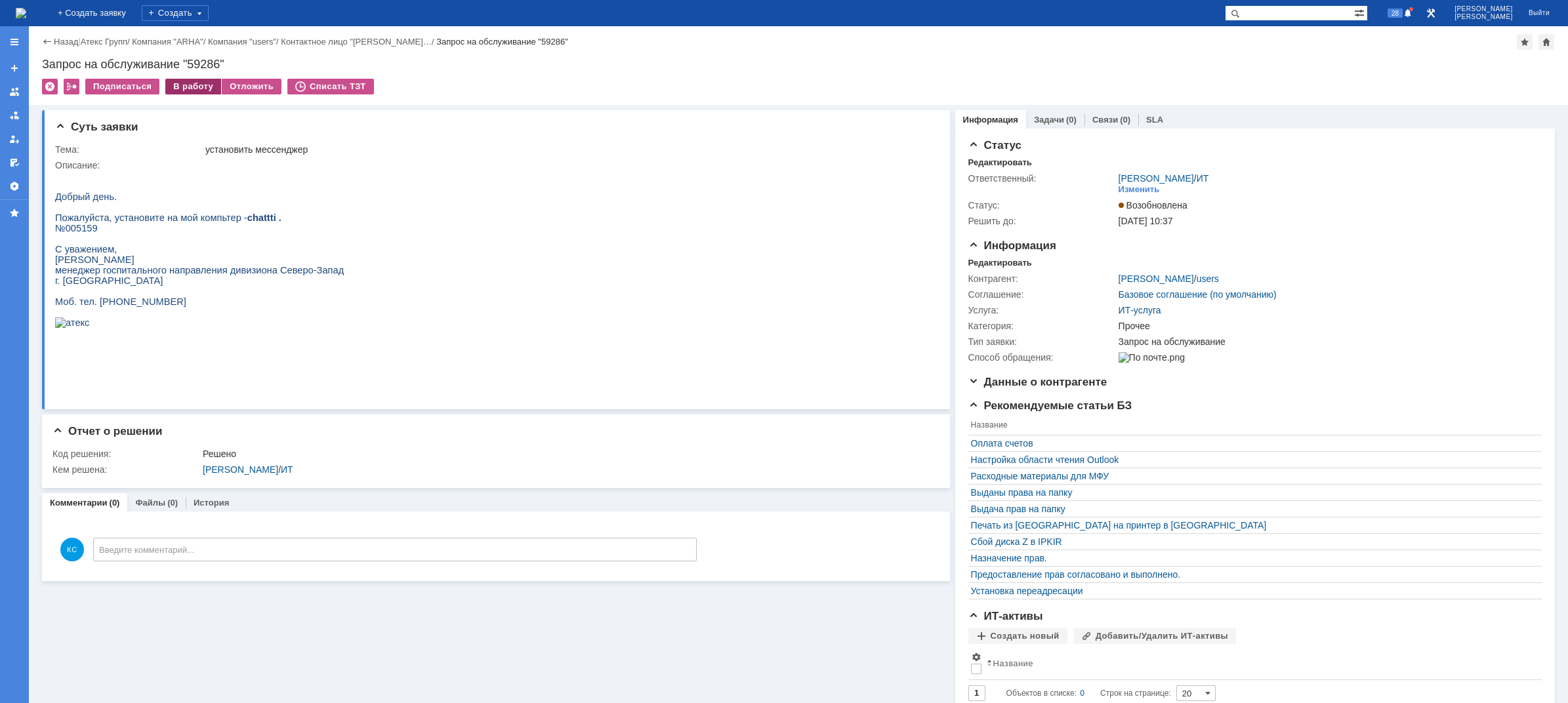
click at [192, 85] on div "В работу" at bounding box center [193, 87] width 56 height 16
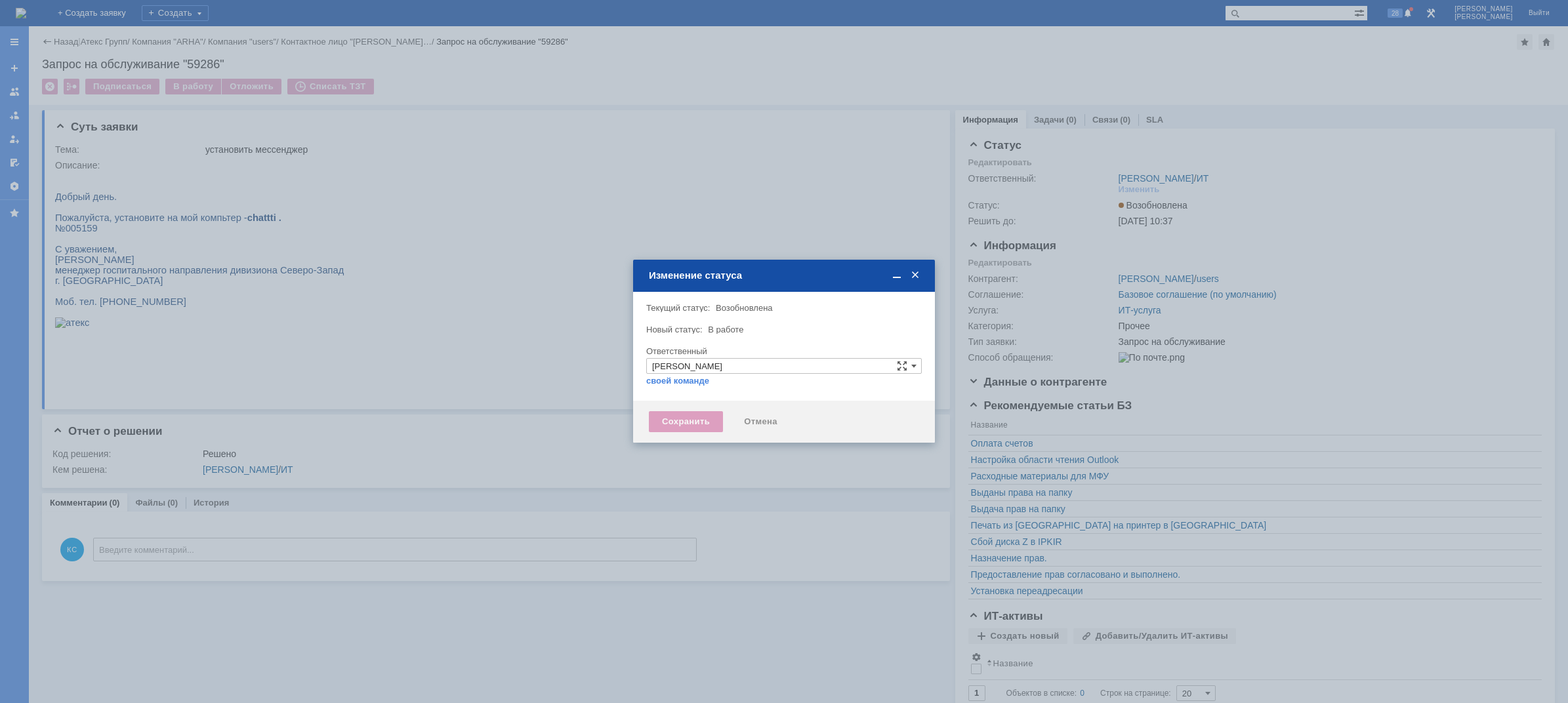
type input "Прочее"
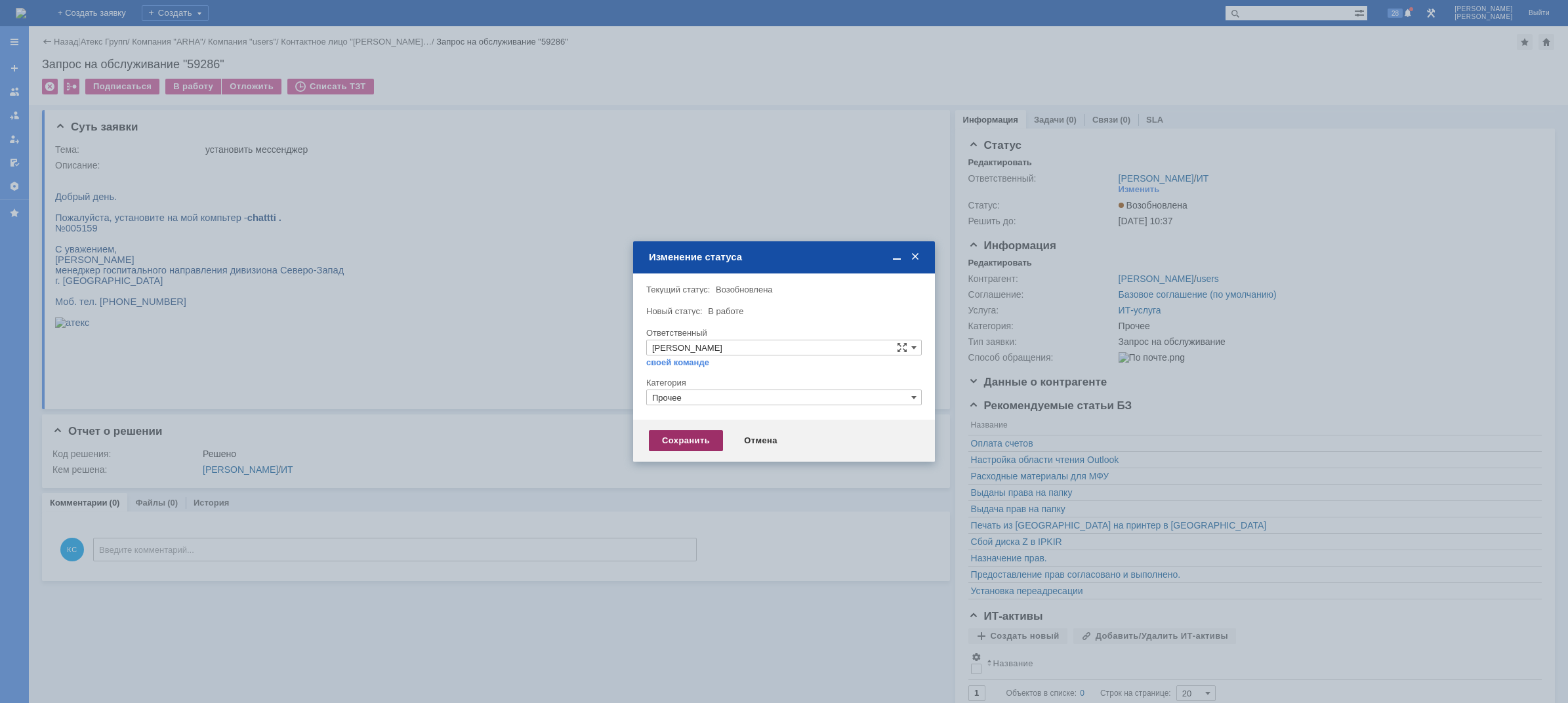
click at [668, 433] on div "Сохранить" at bounding box center [686, 440] width 74 height 21
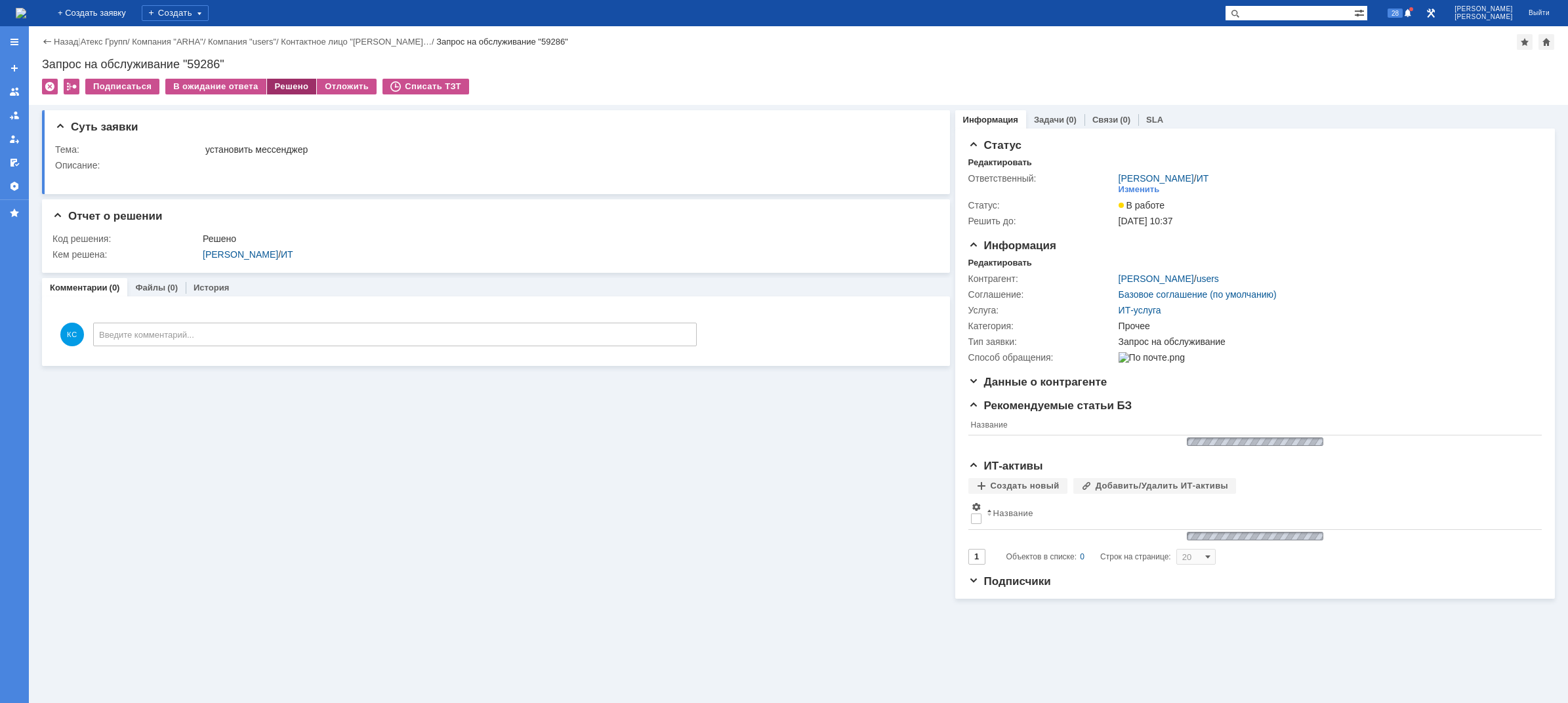
click at [285, 94] on div "Решено" at bounding box center [291, 87] width 50 height 16
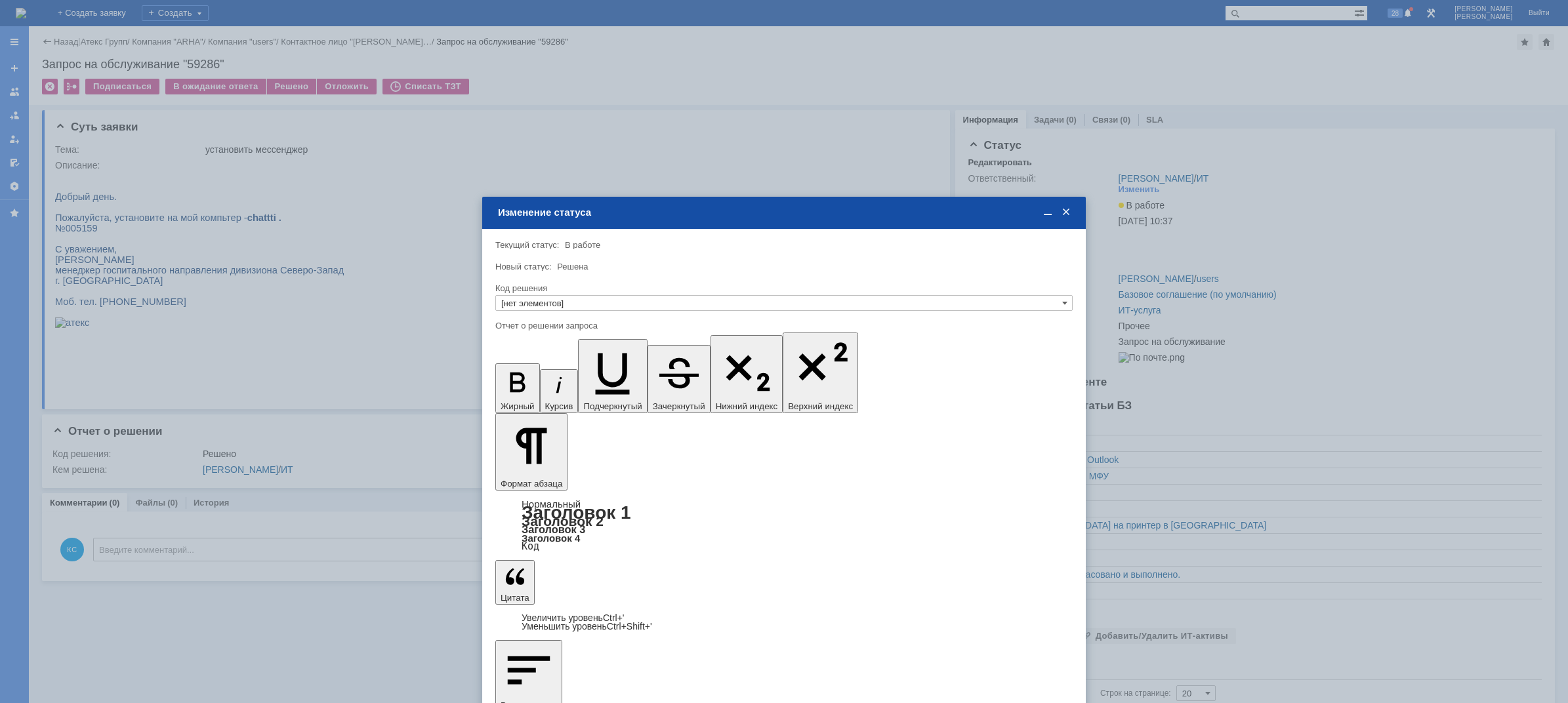
type input "Решено"
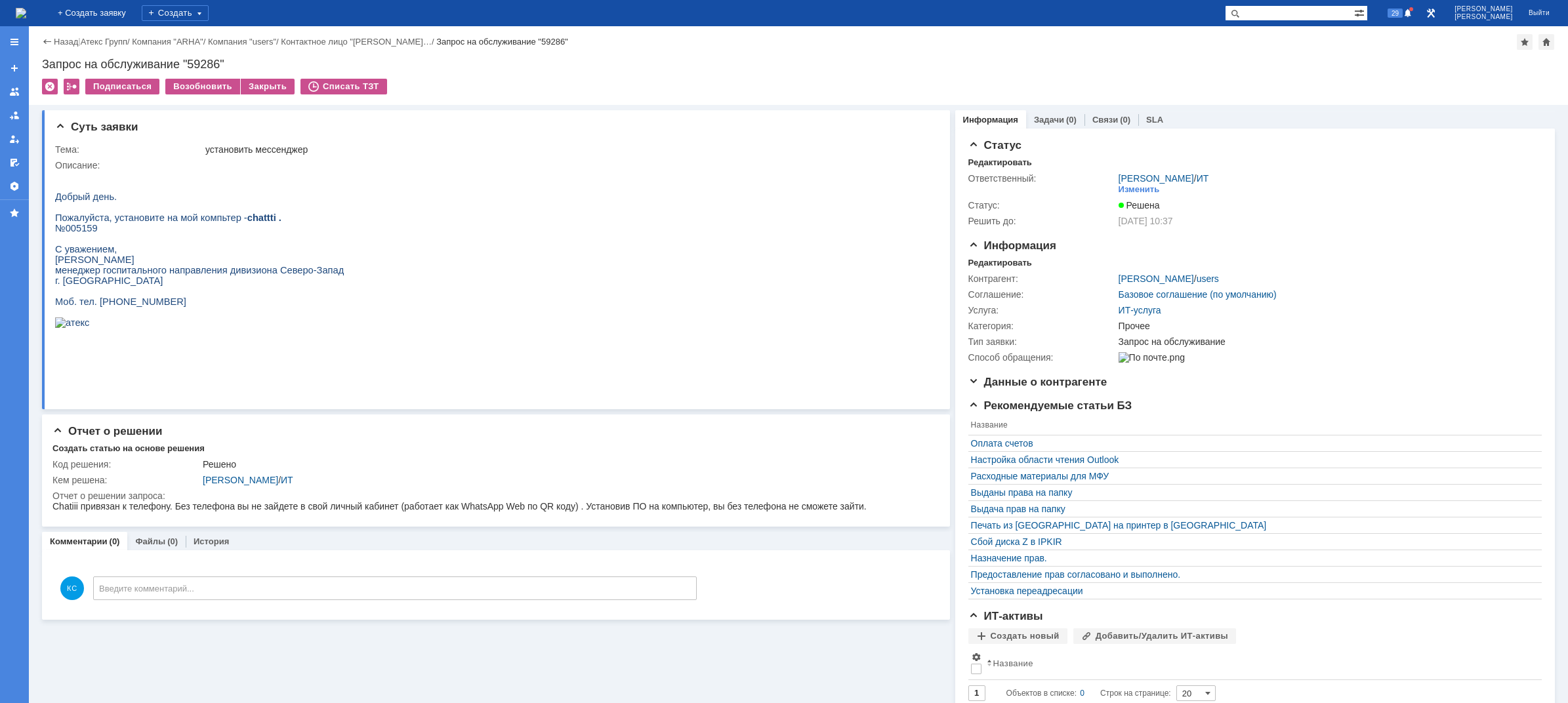
click at [26, 9] on img at bounding box center [21, 13] width 10 height 10
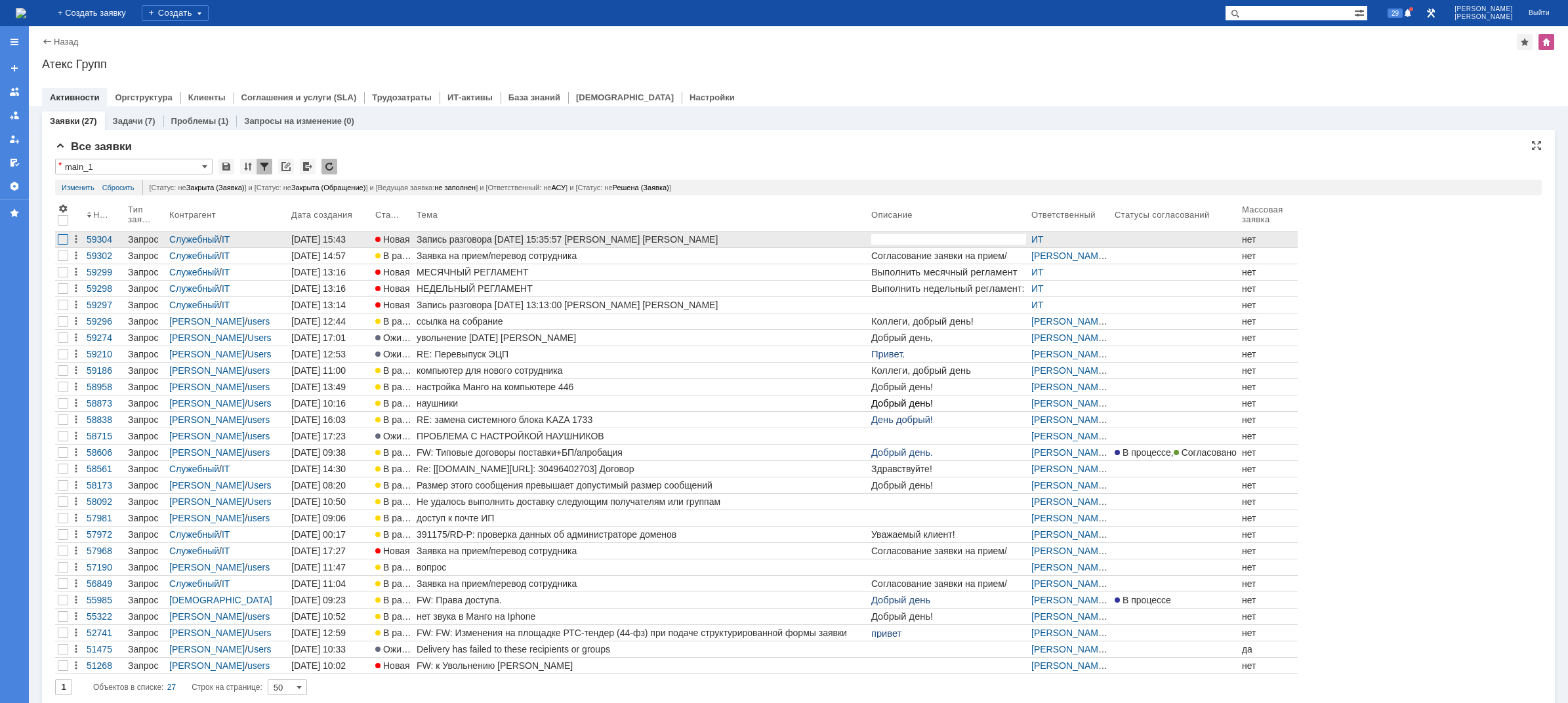
click at [64, 238] on div at bounding box center [62, 239] width 10 height 10
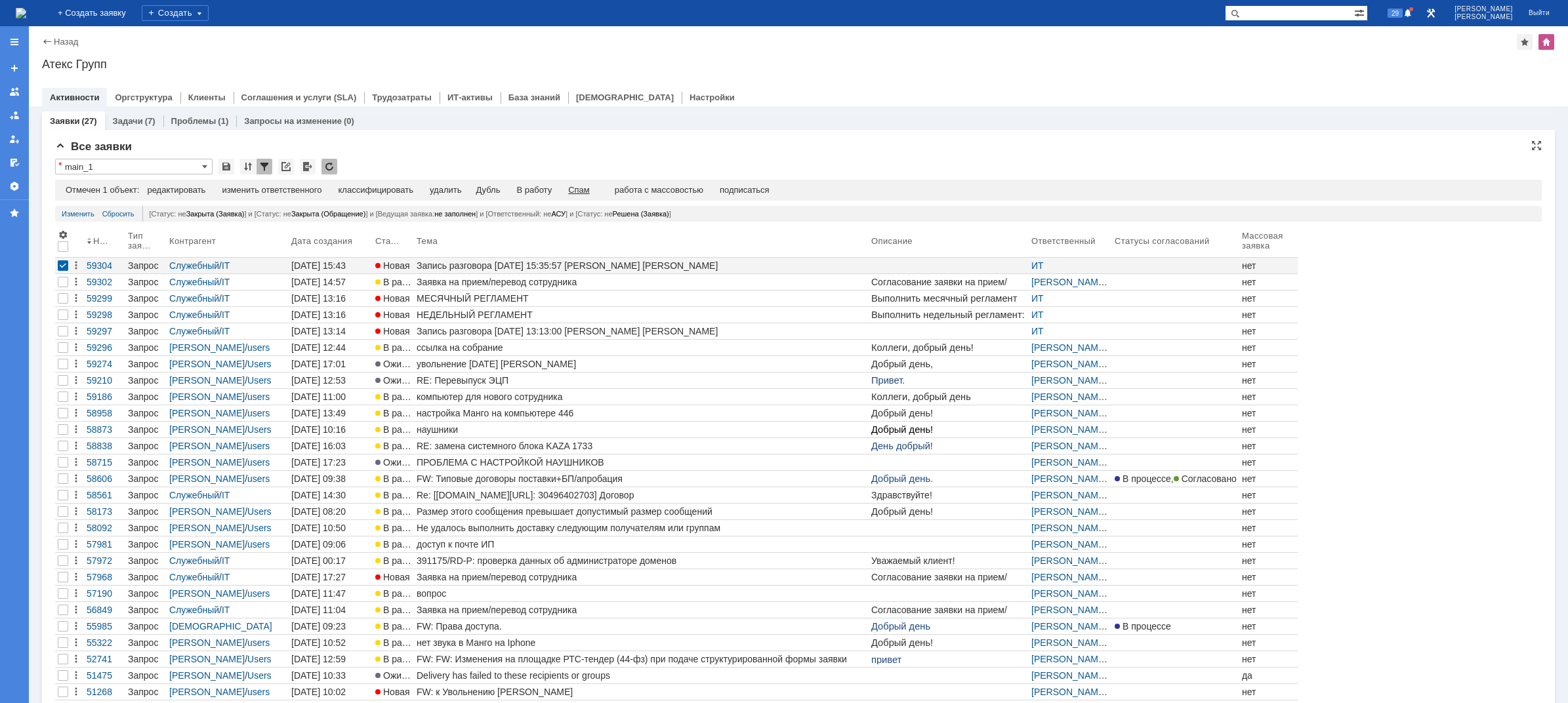
click at [589, 189] on div "Спам" at bounding box center [579, 189] width 21 height 10
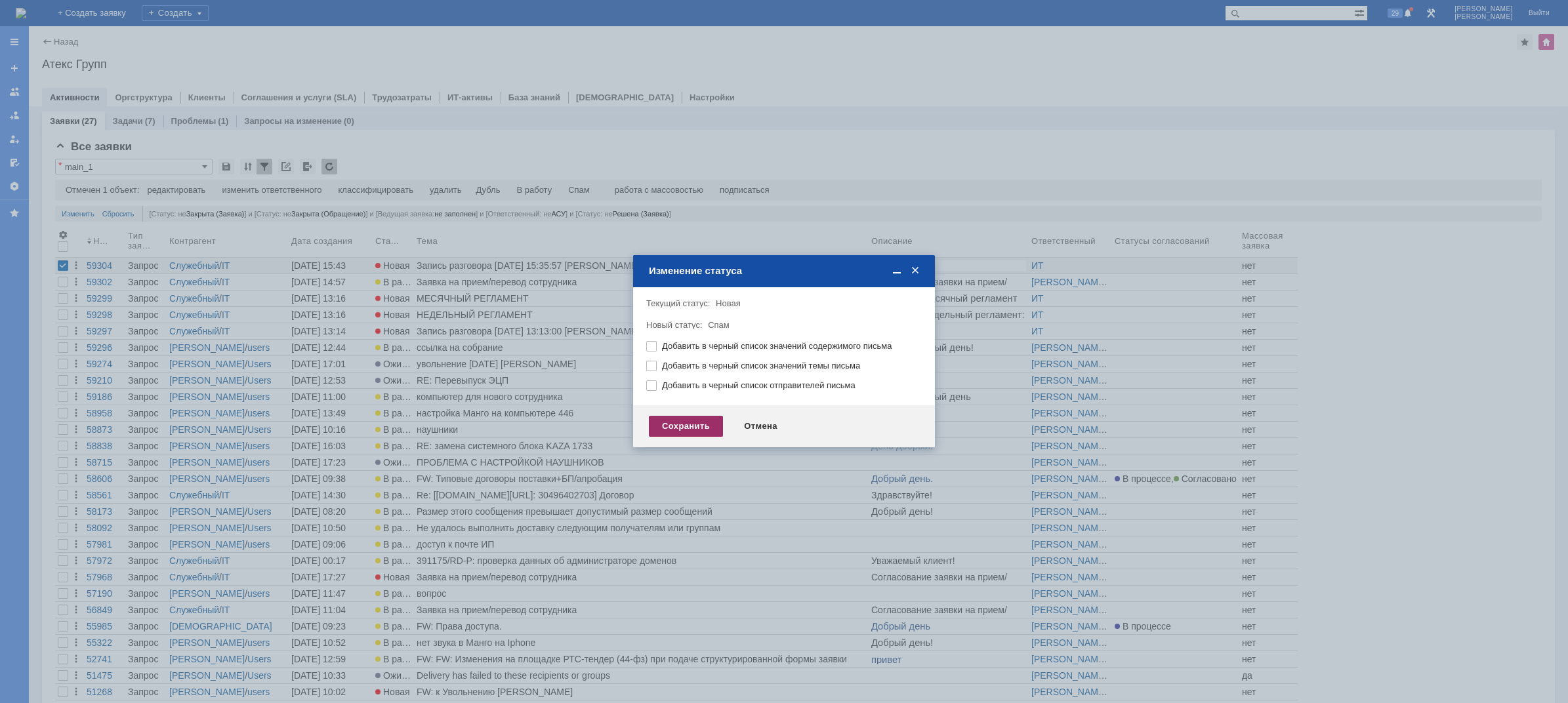
click at [667, 431] on div "Сохранить" at bounding box center [686, 426] width 74 height 21
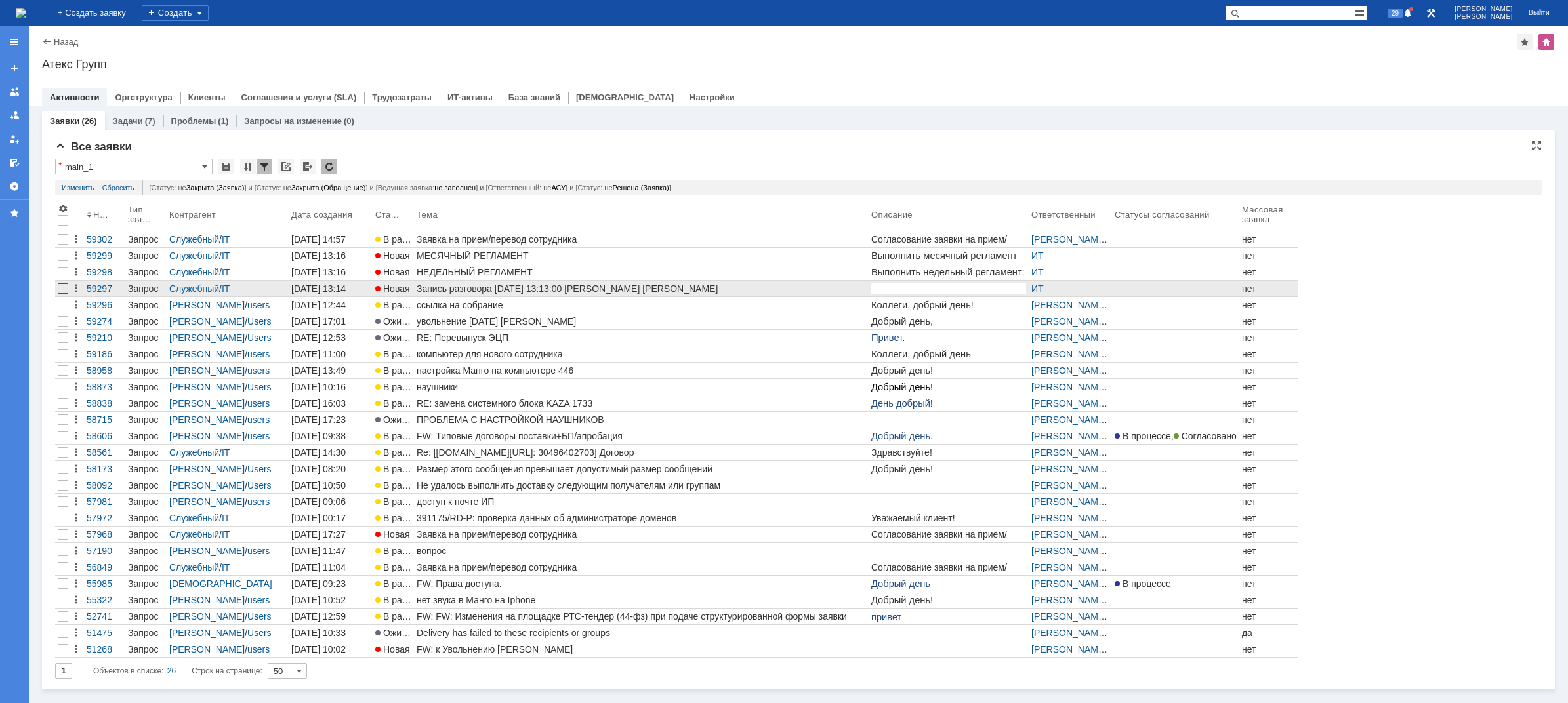
click at [64, 289] on div at bounding box center [62, 288] width 10 height 10
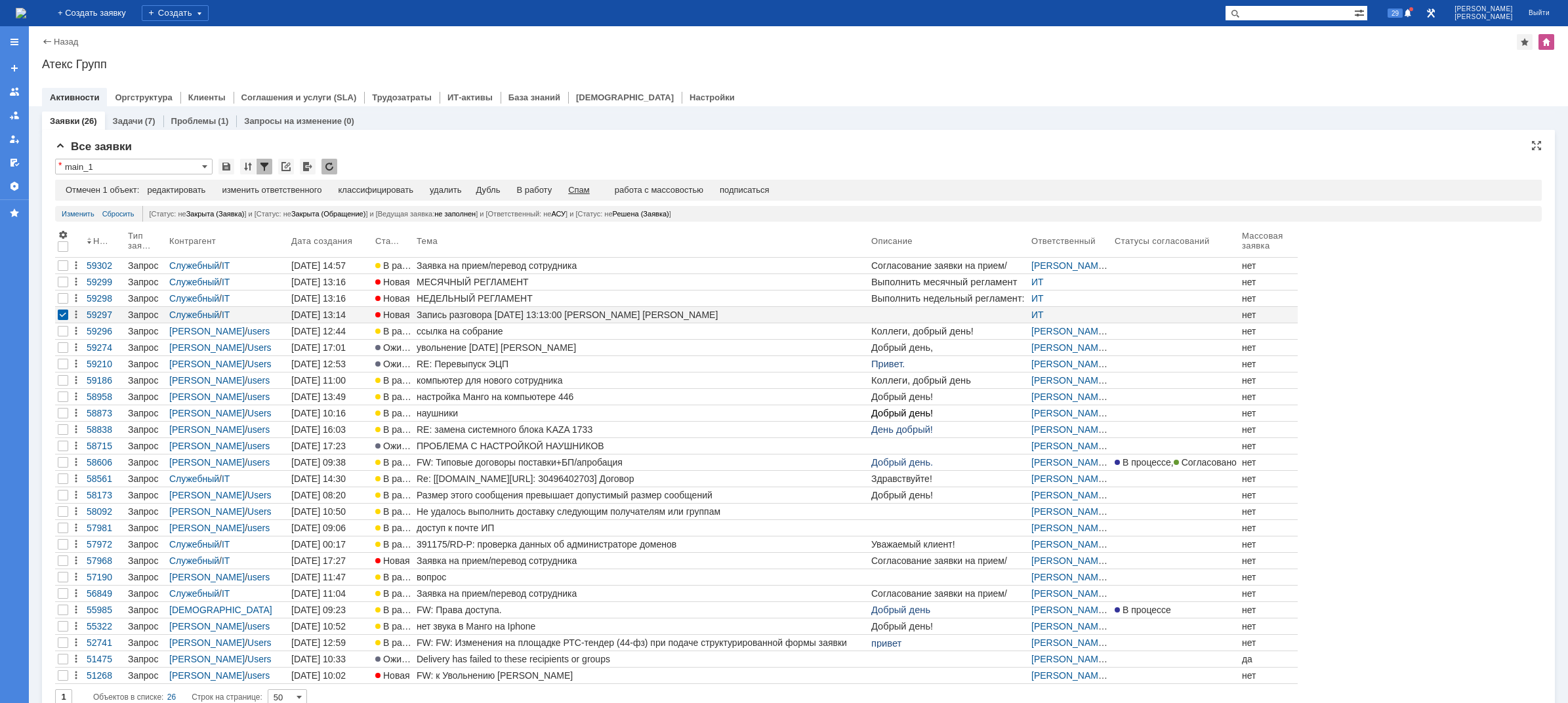
click at [590, 187] on div "Спам" at bounding box center [579, 189] width 21 height 10
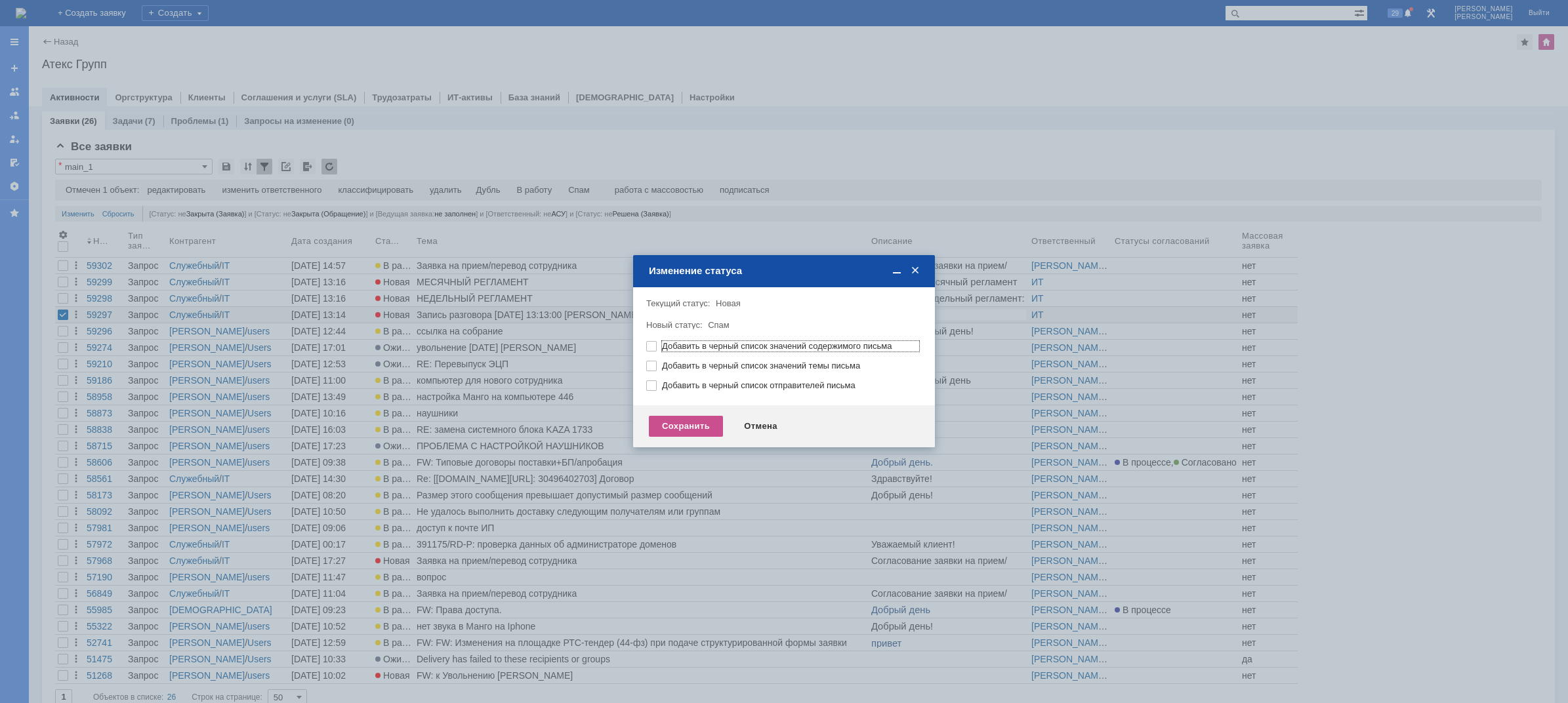
click at [670, 436] on div "Сохранить Отмена" at bounding box center [784, 426] width 302 height 42
click at [670, 424] on div "Сохранить" at bounding box center [686, 426] width 74 height 21
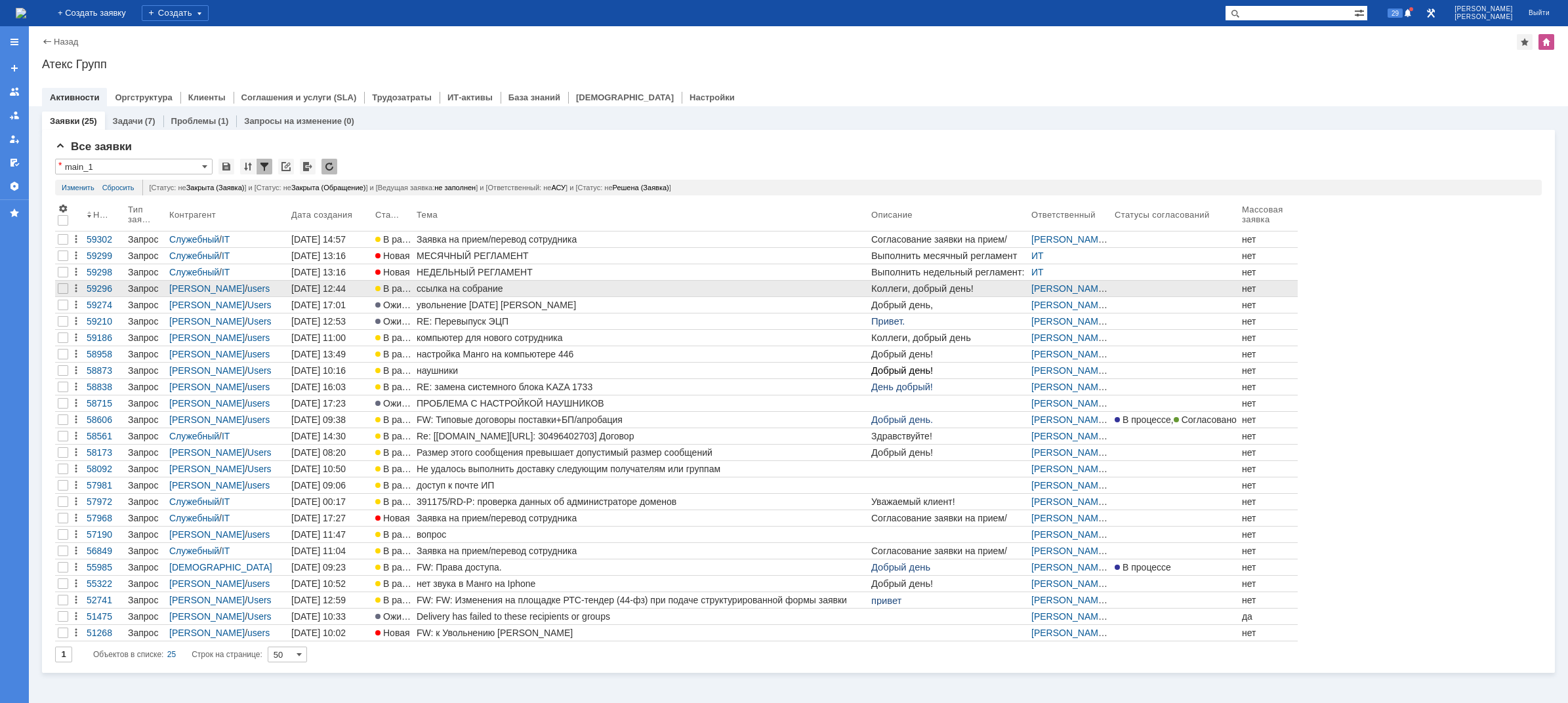
click at [448, 288] on div "ссылка на собрание" at bounding box center [641, 288] width 449 height 10
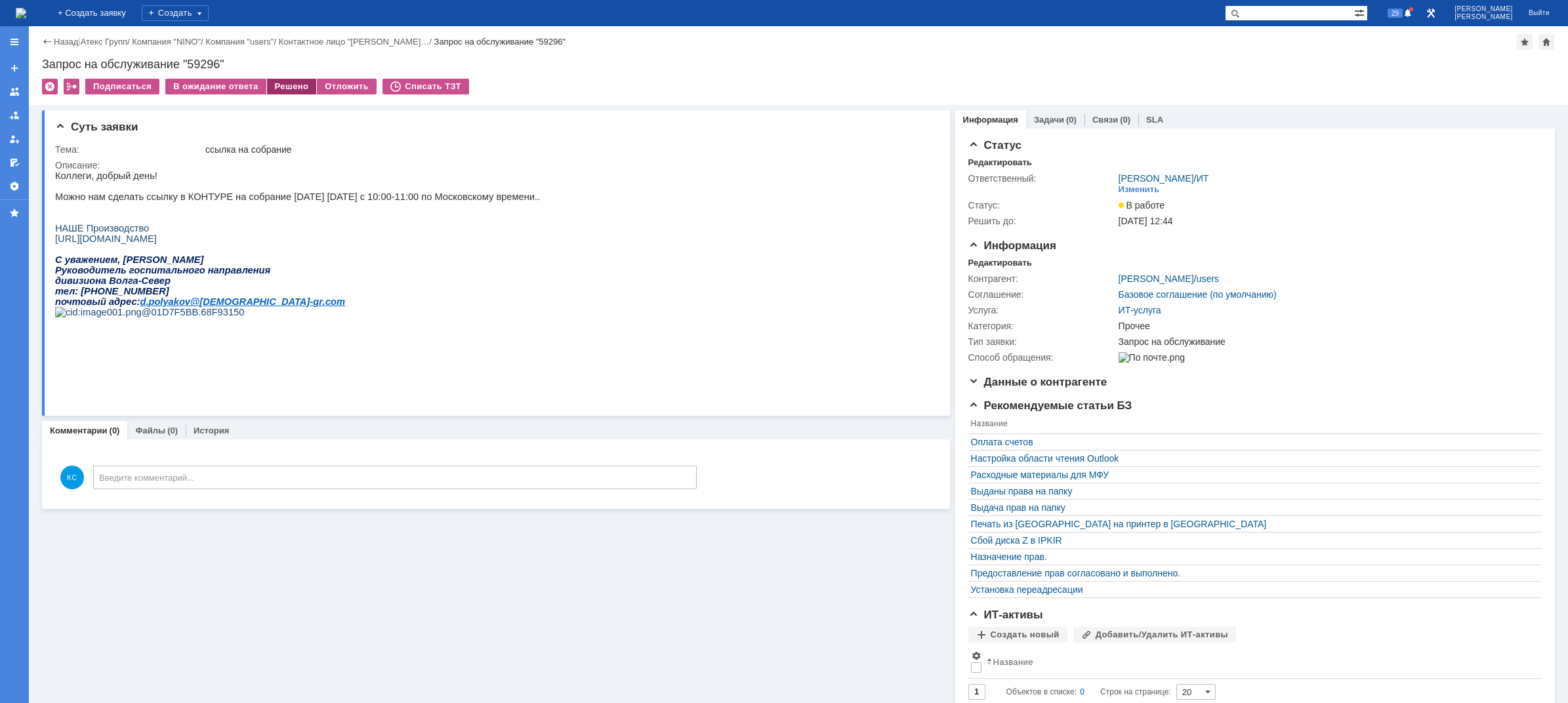
click at [288, 90] on div "Решено" at bounding box center [291, 87] width 50 height 16
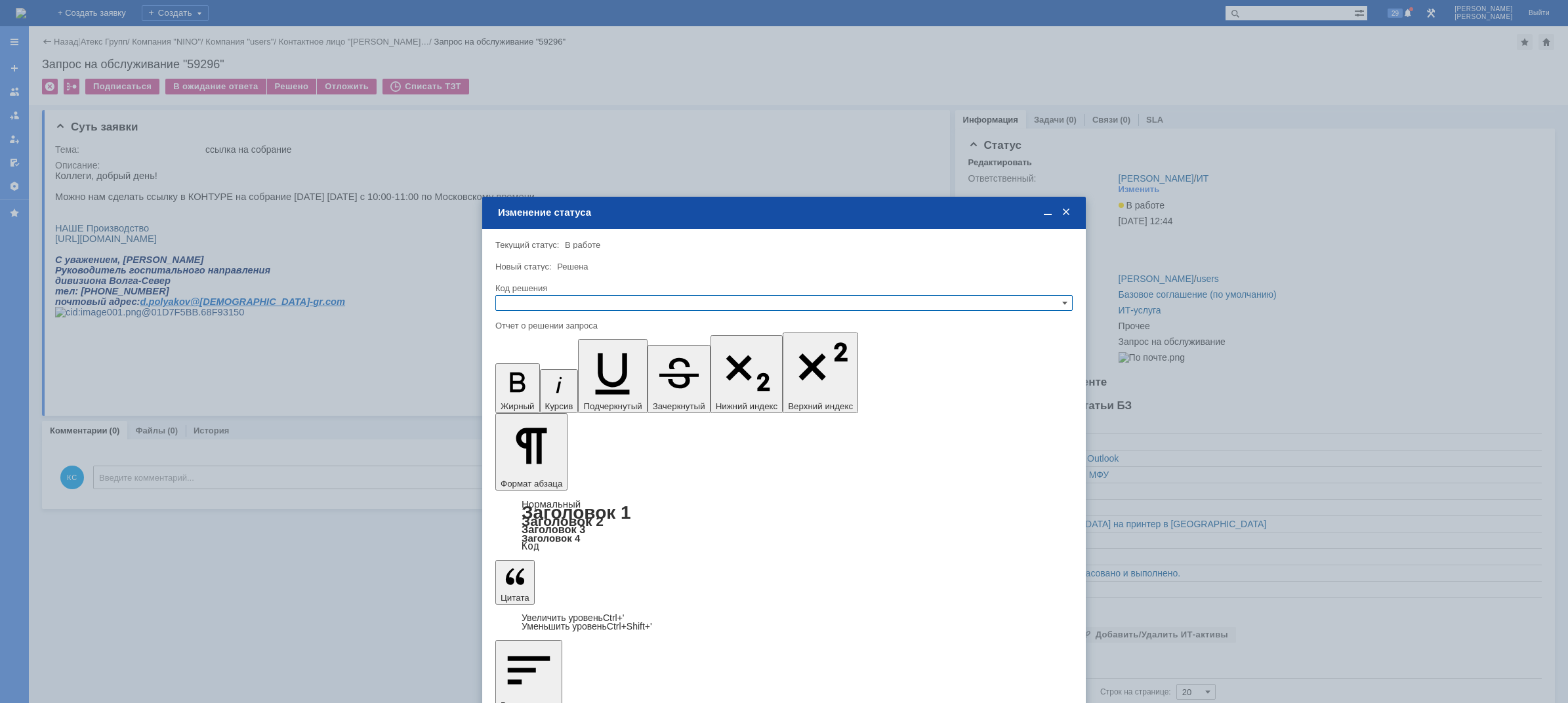
click at [564, 306] on input "text" at bounding box center [783, 303] width 577 height 16
click at [561, 368] on span "Решено" at bounding box center [784, 366] width 565 height 10
type input "Решено"
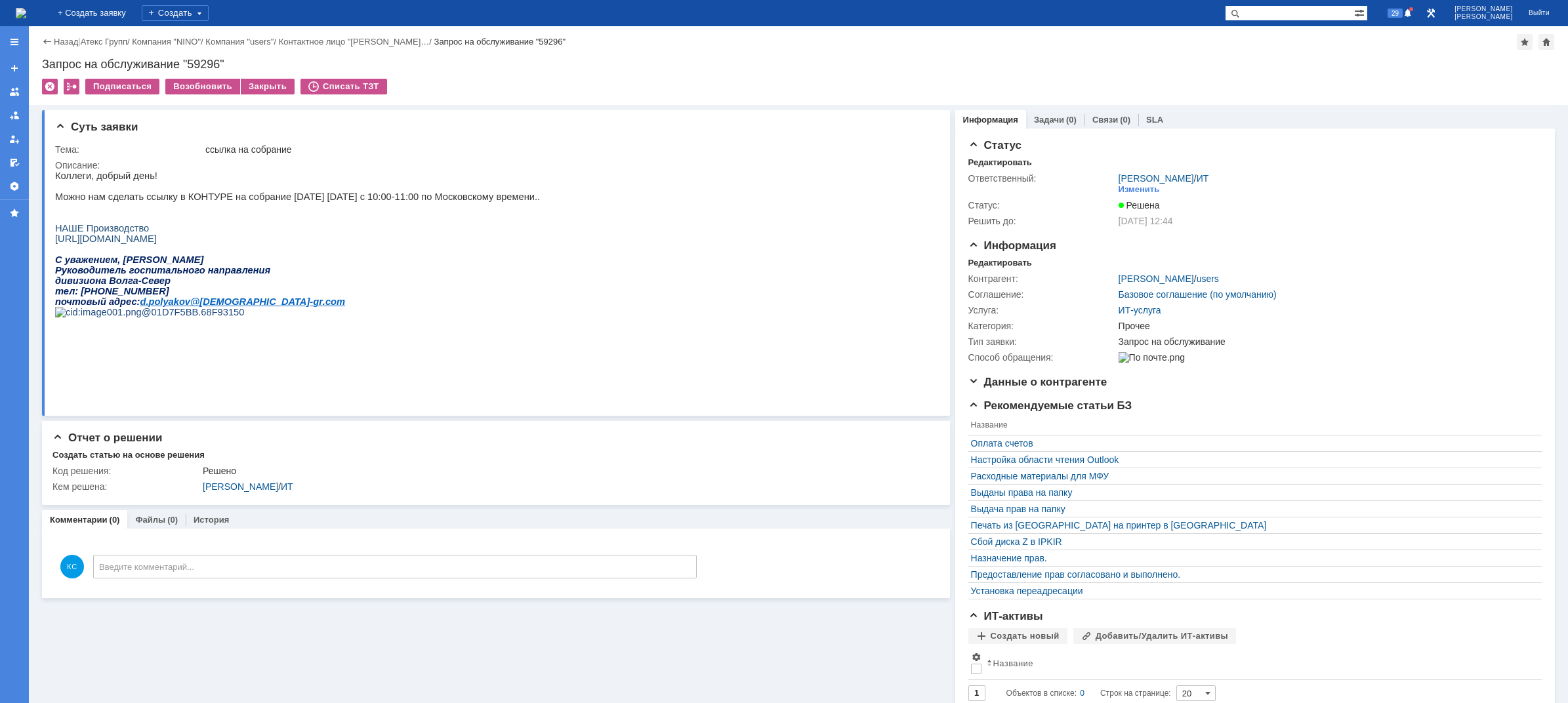
click at [26, 10] on img at bounding box center [21, 13] width 10 height 10
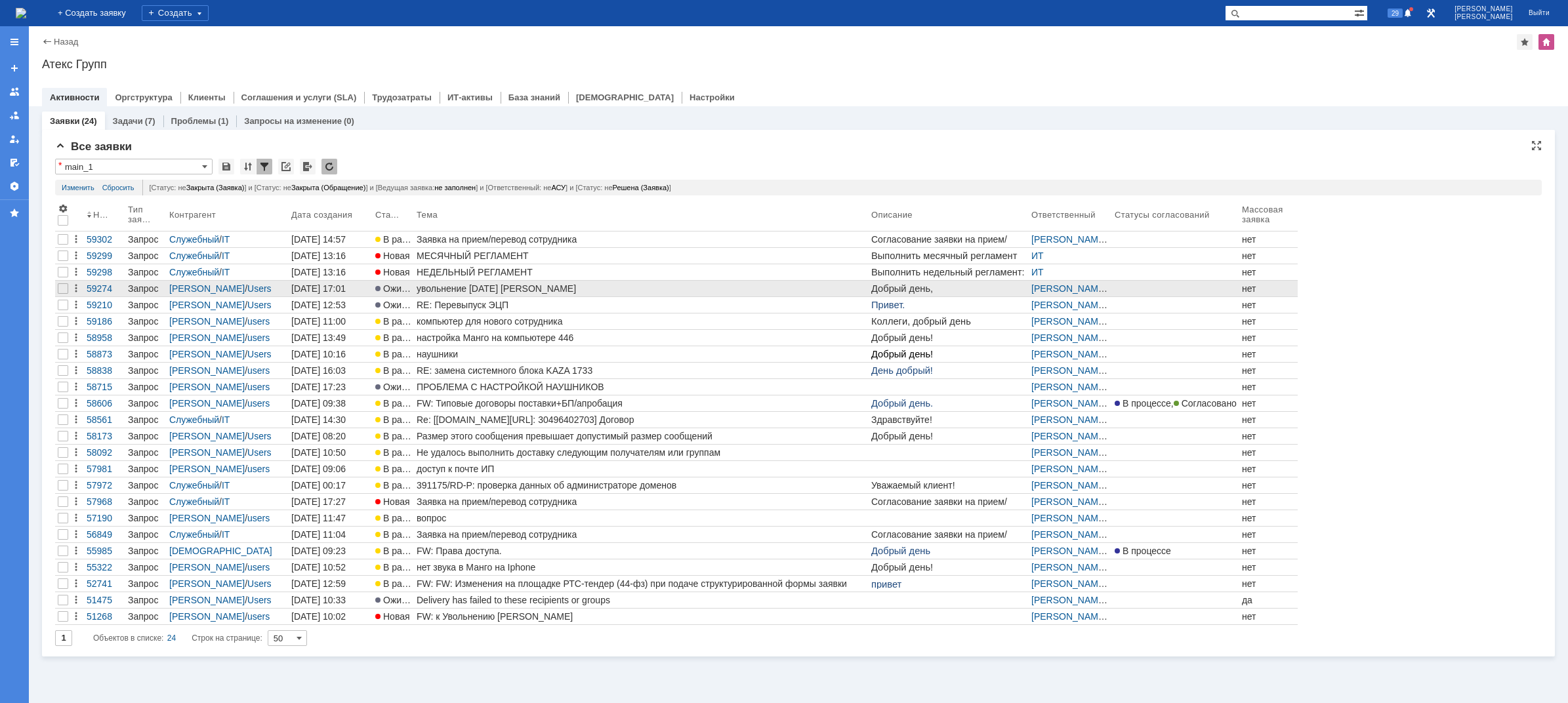
click at [484, 295] on link "увольнение 26.09.25 Коннова Е.А." at bounding box center [641, 289] width 455 height 16
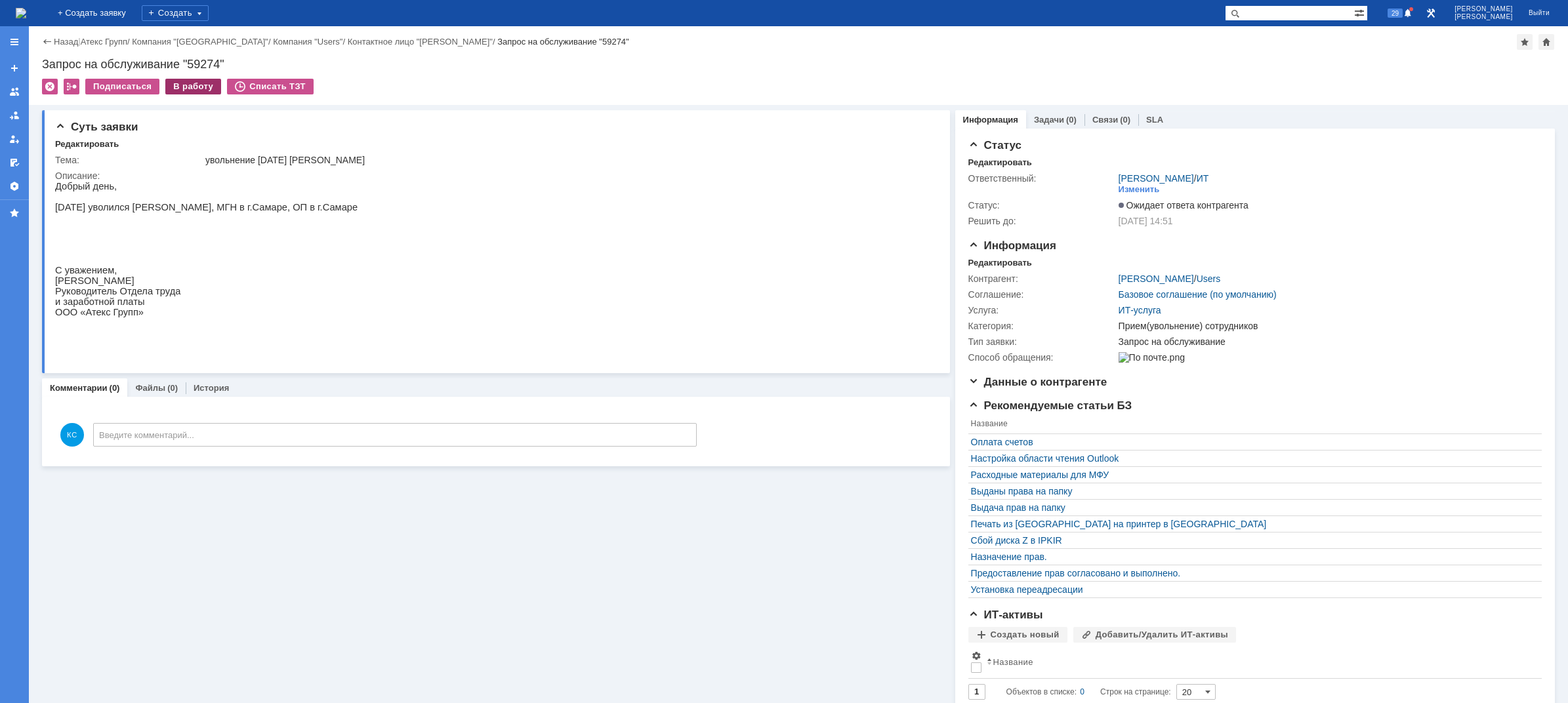
click at [183, 88] on div "В работу" at bounding box center [193, 87] width 56 height 16
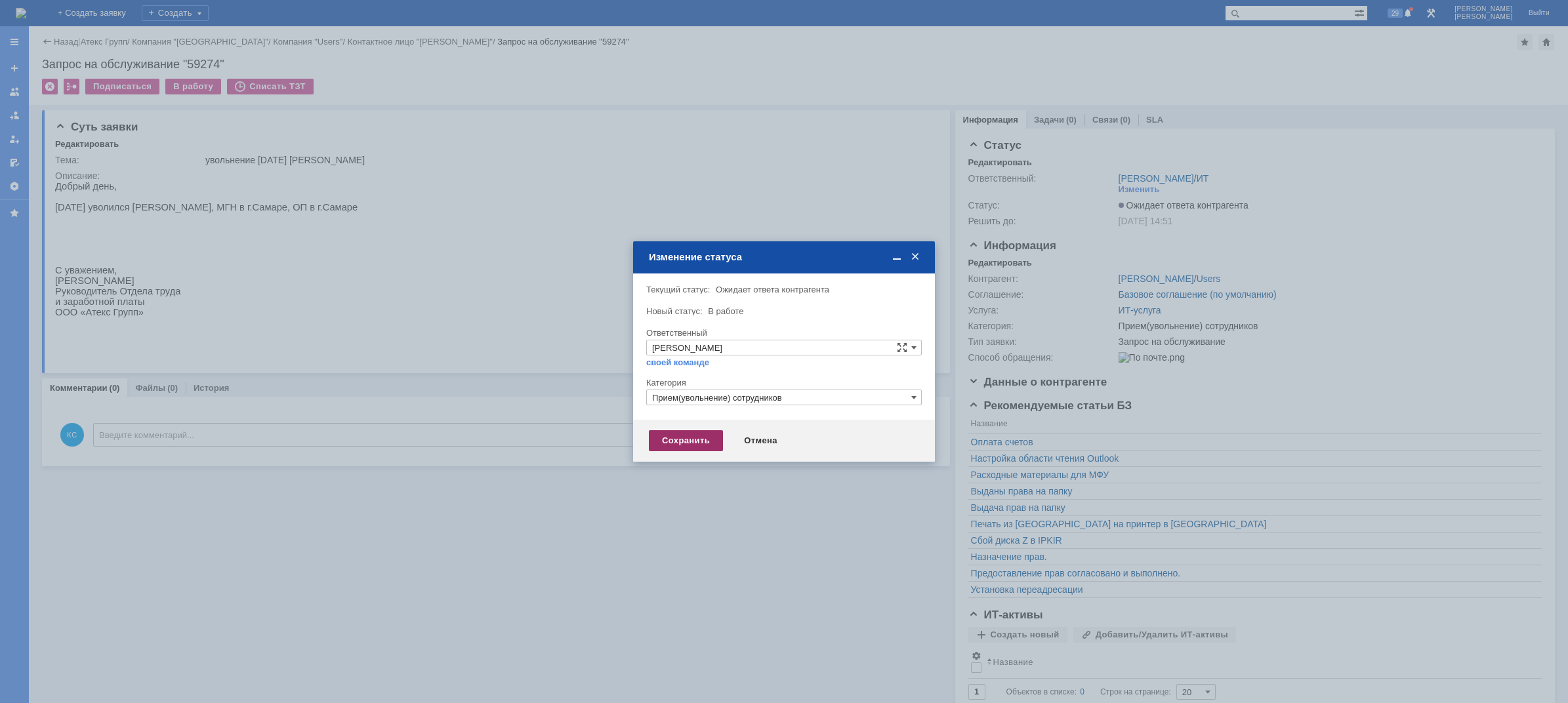
click at [673, 444] on div "Сохранить" at bounding box center [686, 440] width 74 height 21
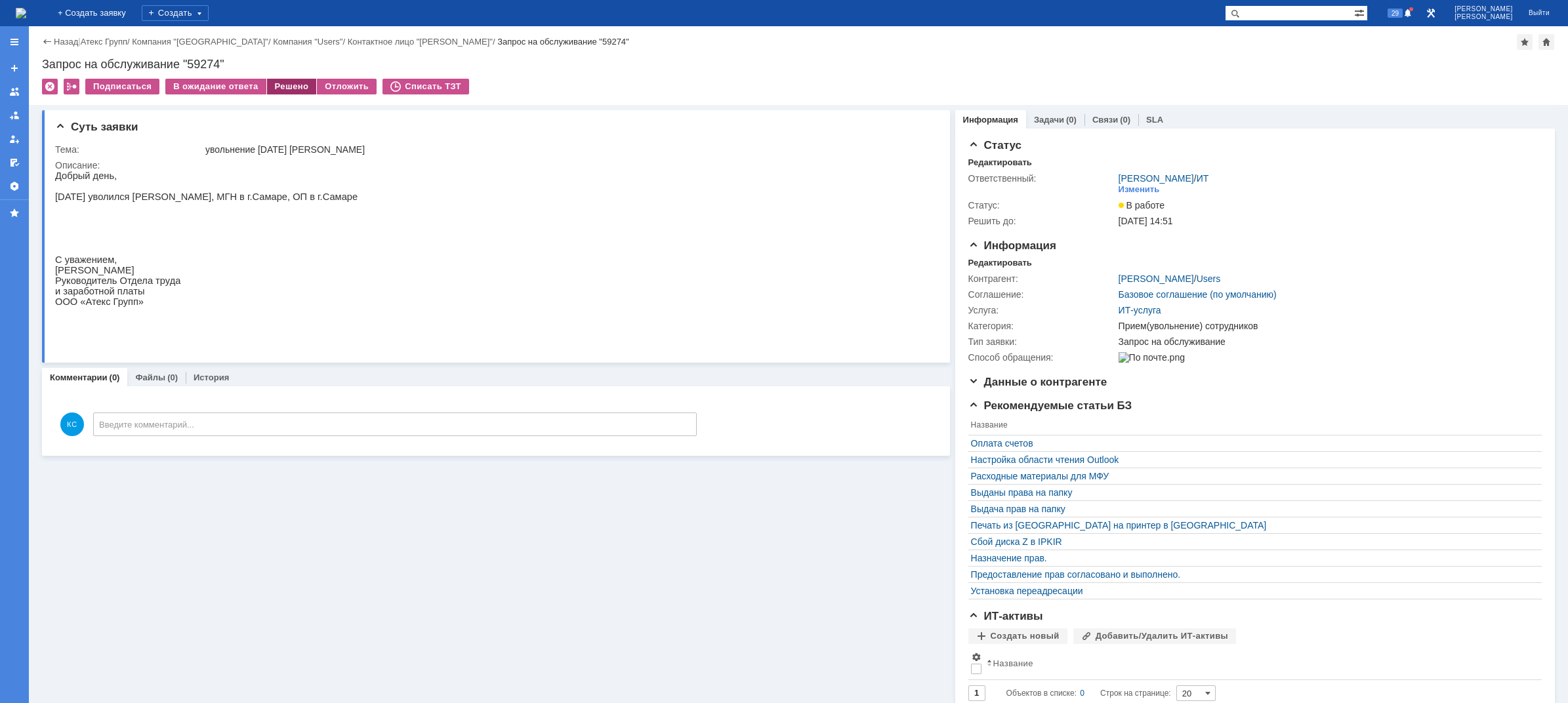
click at [293, 84] on div "Решено" at bounding box center [291, 87] width 50 height 16
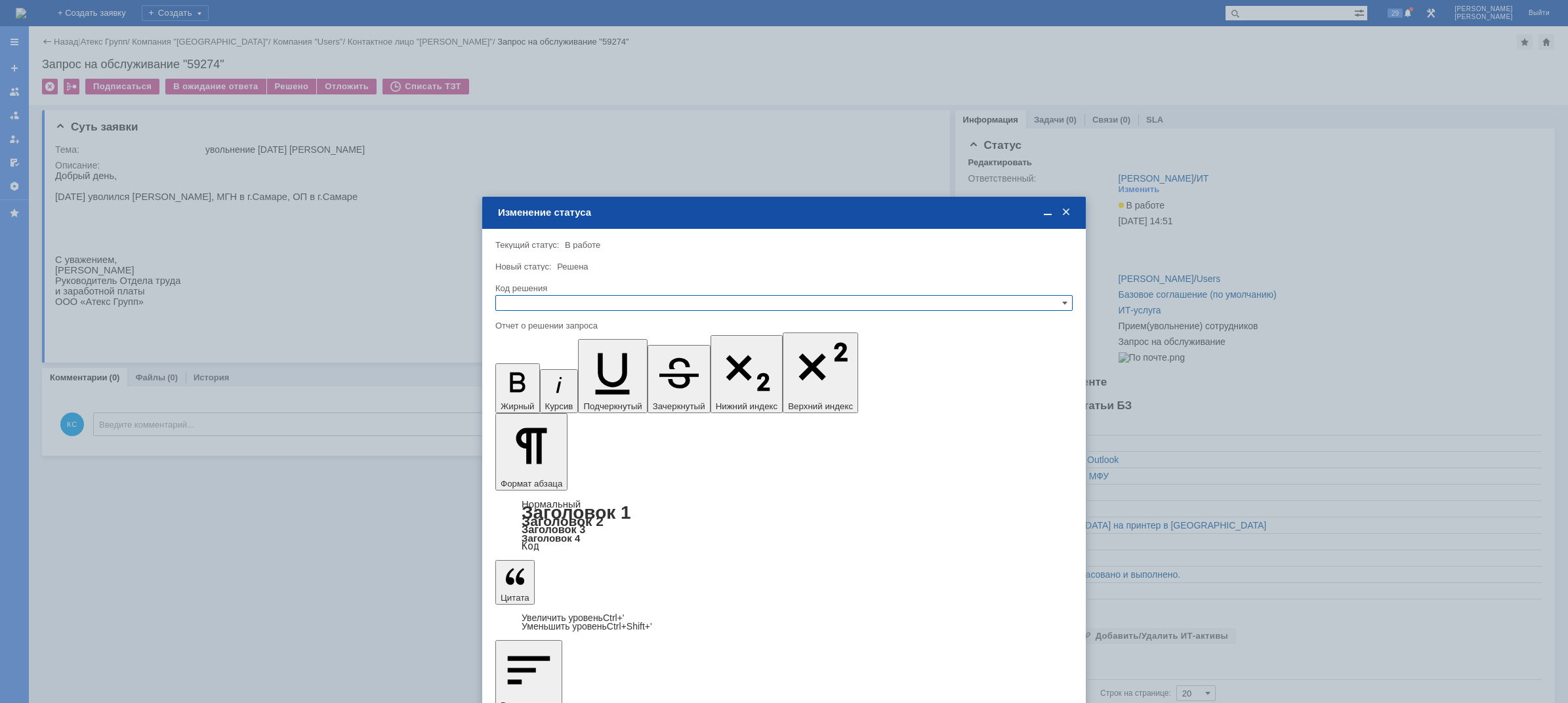
click at [683, 308] on input "text" at bounding box center [783, 303] width 577 height 16
drag, startPoint x: 557, startPoint y: 365, endPoint x: 31, endPoint y: 88, distance: 594.5
click at [557, 365] on span "Решено" at bounding box center [784, 366] width 565 height 10
type input "Решено"
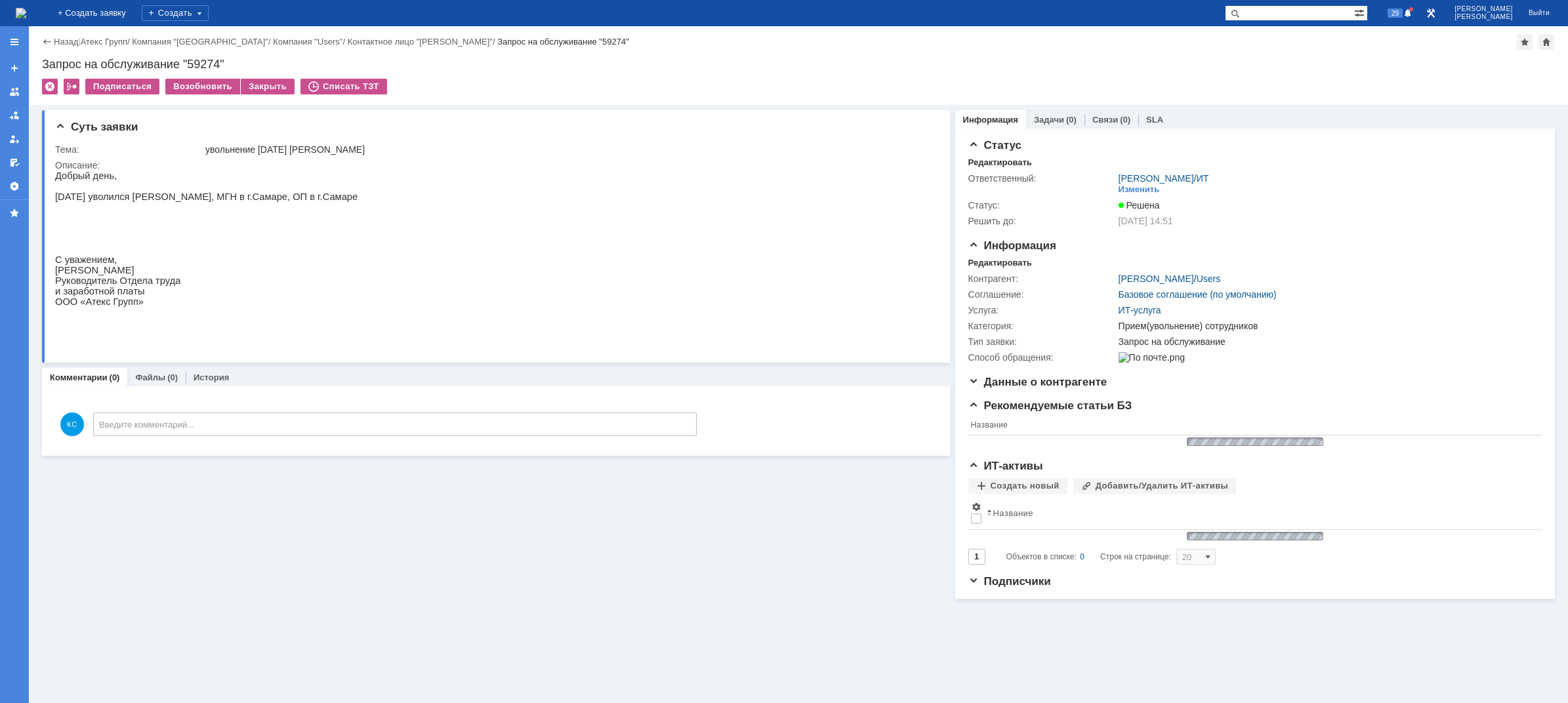
click at [26, 17] on img at bounding box center [21, 13] width 10 height 10
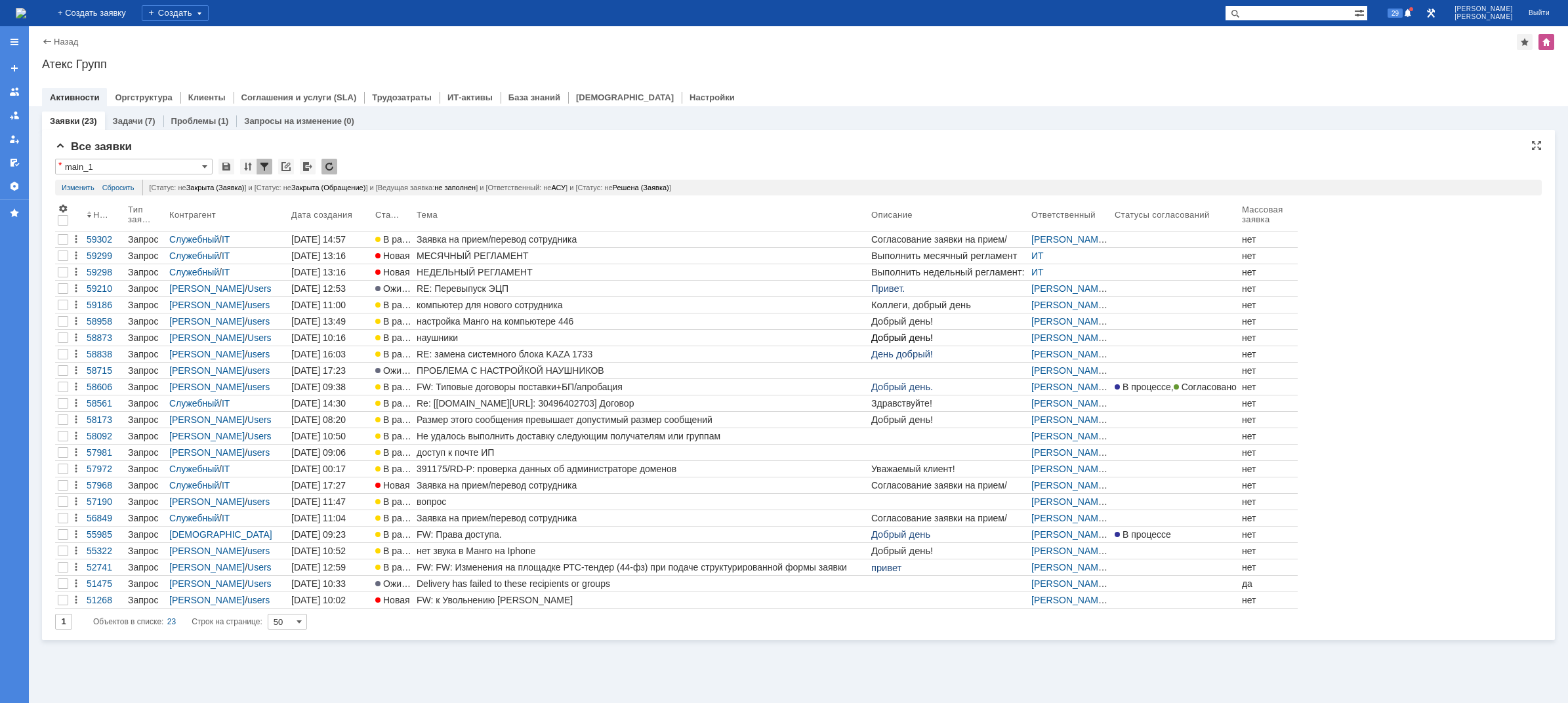
click at [201, 166] on input "main_1" at bounding box center [133, 166] width 157 height 16
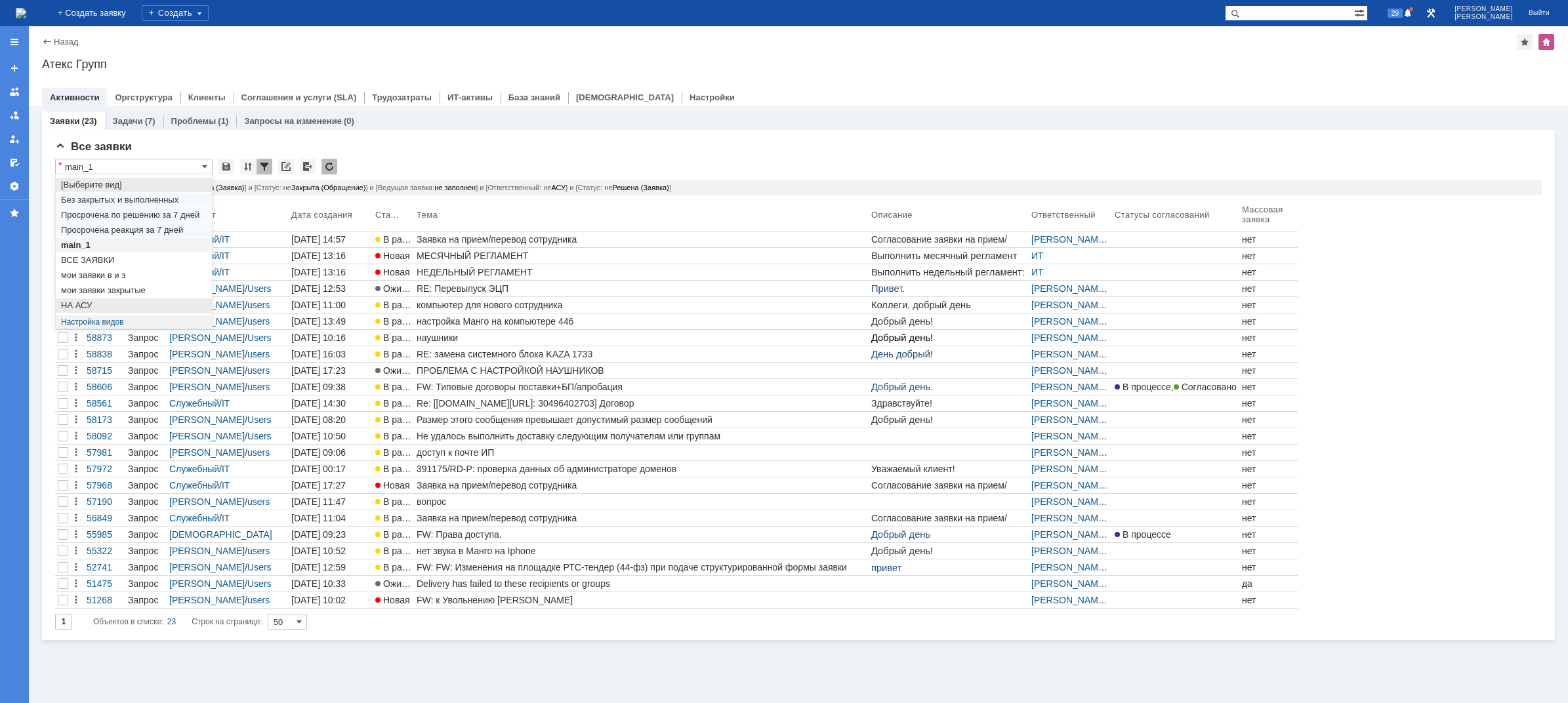
click at [134, 299] on div "НА АСУ" at bounding box center [134, 305] width 156 height 14
type input "НА АСУ"
type input "20"
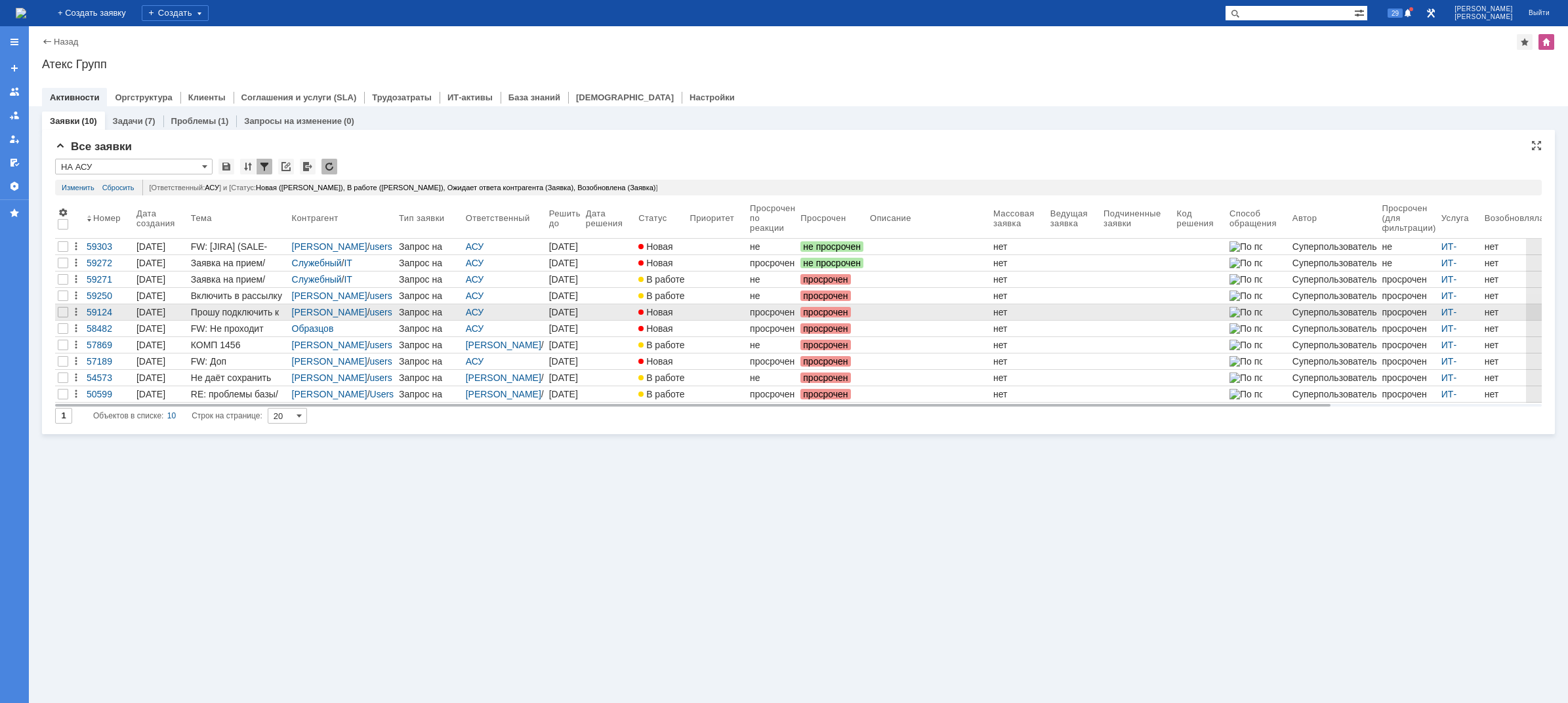
type input "НА АСУ"
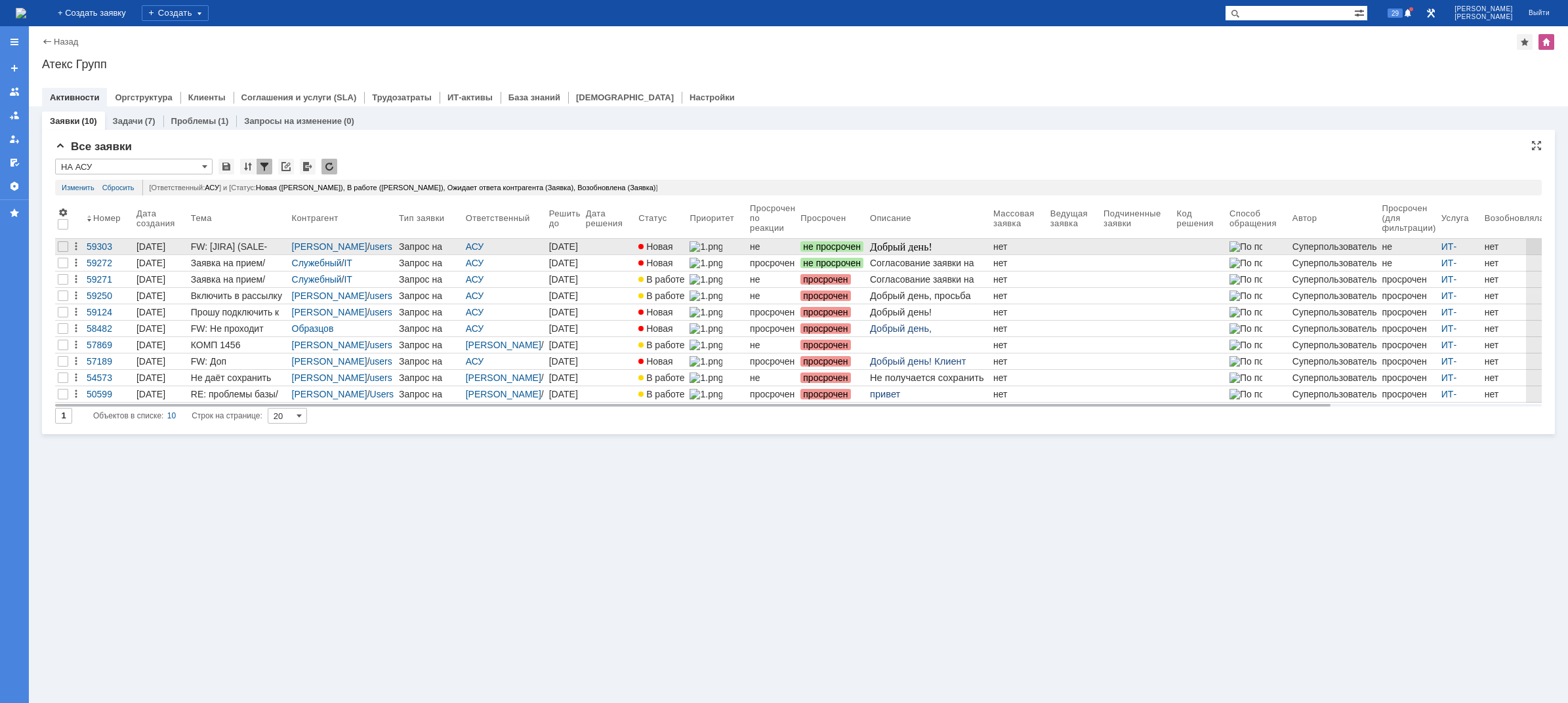
click at [197, 248] on div "FW: [JIRA] (SALE-873804) Re: паршин" at bounding box center [238, 246] width 96 height 10
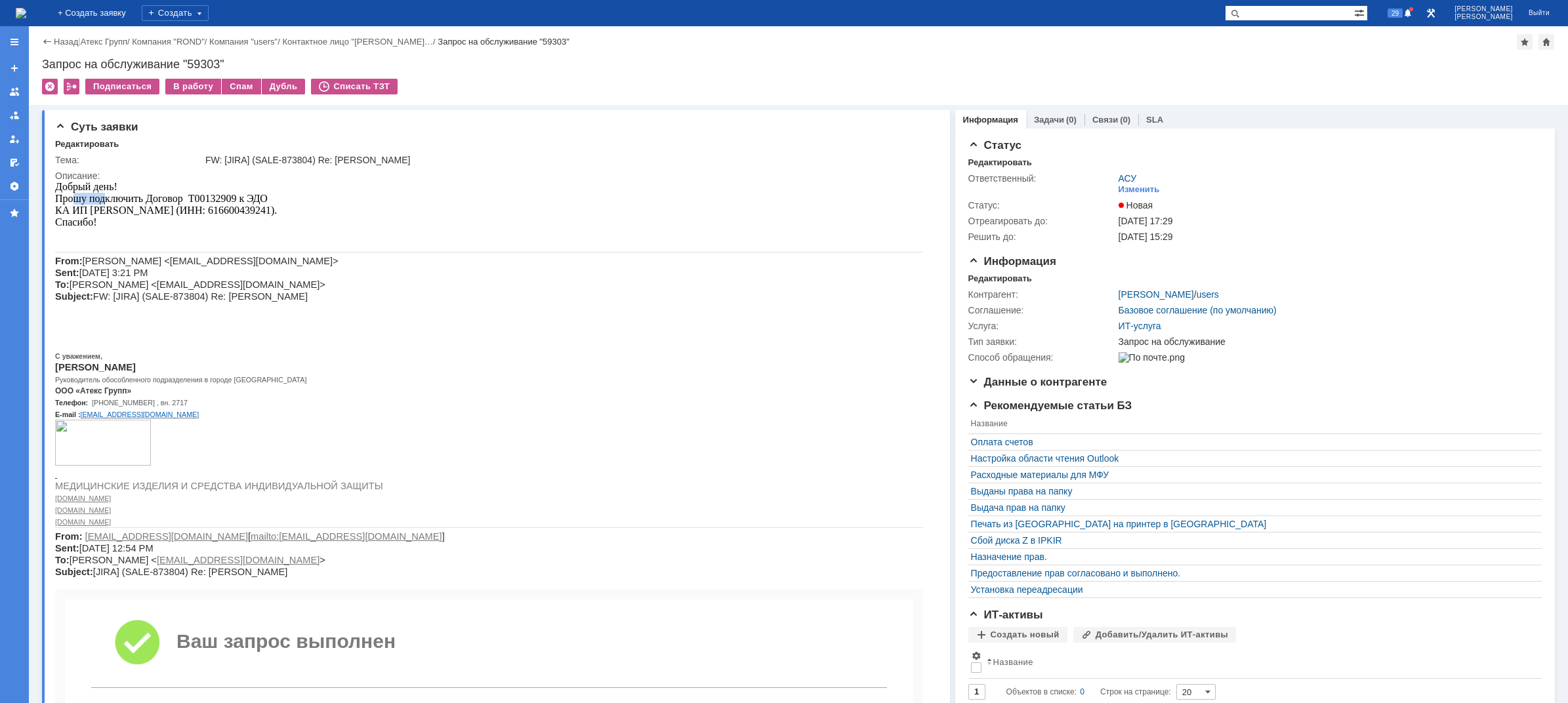
drag, startPoint x: 71, startPoint y: 203, endPoint x: 106, endPoint y: 204, distance: 35.0
click at [105, 204] on p "Прошу подключить Договор Т00132909 к ЭДО" at bounding box center [489, 198] width 868 height 12
drag, startPoint x: 122, startPoint y: 215, endPoint x: 145, endPoint y: 215, distance: 23.0
click at [145, 215] on span "КА ИП Паршин ЮИ (ИНН: 616600439241)." at bounding box center [166, 210] width 222 height 11
click at [158, 215] on span "КА ИП Паршин ЮИ (ИНН: 616600439241)." at bounding box center [166, 210] width 222 height 11
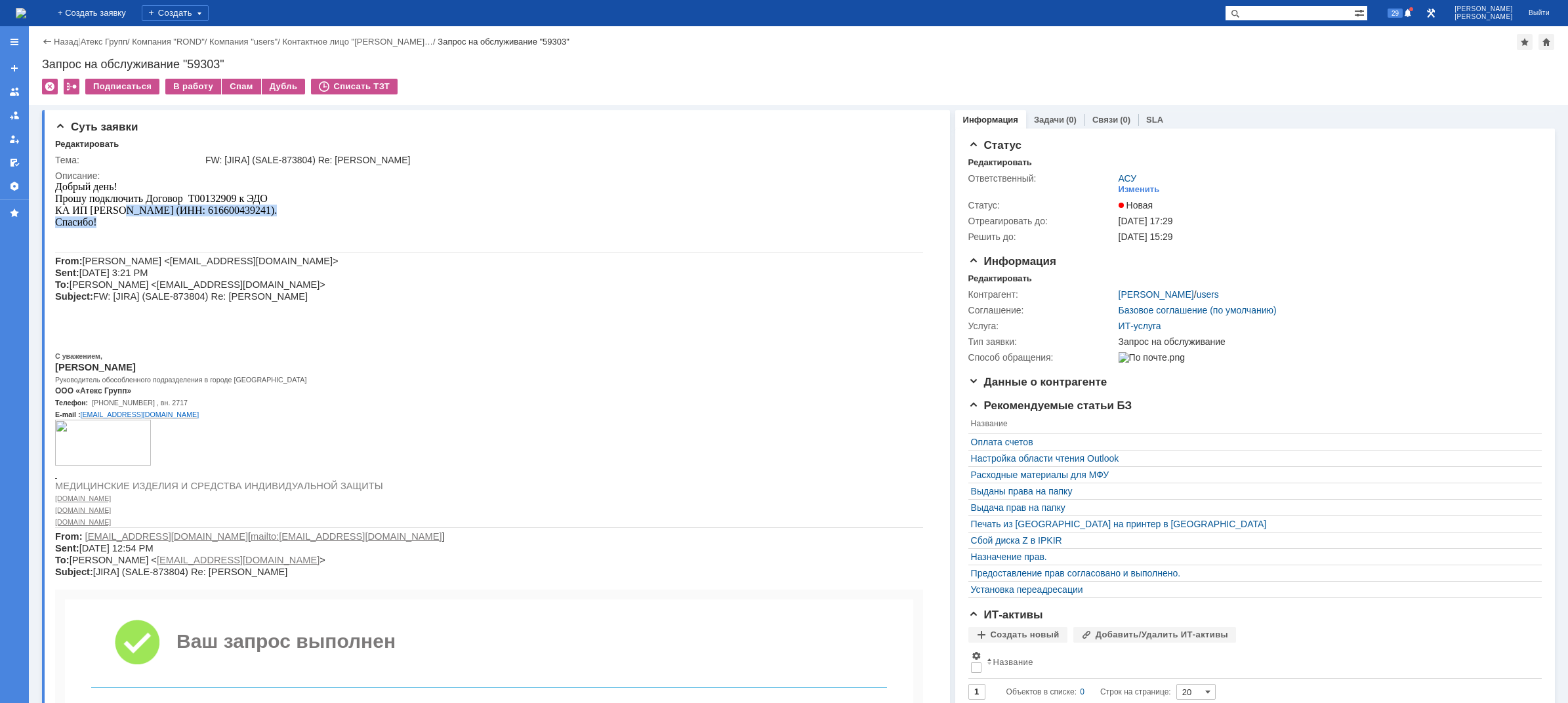
drag, startPoint x: 125, startPoint y: 208, endPoint x: 186, endPoint y: 219, distance: 62.0
click at [182, 219] on div "Добрый день! Прошу подключить Договор Т00132909 к ЭДО КА ИП Паршин ЮИ (ИНН: 616…" at bounding box center [489, 630] width 868 height 898
click at [177, 280] on span "Дмитров Дмитрий <d.dmitrov@atex-gr.com> Sent: Monday, September 29, 2025 3:21 P…" at bounding box center [197, 279] width 283 height 46
drag, startPoint x: 147, startPoint y: 391, endPoint x: 153, endPoint y: 384, distance: 9.2
click at [148, 391] on p "ООО «Атекс Групп»" at bounding box center [489, 391] width 868 height 11
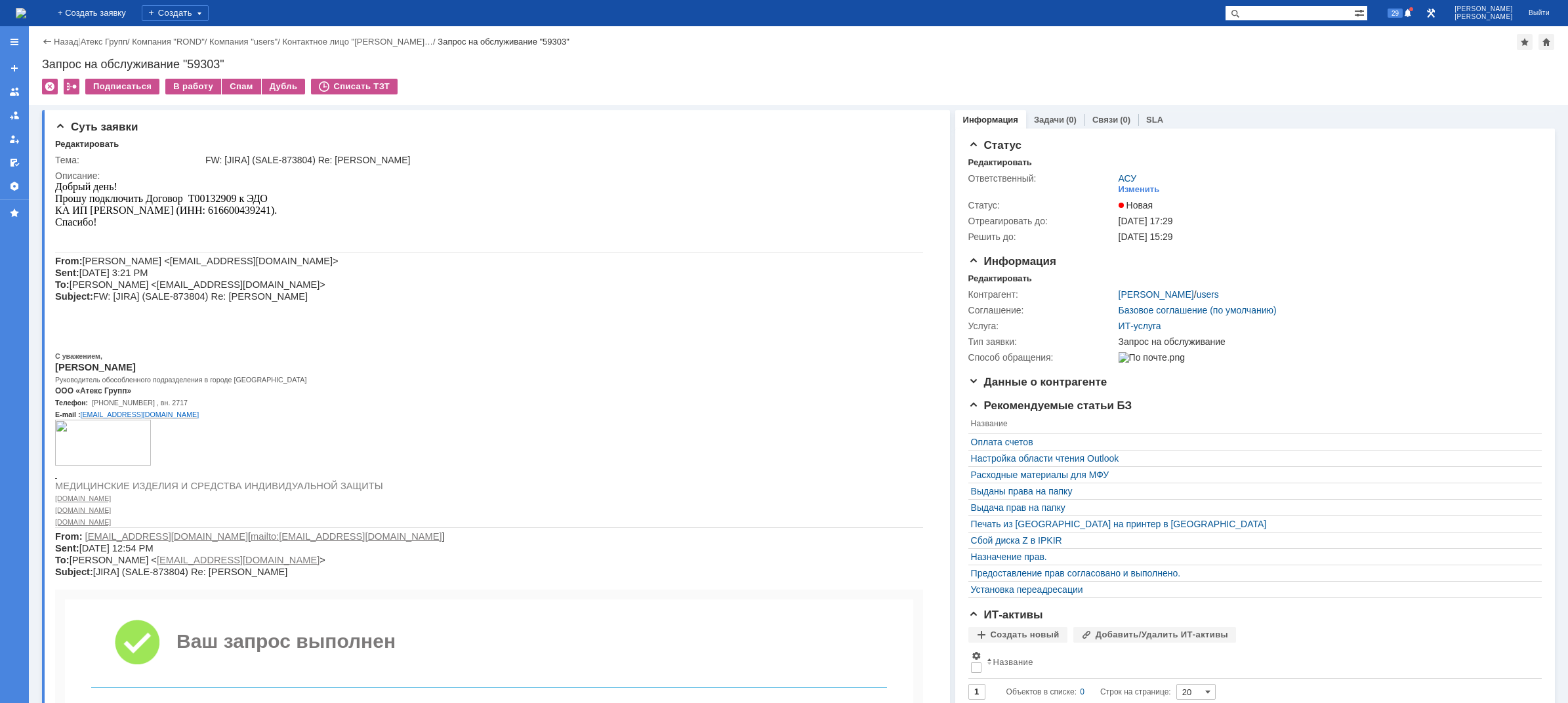
drag, startPoint x: 159, startPoint y: 377, endPoint x: 191, endPoint y: 409, distance: 45.3
click at [159, 377] on span "Руководитель обособленного подразделения в городе Ростове-на-Дон" at bounding box center [181, 380] width 251 height 8
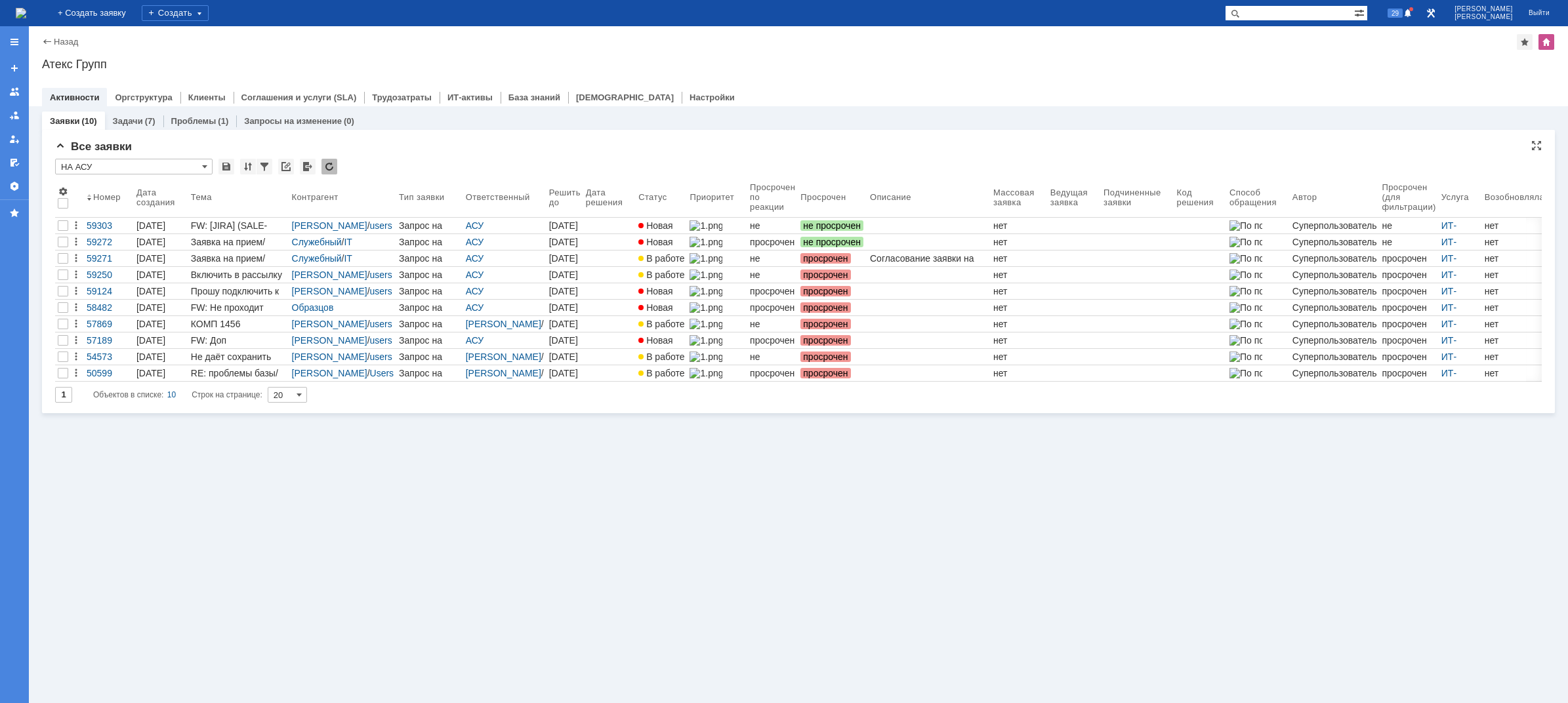
click at [196, 161] on input "text" at bounding box center [133, 159] width 157 height 2
click at [201, 166] on input "НА АСУ" at bounding box center [133, 166] width 157 height 16
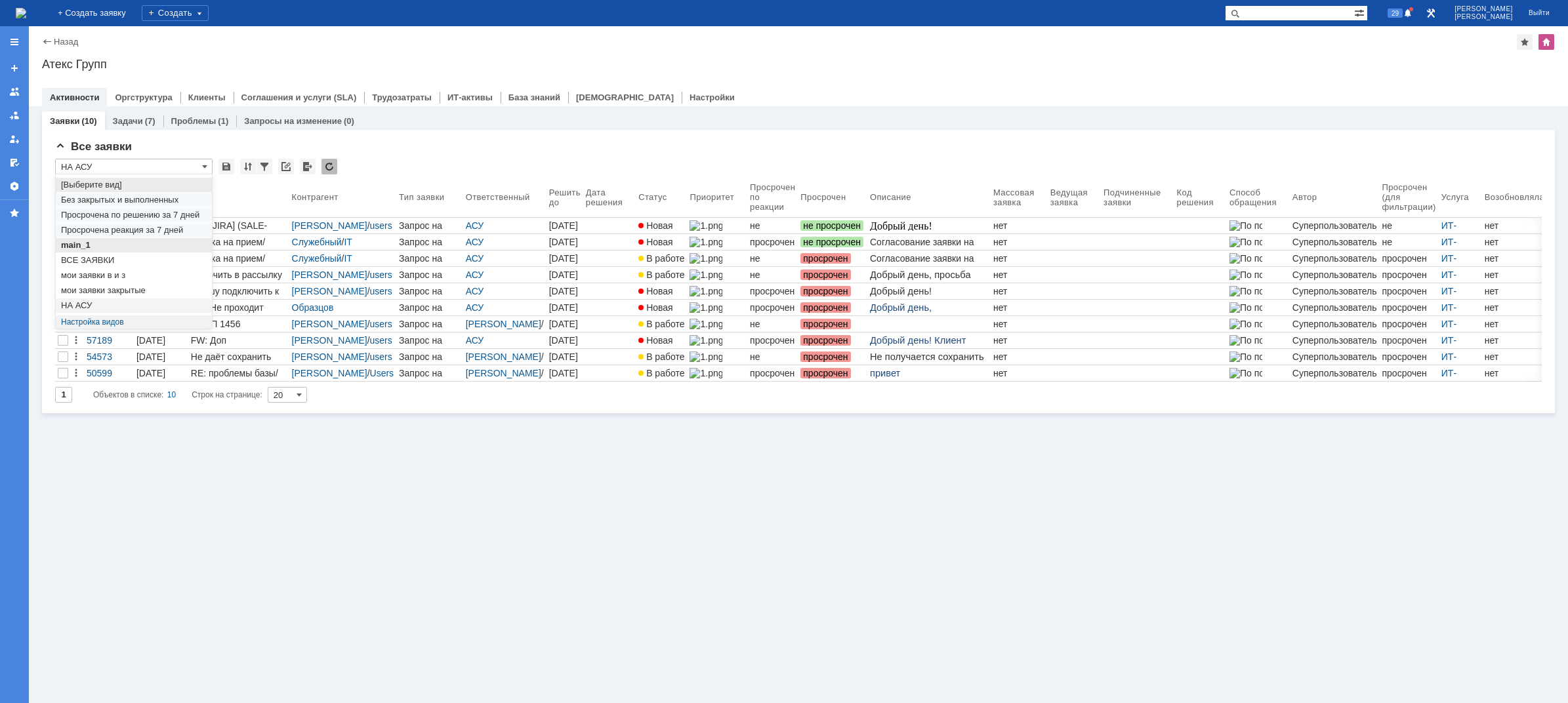
click at [126, 242] on span "main_1" at bounding box center [133, 245] width 145 height 10
type input "main_1"
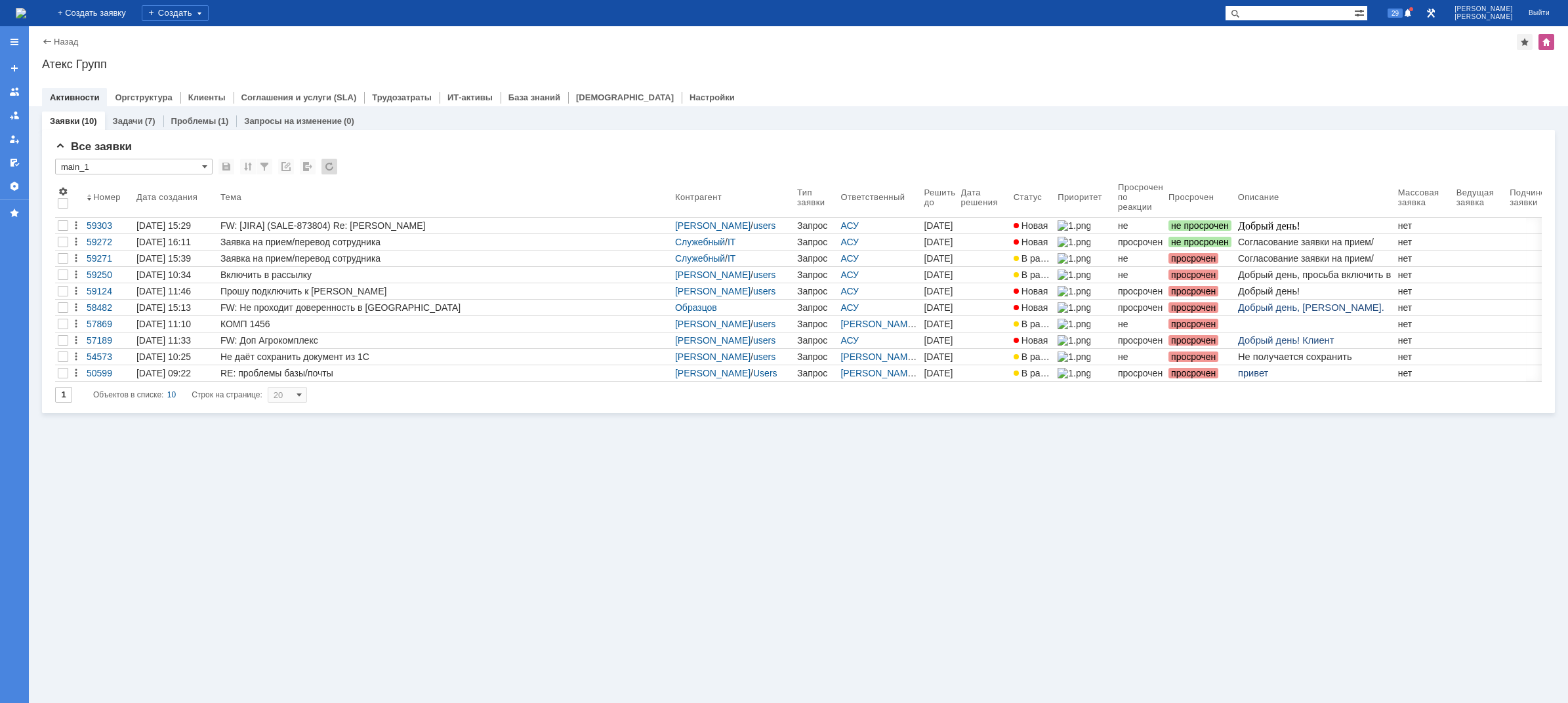
type input "50"
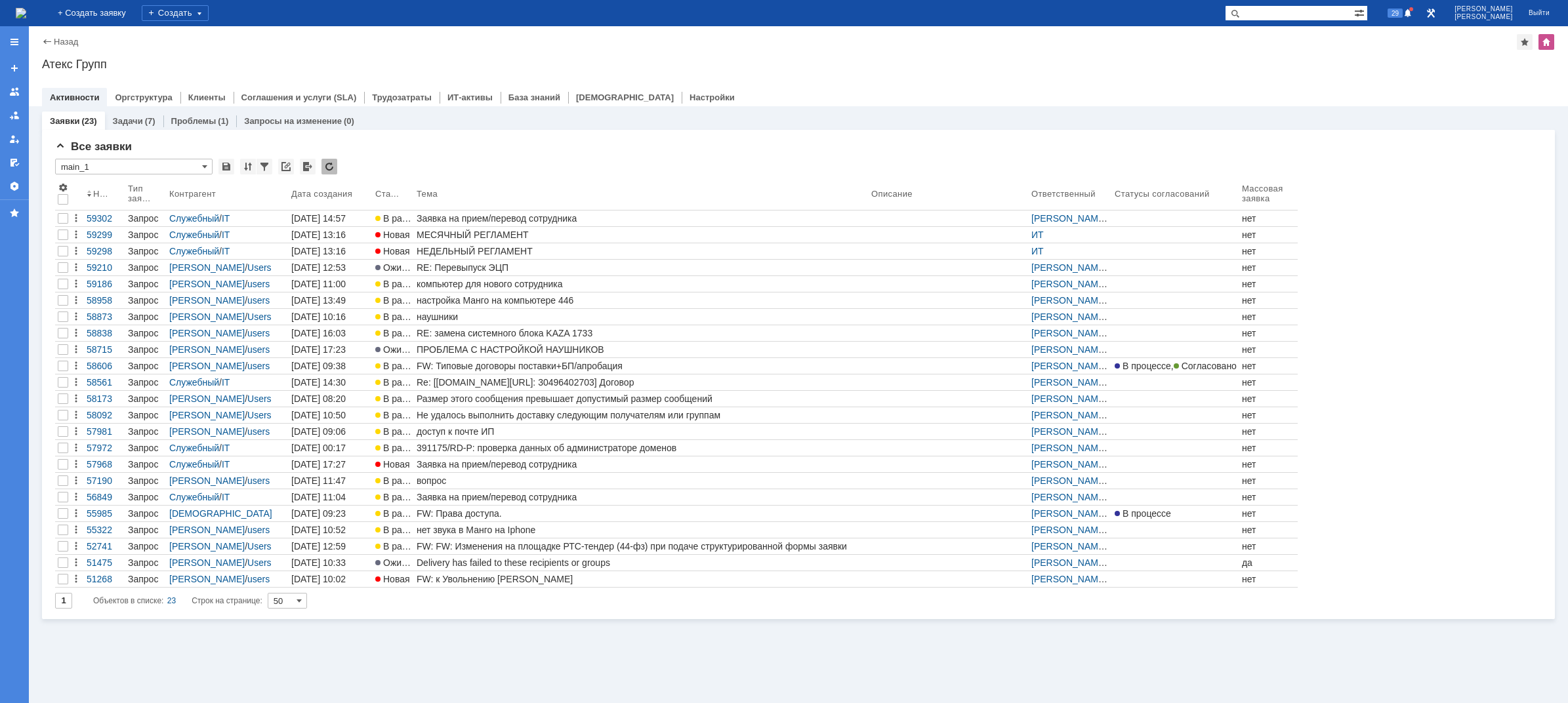
type input "main_1"
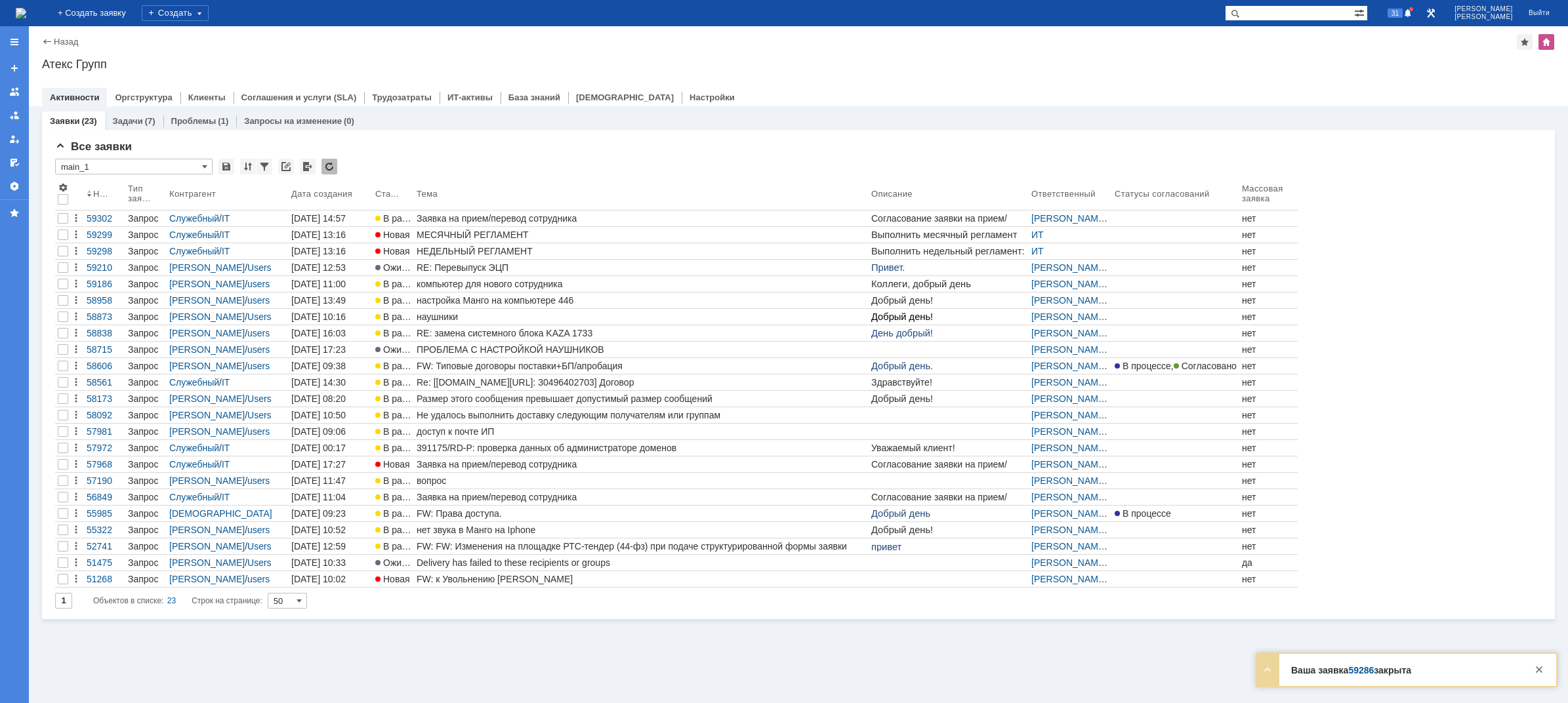
click at [26, 11] on img at bounding box center [21, 13] width 10 height 10
click at [26, 9] on img at bounding box center [21, 13] width 10 height 10
click at [26, 13] on img at bounding box center [21, 13] width 10 height 10
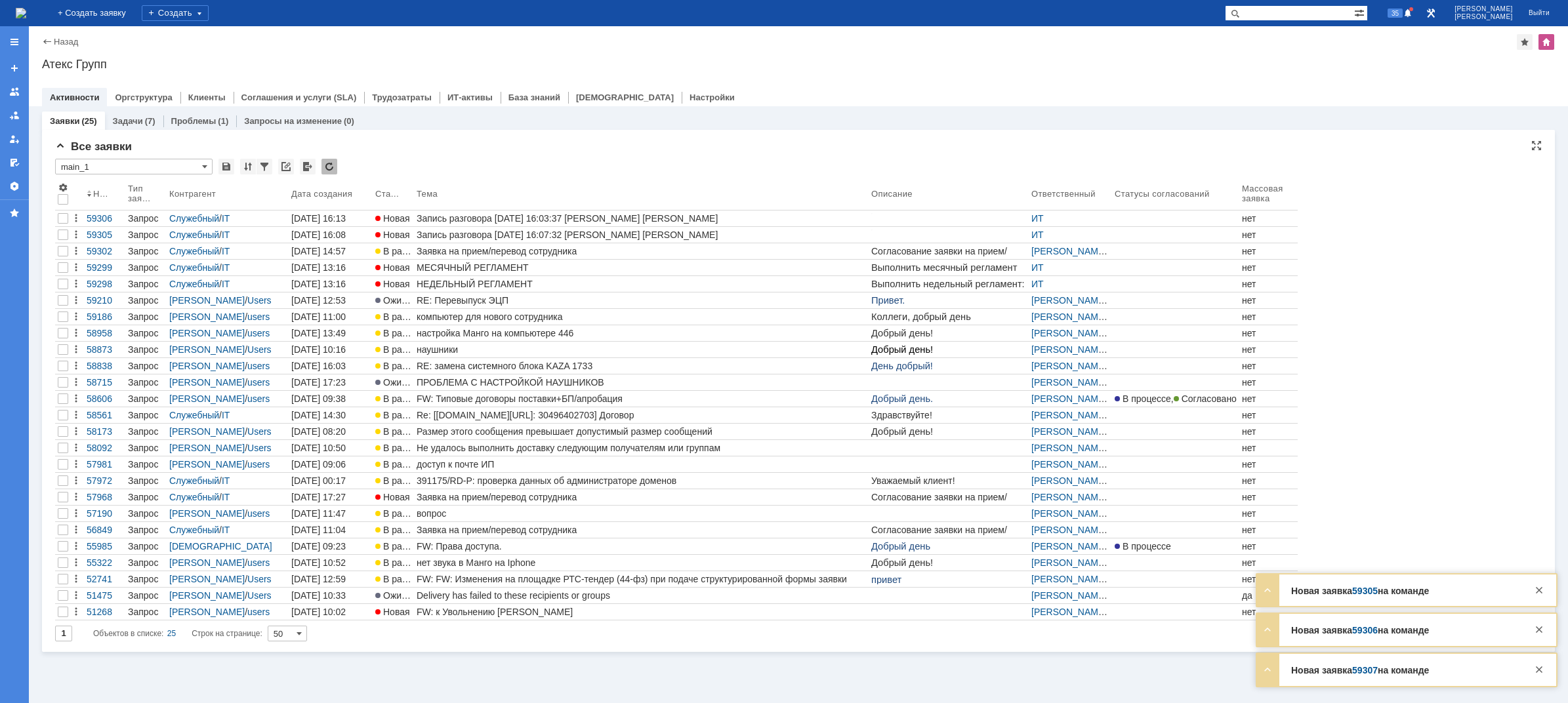
click at [26, 18] on img at bounding box center [21, 13] width 10 height 10
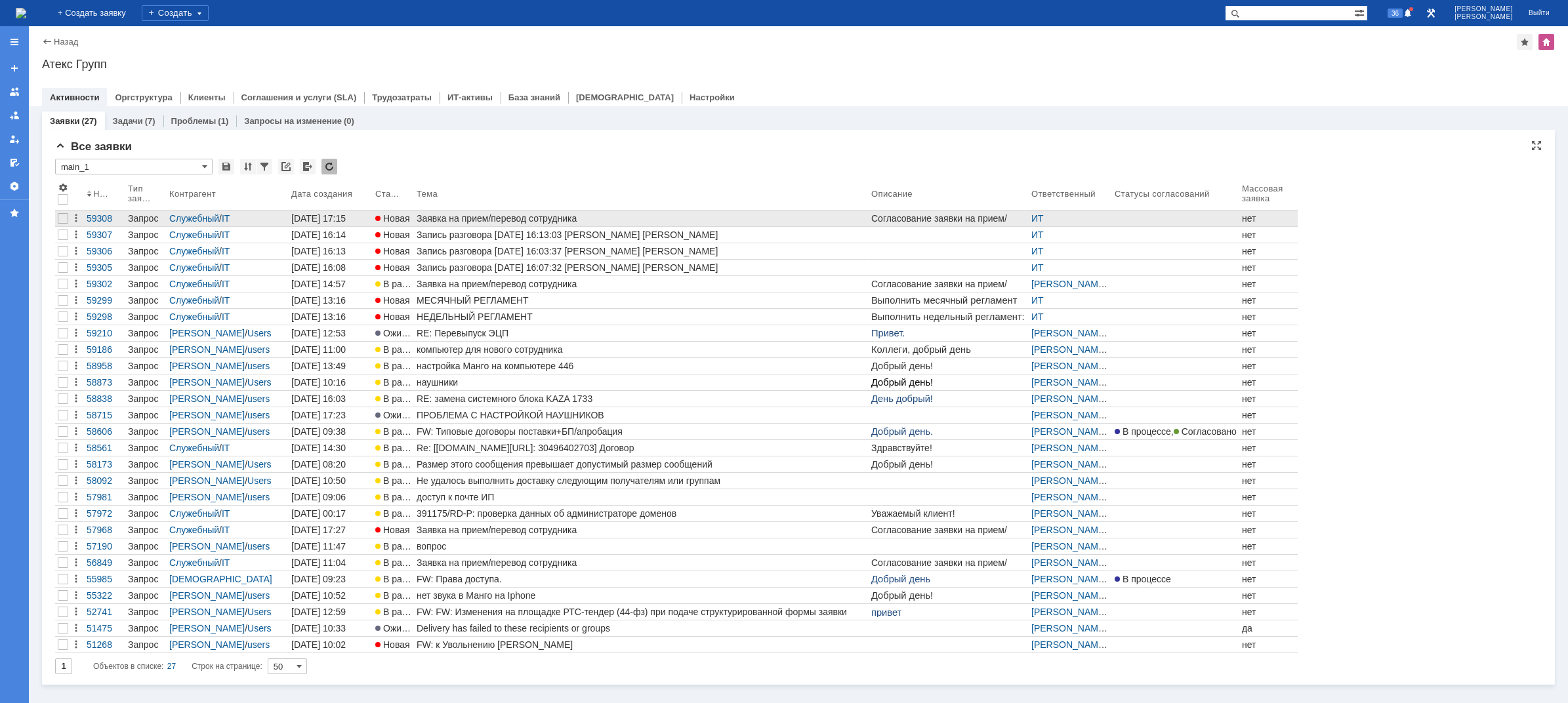
click at [469, 214] on div "Заявка на прием/перевод сотрудника" at bounding box center [641, 218] width 449 height 10
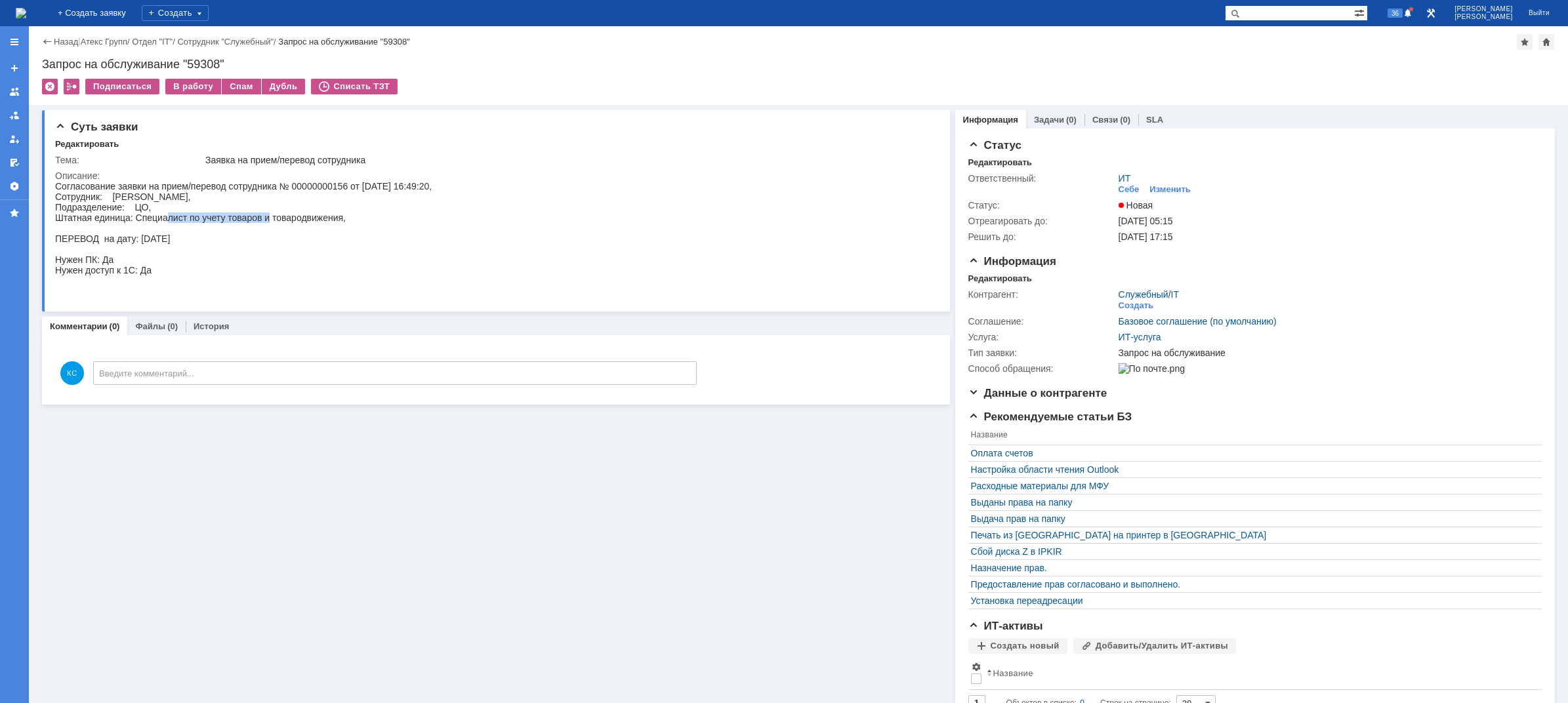
drag, startPoint x: 167, startPoint y: 219, endPoint x: 270, endPoint y: 220, distance: 103.0
click at [270, 220] on div "Согласование заявки на прием/перевод сотрудника № 00000000156 от [DATE] 16:49:2…" at bounding box center [243, 238] width 377 height 115
click at [292, 220] on div "Согласование заявки на прием/перевод сотрудника № 00000000156 от [DATE] 16:49:2…" at bounding box center [243, 238] width 377 height 115
click at [191, 84] on div "В работу" at bounding box center [193, 87] width 56 height 16
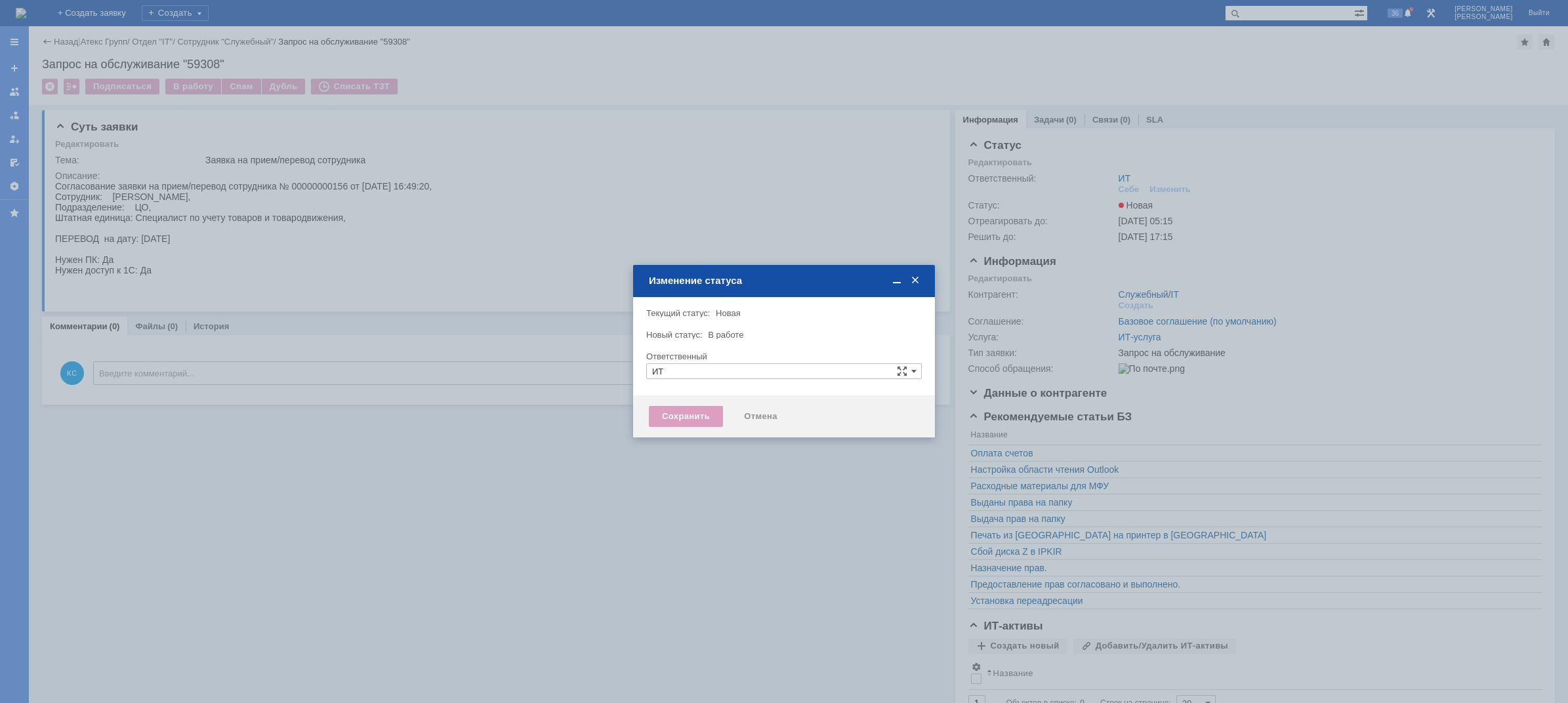
type input "[PERSON_NAME]"
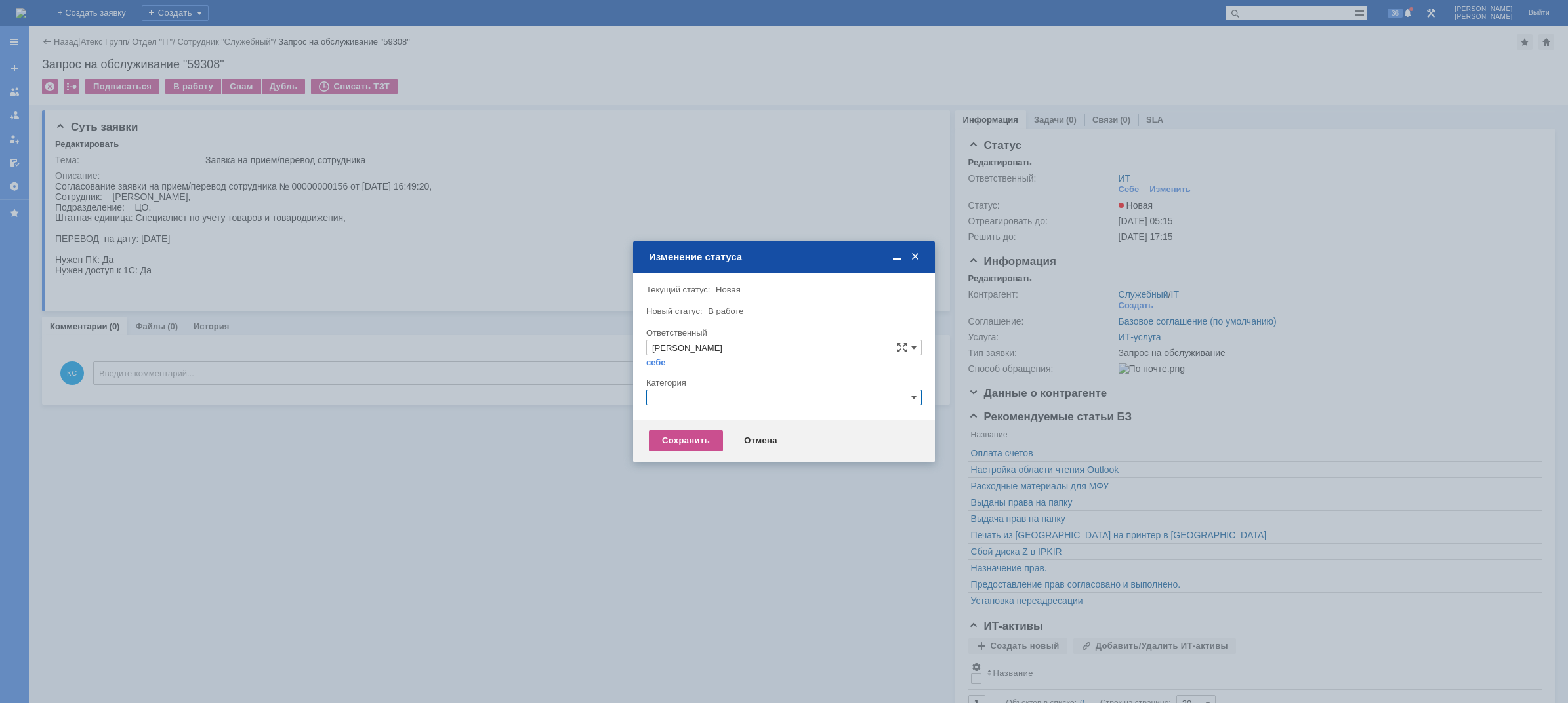
click at [685, 404] on input "text" at bounding box center [784, 398] width 276 height 16
click at [693, 468] on div "Прием(увольнение) сотрудников" at bounding box center [783, 474] width 274 height 14
type input "Прием(увольнение) сотрудников"
click at [685, 432] on div "Сохранить" at bounding box center [686, 440] width 74 height 21
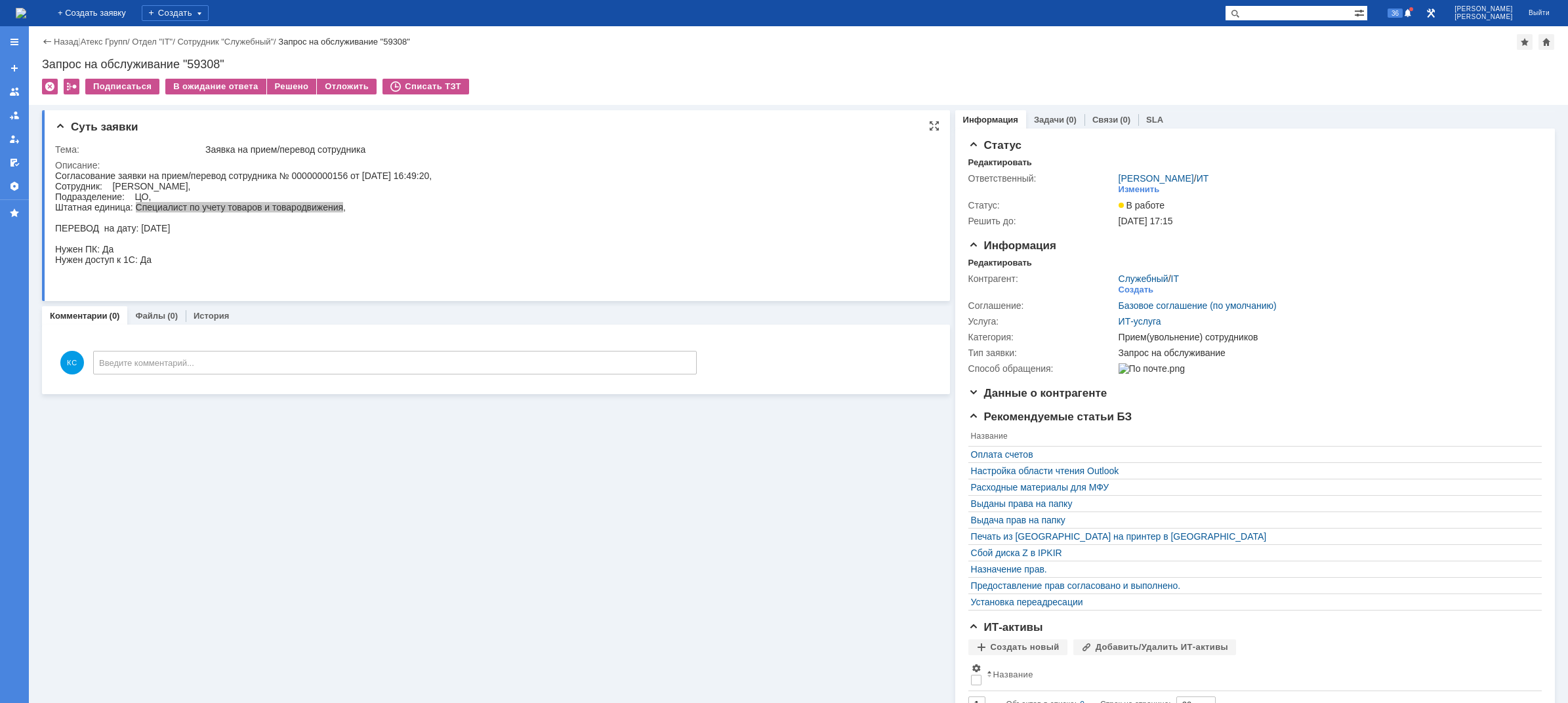
drag, startPoint x: 138, startPoint y: 206, endPoint x: 341, endPoint y: 211, distance: 203.1
click at [341, 211] on div "Согласование заявки на прием/перевод сотрудника № 00000000156 от [DATE] 16:49:2…" at bounding box center [243, 228] width 377 height 115
copy div "Специалист по учету товаров и товародвижения"
click at [268, 192] on div "Согласование заявки на прием/перевод сотрудника № 00000000156 от [DATE] 16:49:2…" at bounding box center [243, 228] width 377 height 115
click at [1131, 189] on div "Изменить" at bounding box center [1139, 189] width 41 height 10
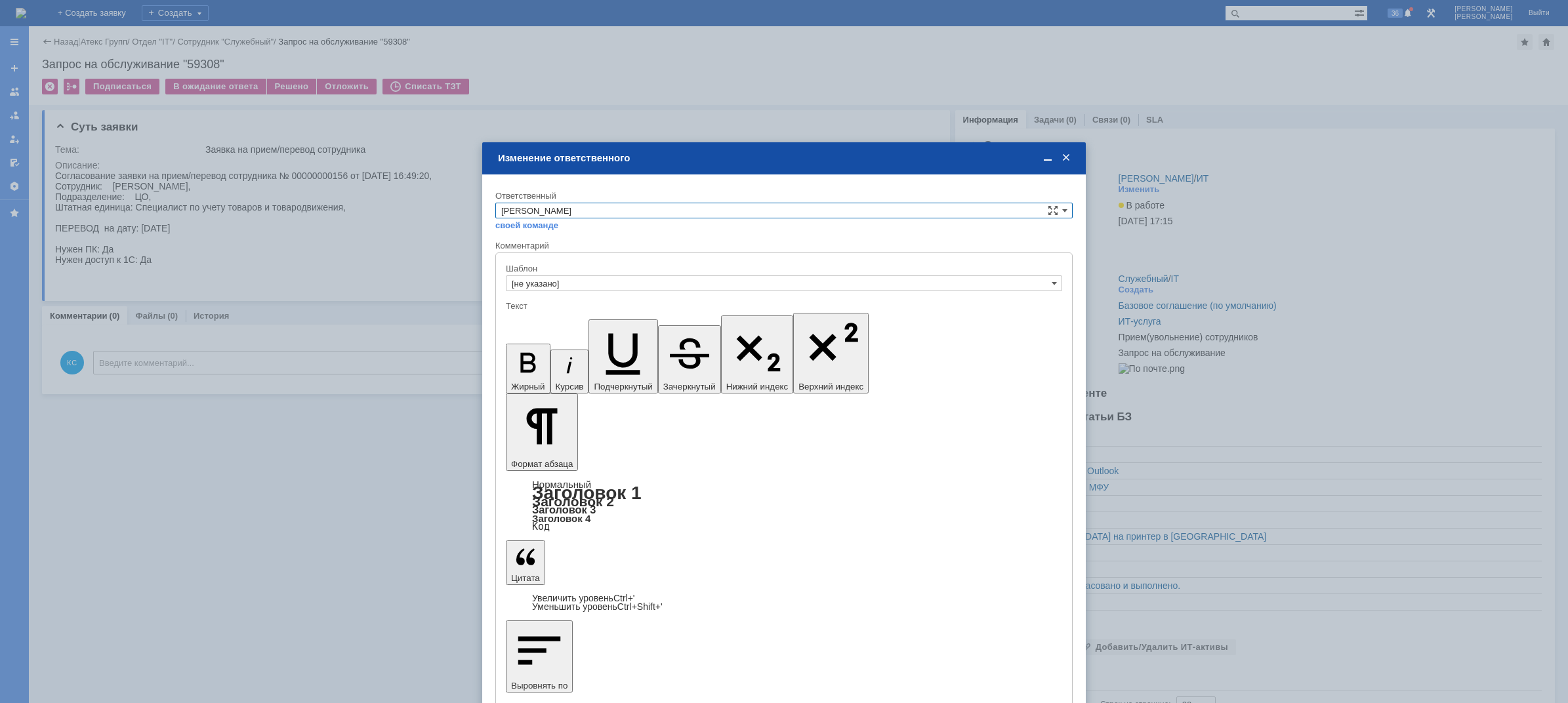
click at [601, 211] on input "[PERSON_NAME]" at bounding box center [783, 211] width 577 height 16
click at [519, 320] on span "АСУ" at bounding box center [784, 319] width 565 height 10
type input "АСУ"
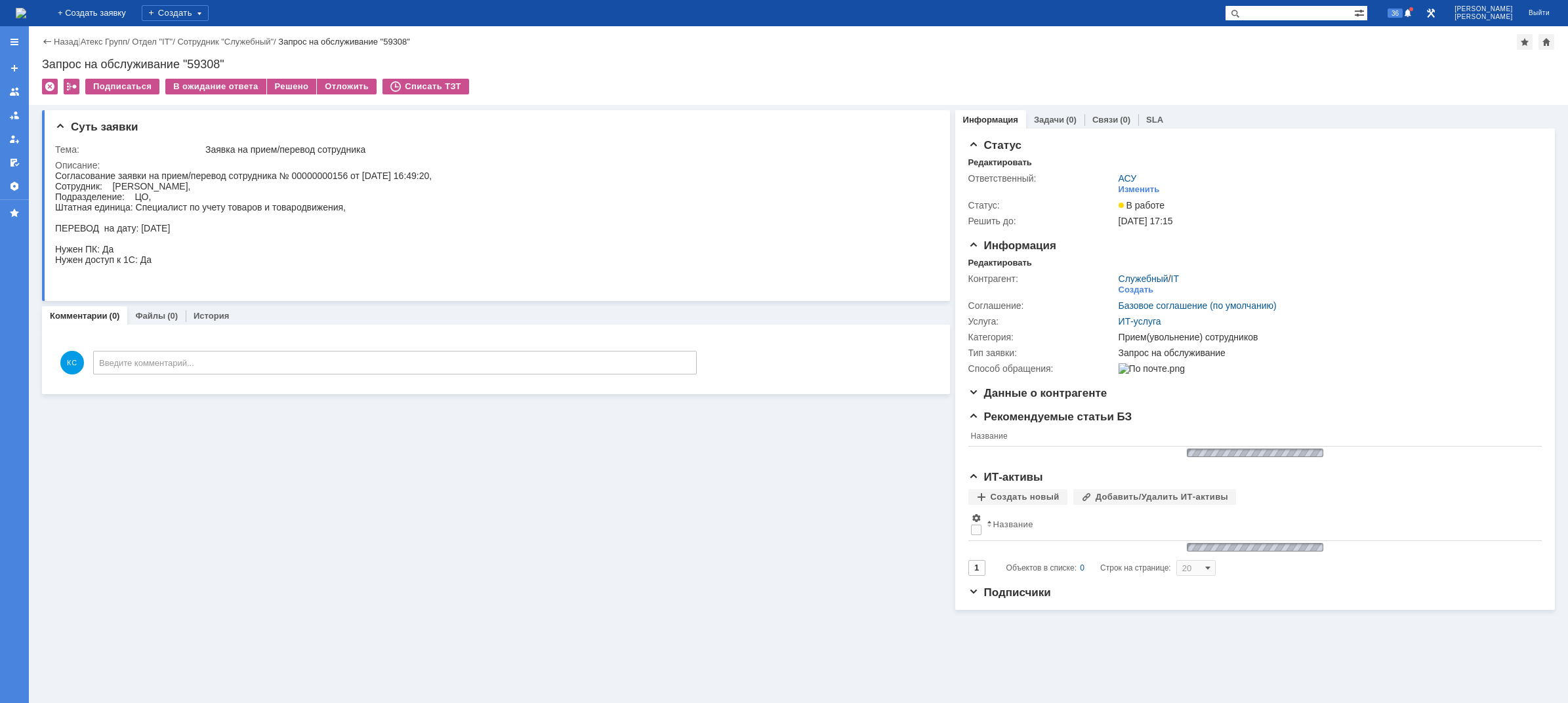
click at [26, 15] on img at bounding box center [21, 13] width 10 height 10
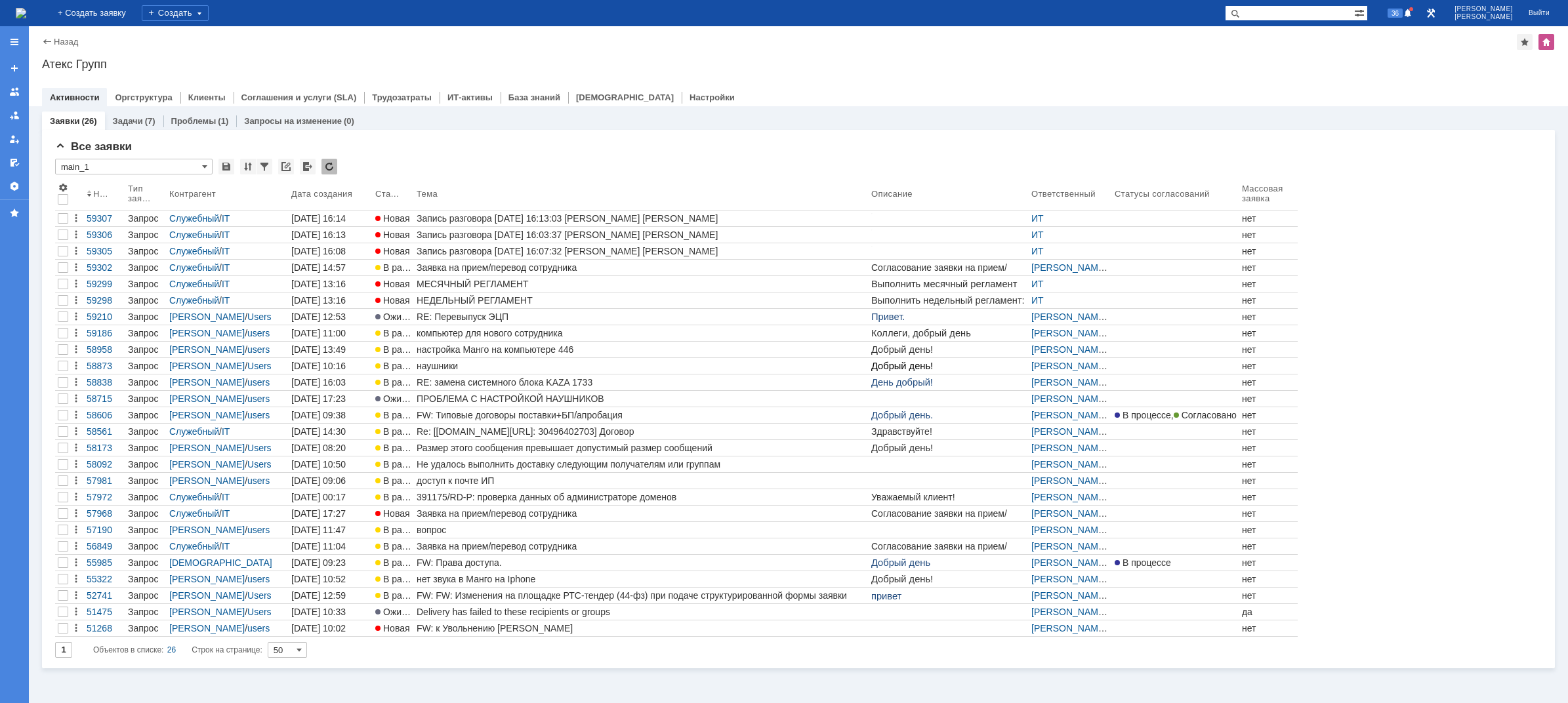
click at [26, 10] on img at bounding box center [21, 13] width 10 height 10
